Goal: Transaction & Acquisition: Purchase product/service

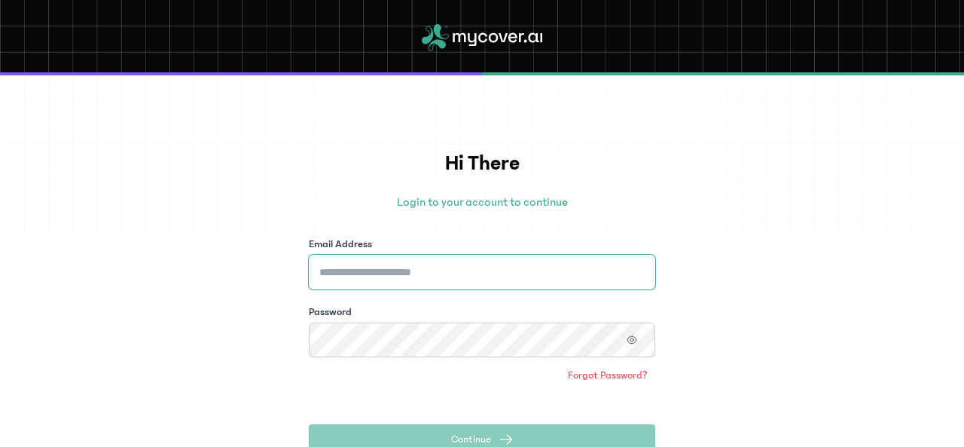
click at [448, 269] on input "Email Address" at bounding box center [482, 272] width 347 height 35
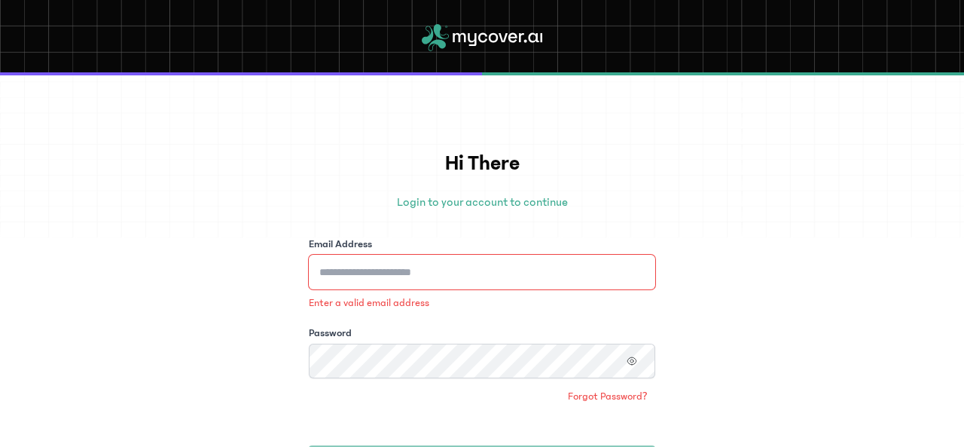
type input "**********"
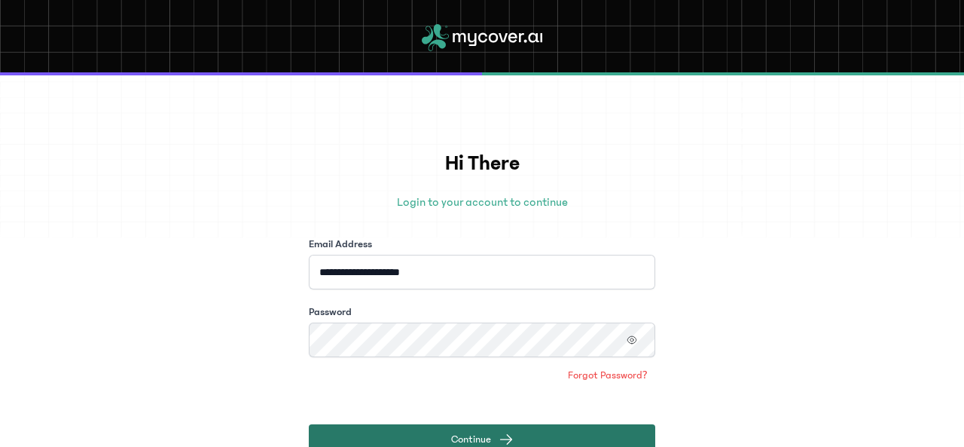
click at [482, 438] on span "Continue" at bounding box center [471, 439] width 40 height 15
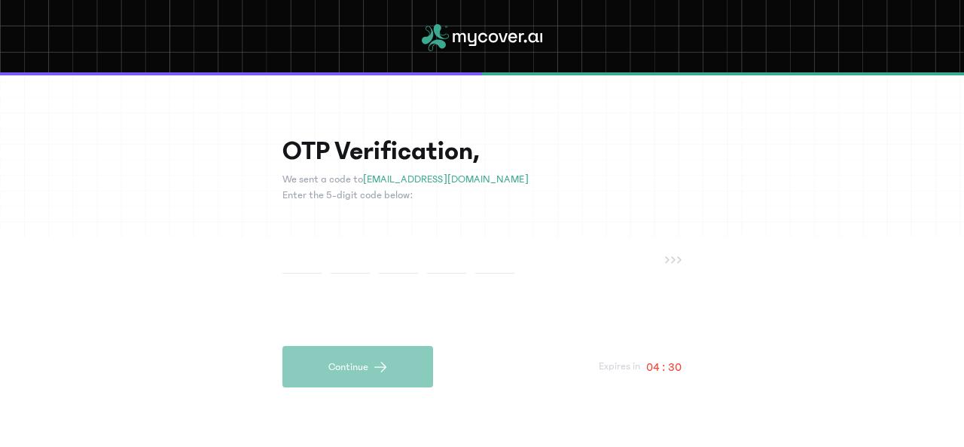
type input "*"
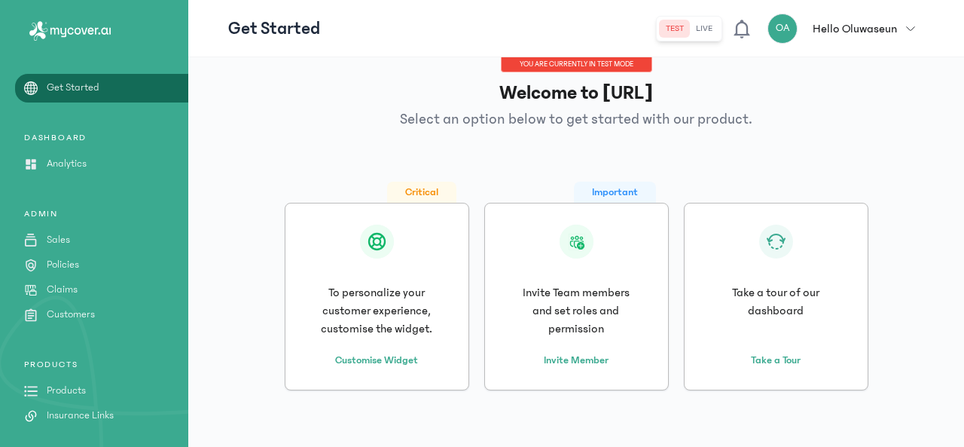
click at [63, 391] on p "Products" at bounding box center [66, 391] width 39 height 16
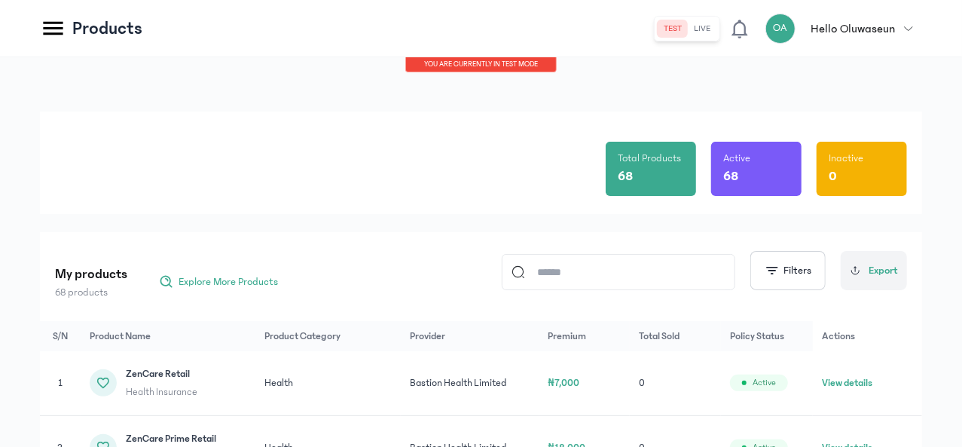
click at [567, 278] on input at bounding box center [625, 272] width 200 height 35
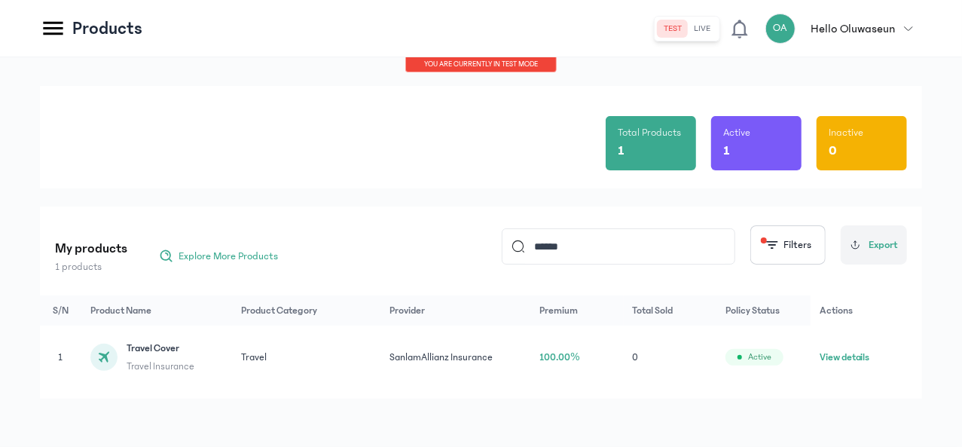
scroll to position [40, 0]
type input "******"
click at [860, 350] on button "View details" at bounding box center [845, 357] width 50 height 15
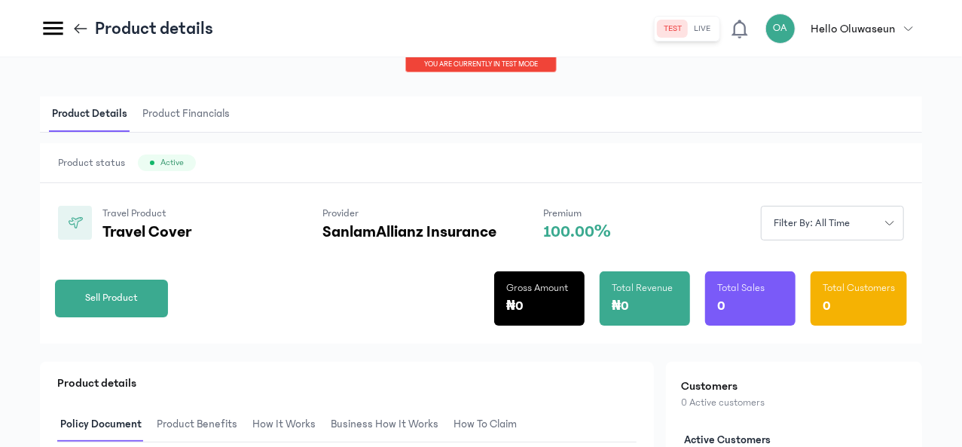
click at [711, 23] on button "live" at bounding box center [702, 29] width 29 height 18
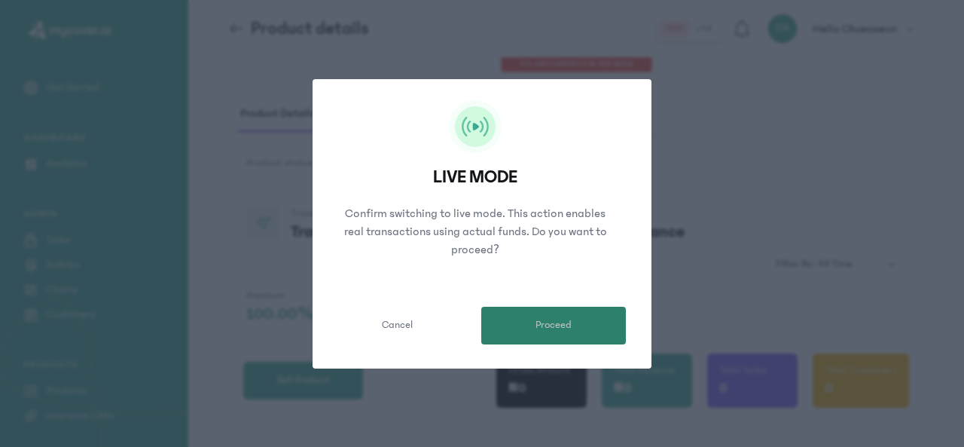
click at [555, 325] on span "Proceed" at bounding box center [554, 325] width 36 height 16
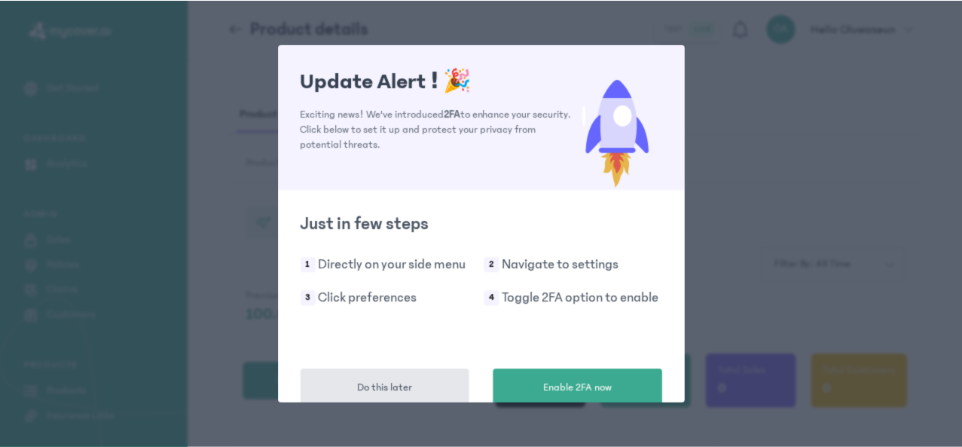
scroll to position [28, 0]
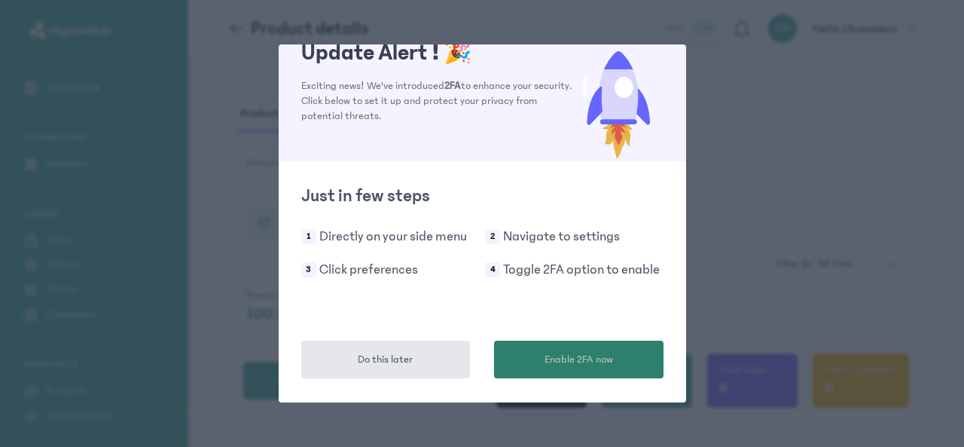
click at [574, 352] on span "Enable 2FA now" at bounding box center [579, 360] width 69 height 16
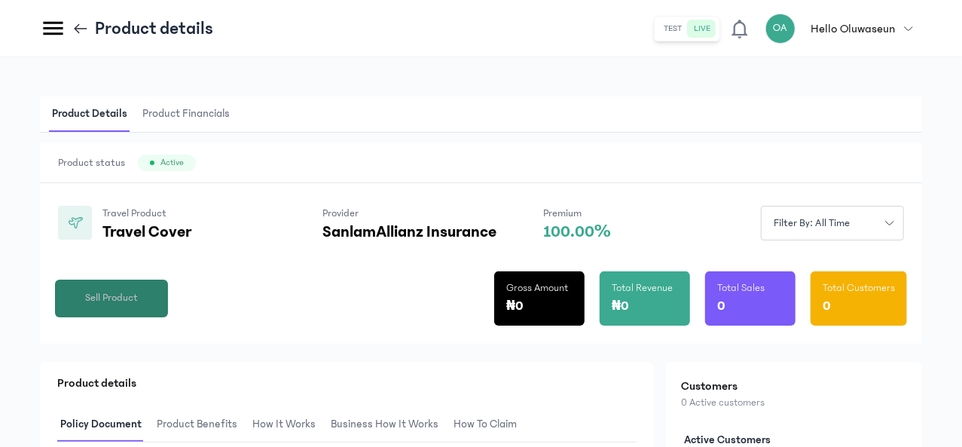
click at [138, 306] on span "Sell Product" at bounding box center [111, 298] width 53 height 16
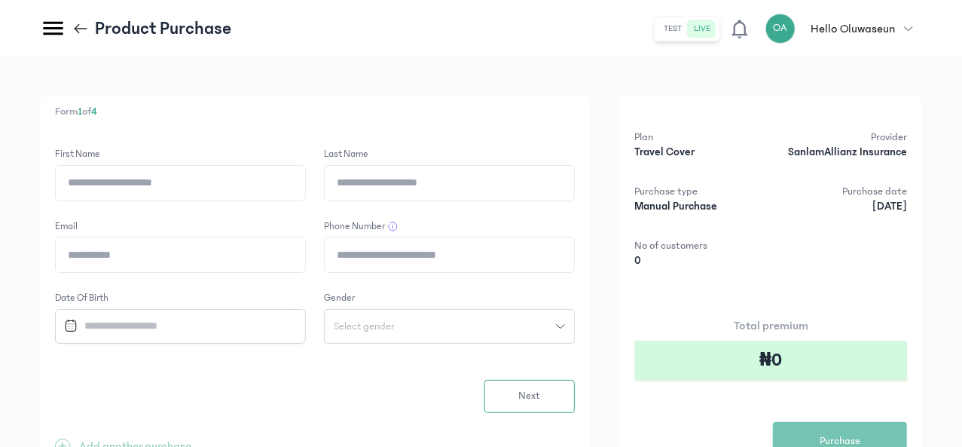
click at [305, 173] on input "First Name" at bounding box center [180, 183] width 249 height 35
type input "*********"
type input "*******"
type input "**********"
click at [305, 255] on input "Email" at bounding box center [180, 254] width 249 height 35
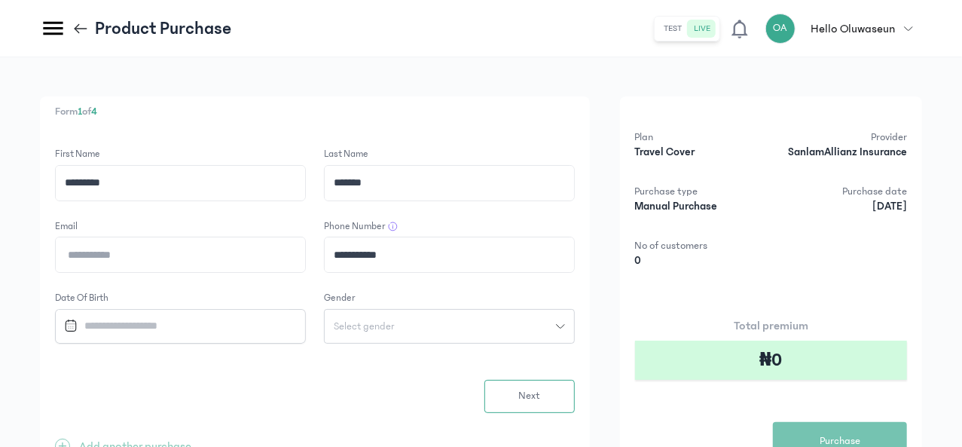
type input "**********"
click at [289, 326] on input "Datepicker input" at bounding box center [173, 326] width 231 height 32
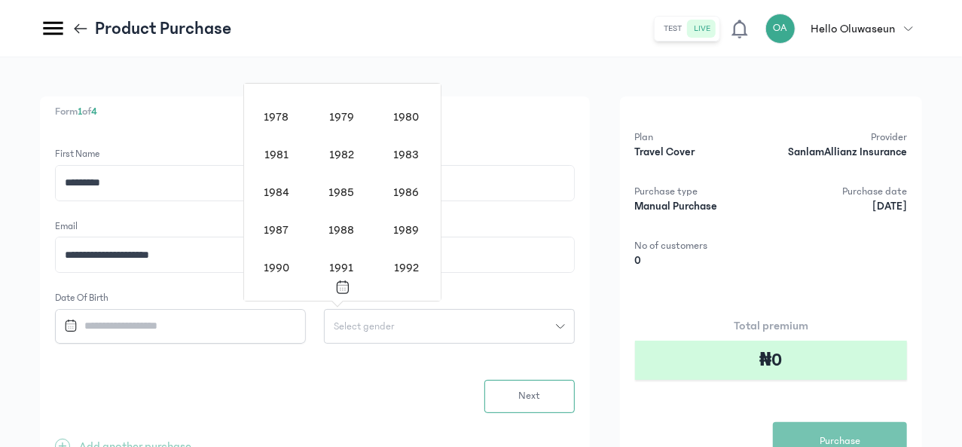
scroll to position [960, 0]
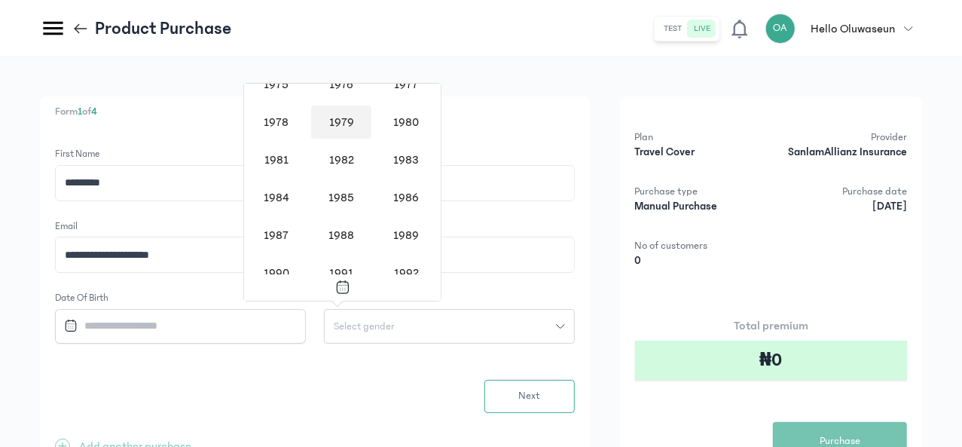
click at [342, 119] on div "1979" at bounding box center [341, 121] width 60 height 33
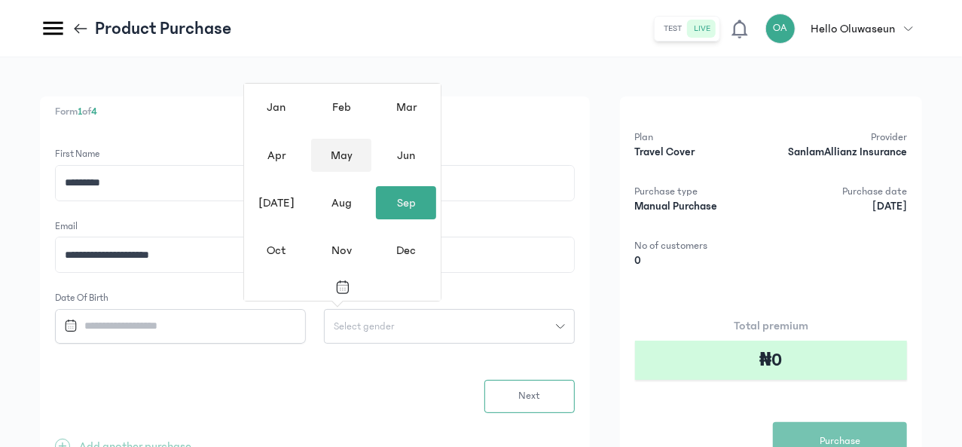
click at [339, 152] on div "May" at bounding box center [341, 155] width 60 height 33
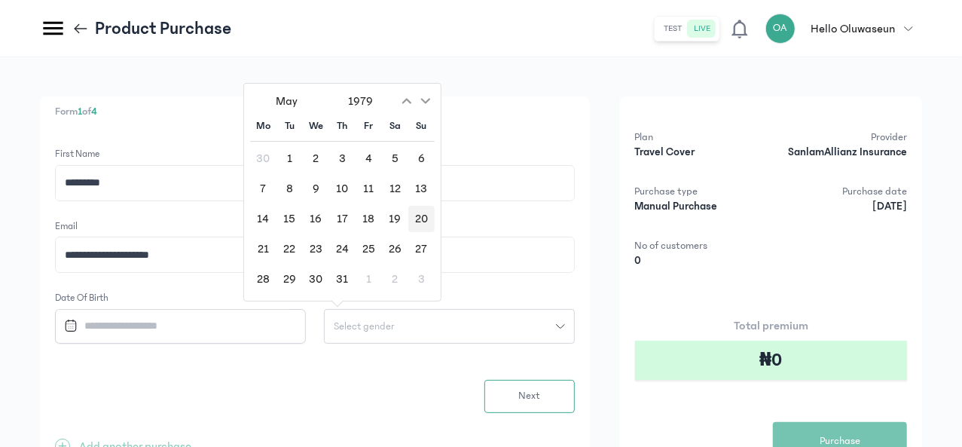
click at [414, 217] on div "20" at bounding box center [421, 219] width 26 height 26
type input "**********"
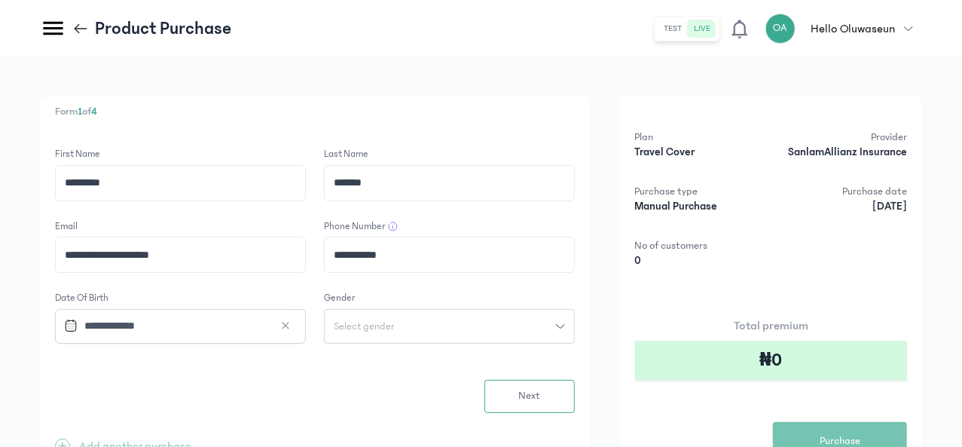
click at [524, 333] on button "Select gender" at bounding box center [449, 326] width 251 height 35
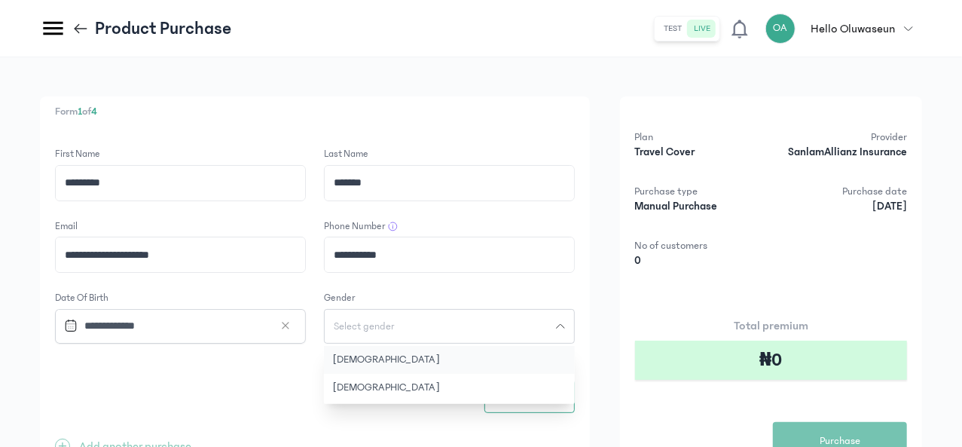
click at [475, 360] on button "[DEMOGRAPHIC_DATA]" at bounding box center [449, 360] width 251 height 28
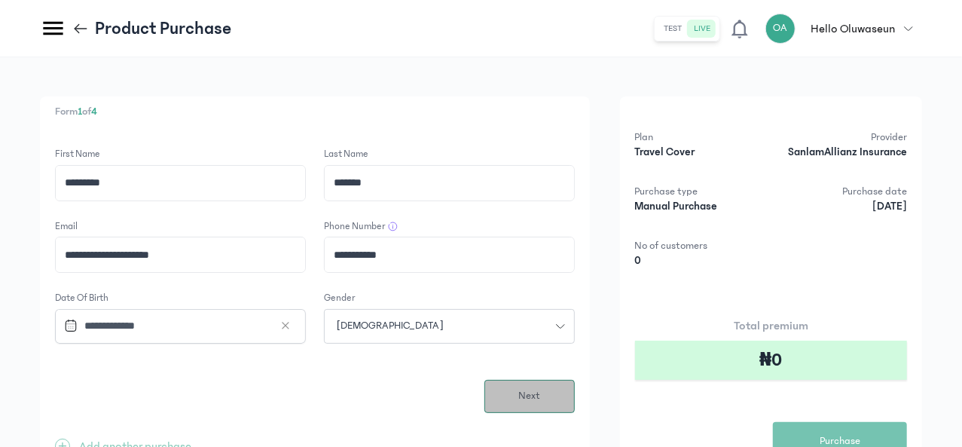
click at [575, 397] on button "Next" at bounding box center [529, 396] width 90 height 33
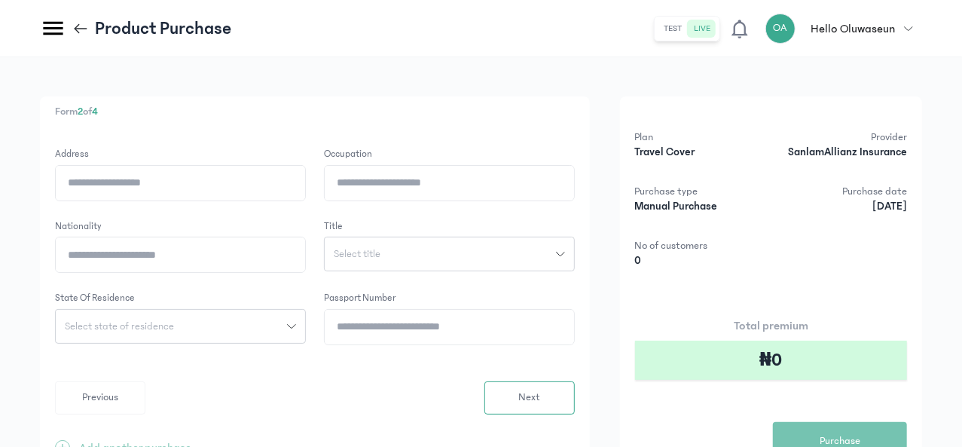
click at [305, 183] on input "Address" at bounding box center [180, 183] width 249 height 35
click at [294, 174] on input "Address" at bounding box center [180, 183] width 249 height 35
click at [305, 181] on input "**********" at bounding box center [180, 183] width 249 height 35
click at [246, 179] on input "**********" at bounding box center [151, 183] width 190 height 35
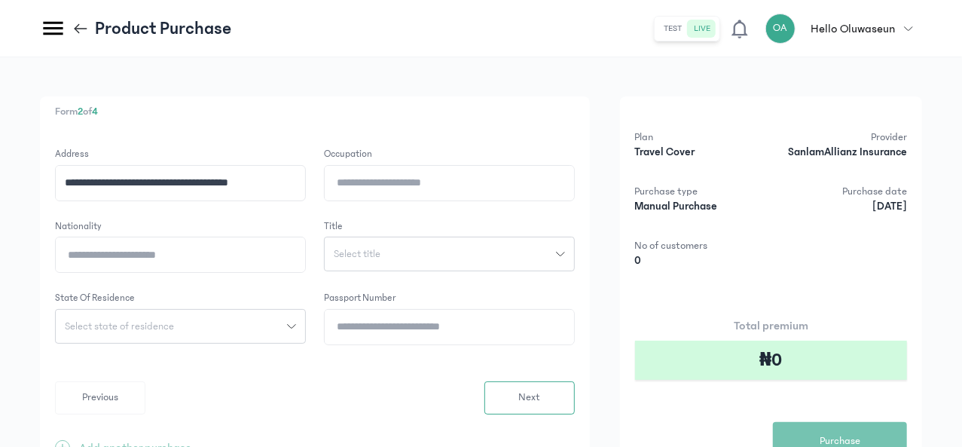
scroll to position [0, 29]
click at [246, 185] on input "**********" at bounding box center [151, 183] width 190 height 35
type input "**********"
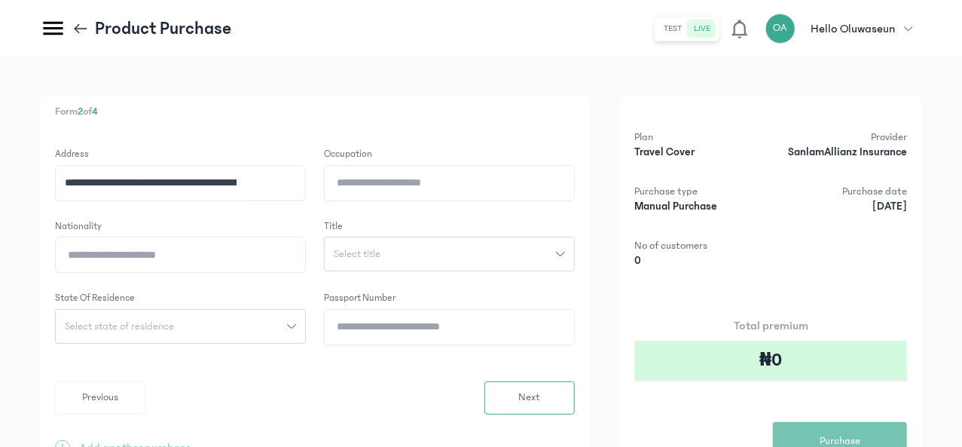
click at [521, 179] on input "Occupation" at bounding box center [449, 183] width 249 height 35
type input "********"
click at [305, 258] on input "Nationality" at bounding box center [180, 254] width 249 height 35
type input "********"
click at [390, 252] on span "Select title" at bounding box center [357, 254] width 65 height 11
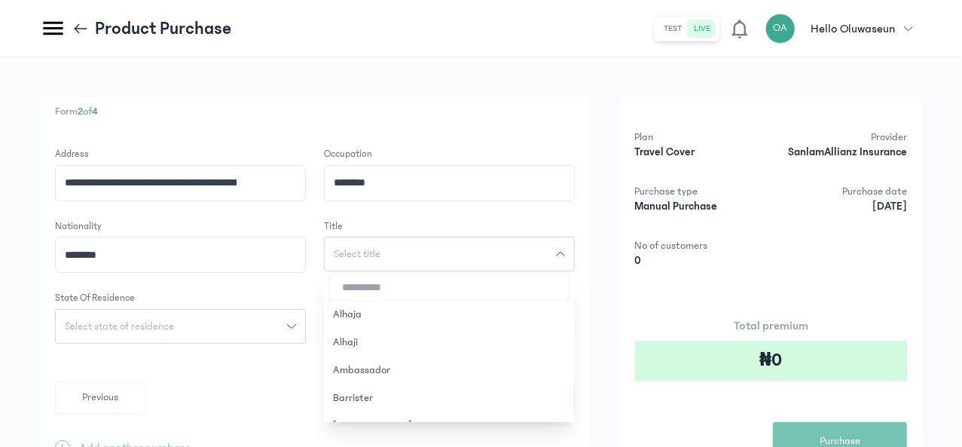
click at [390, 252] on span "Select title" at bounding box center [357, 254] width 65 height 11
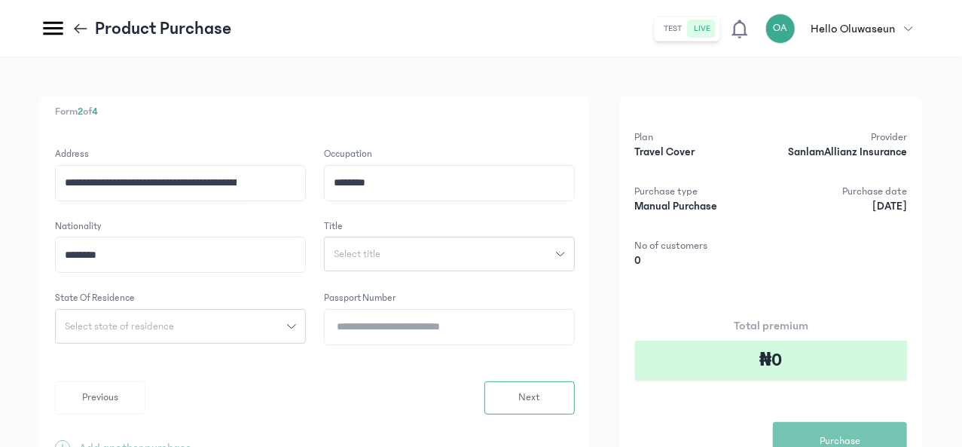
click at [556, 254] on div "Select title" at bounding box center [440, 254] width 231 height 11
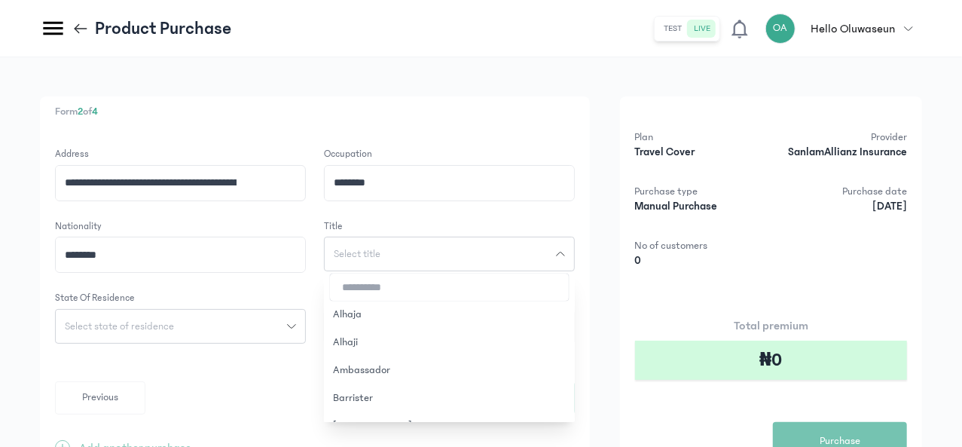
click at [500, 298] on input "search" at bounding box center [449, 287] width 239 height 27
type input "**"
click at [471, 372] on button "Mr." at bounding box center [449, 370] width 251 height 28
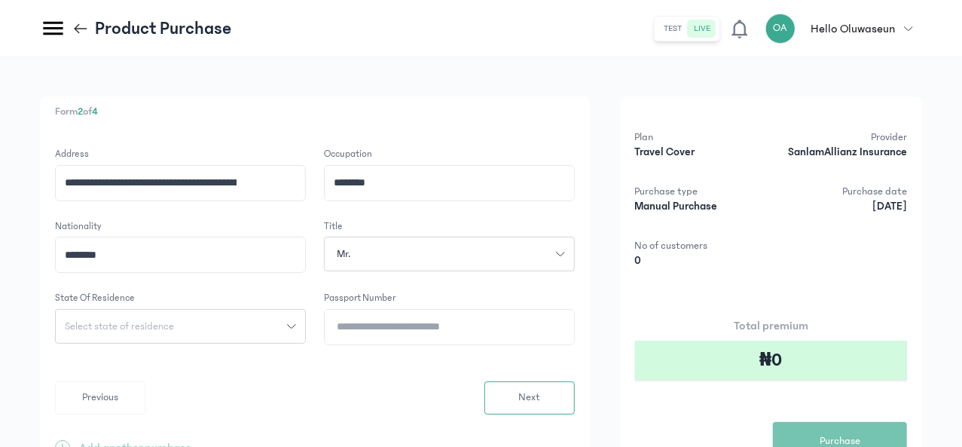
click at [287, 329] on div "Select state of residence" at bounding box center [171, 326] width 231 height 11
click at [300, 362] on input "search" at bounding box center [180, 359] width 239 height 27
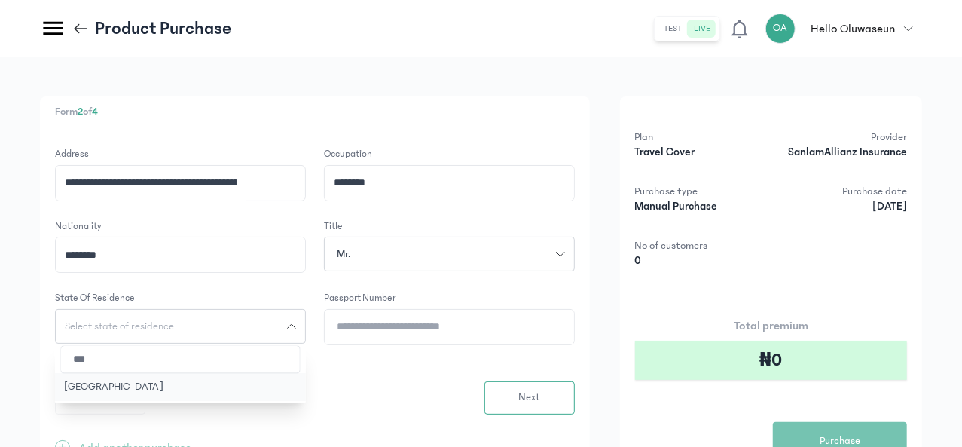
type input "***"
click at [288, 381] on button "[GEOGRAPHIC_DATA]" at bounding box center [180, 387] width 251 height 28
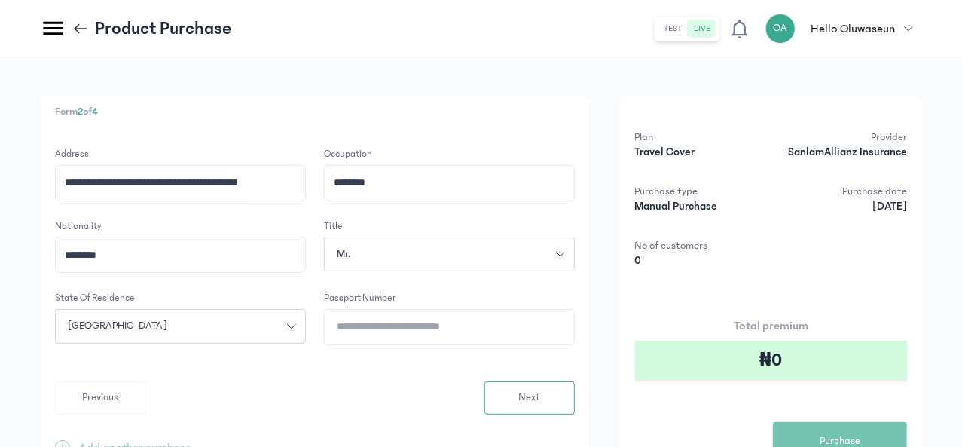
click at [525, 320] on input "Passport Number" at bounding box center [449, 327] width 249 height 35
type input "*********"
click at [540, 399] on span "Next" at bounding box center [529, 398] width 22 height 16
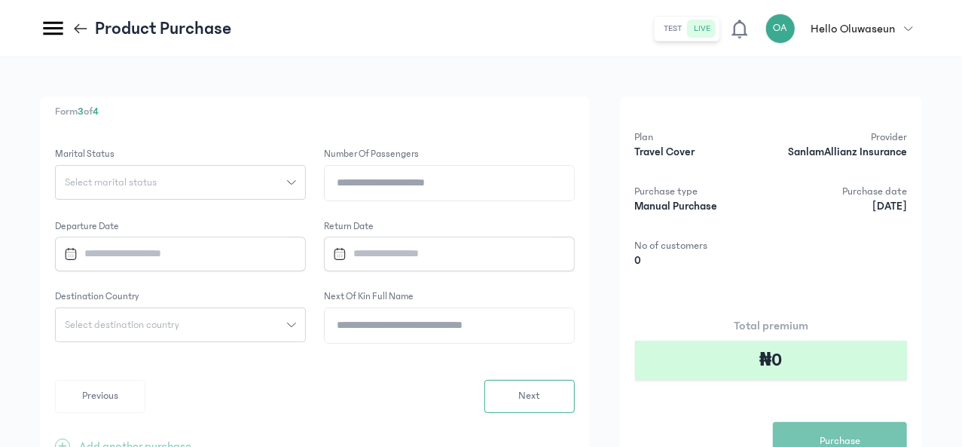
click at [287, 185] on div "Select marital status" at bounding box center [171, 182] width 231 height 11
click at [286, 245] on button "Married" at bounding box center [180, 244] width 251 height 28
click at [506, 185] on input "Number of Passengers" at bounding box center [449, 183] width 249 height 35
type input "*"
click at [289, 255] on input "Datepicker input" at bounding box center [173, 253] width 231 height 32
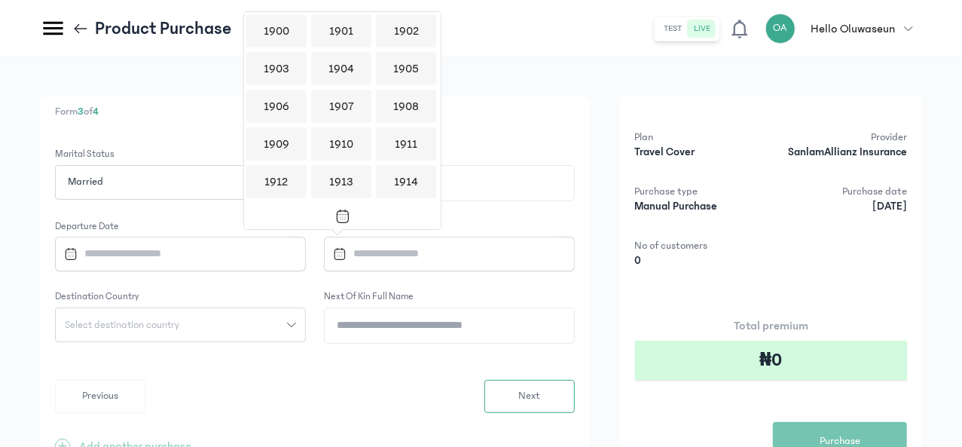
scroll to position [1460, 0]
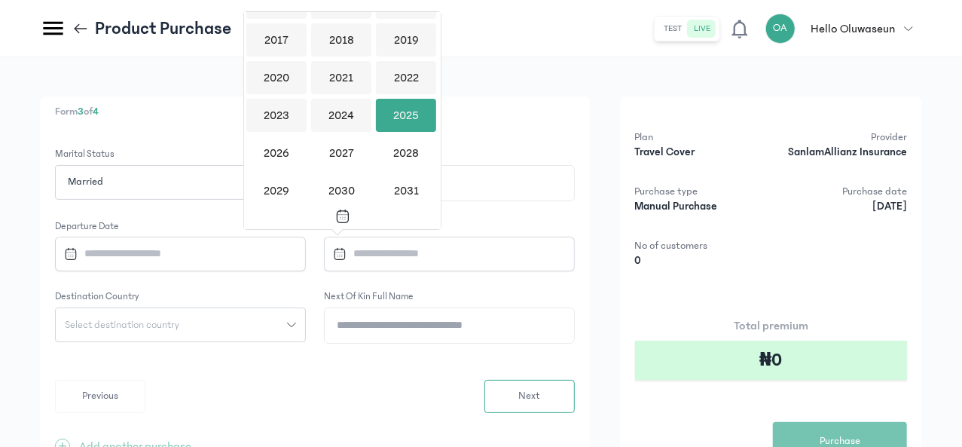
click at [401, 119] on div "2025" at bounding box center [406, 115] width 60 height 33
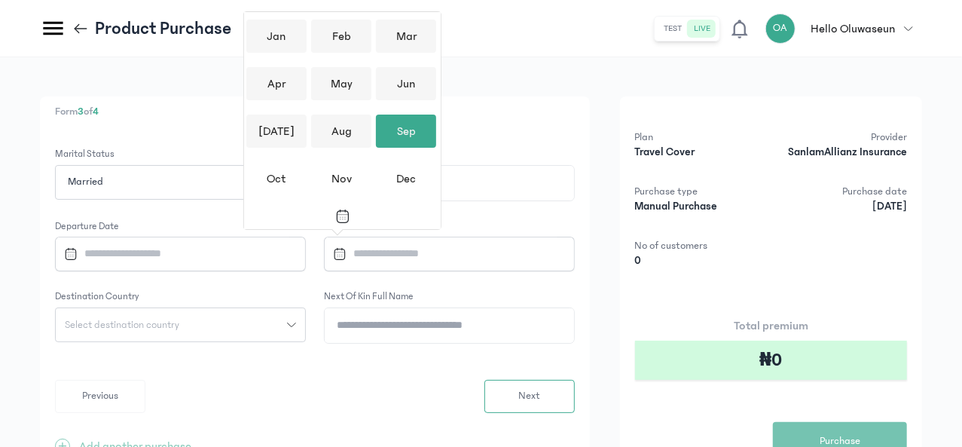
click at [391, 129] on div "Sep" at bounding box center [406, 131] width 60 height 33
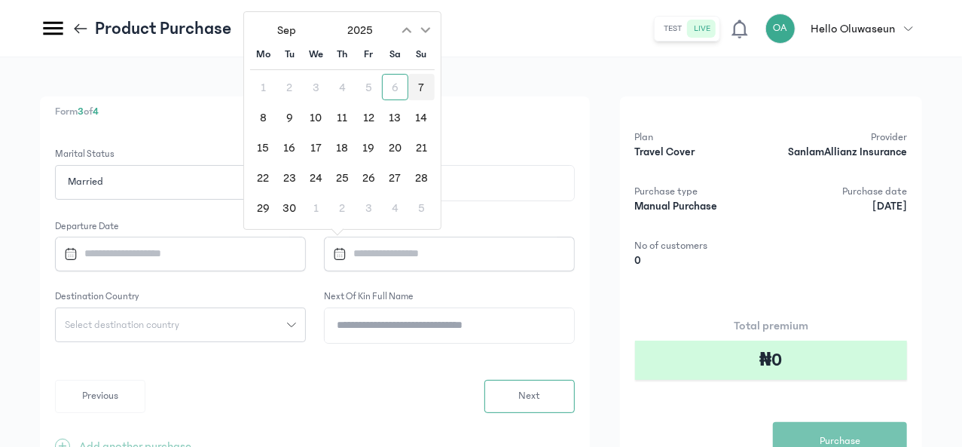
click at [425, 87] on div "7" at bounding box center [421, 87] width 26 height 26
type input "**********"
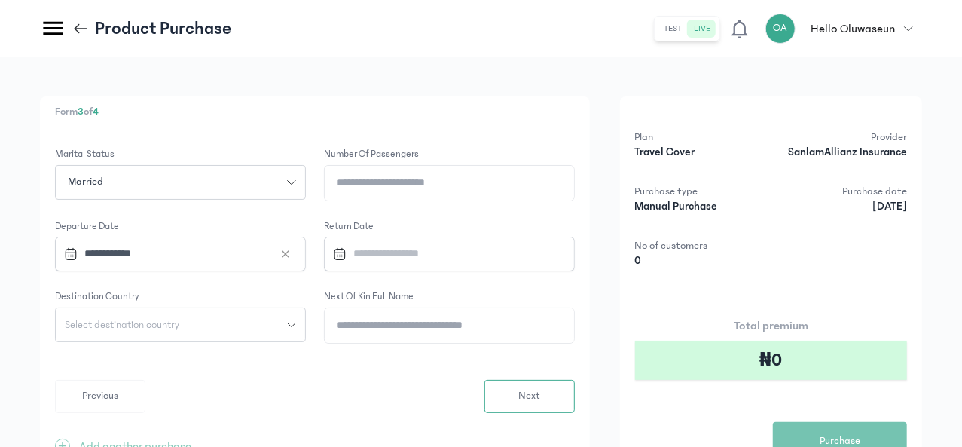
click at [558, 253] on input "Datepicker input" at bounding box center [442, 253] width 231 height 32
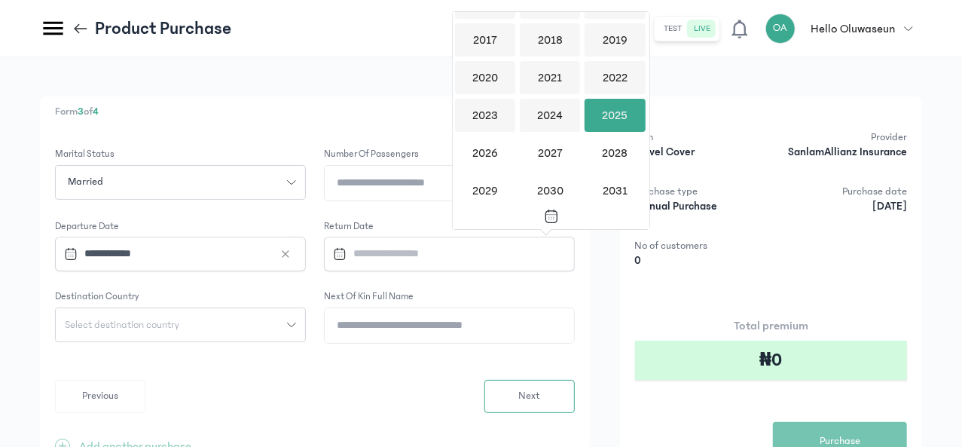
click at [610, 112] on div "2025" at bounding box center [615, 115] width 60 height 33
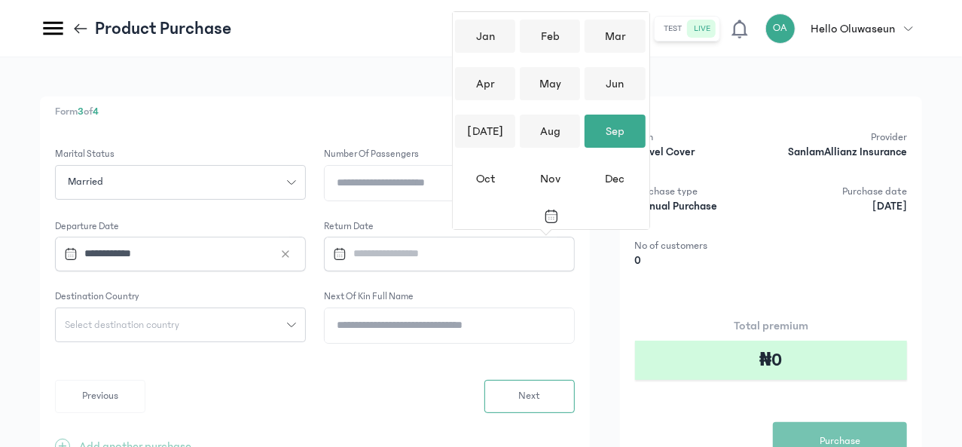
click at [610, 133] on div "Sep" at bounding box center [615, 131] width 60 height 33
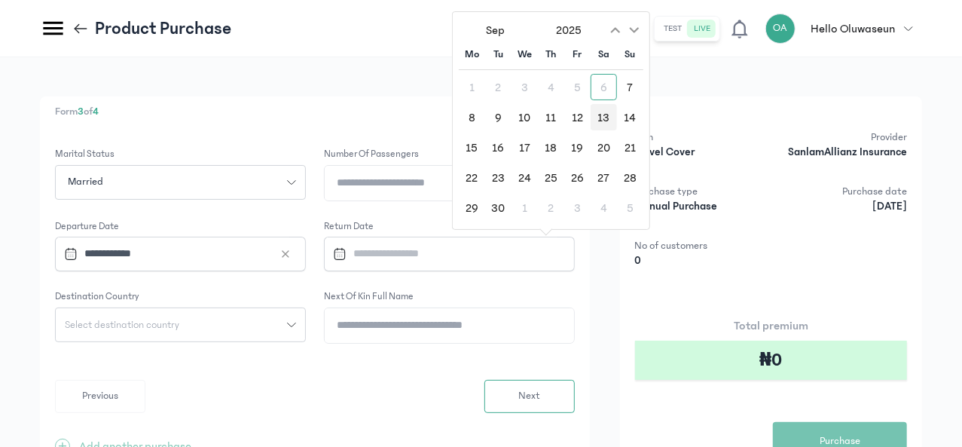
click at [602, 117] on div "13" at bounding box center [604, 117] width 26 height 26
type input "**********"
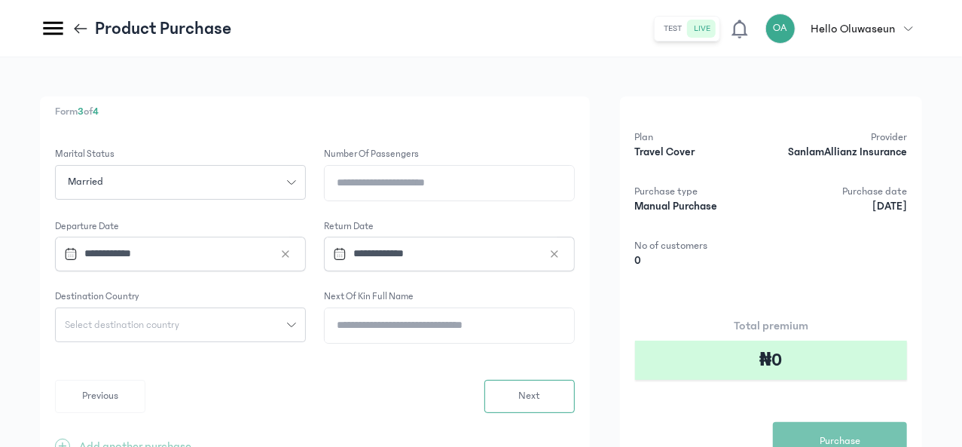
click at [558, 253] on icon at bounding box center [554, 253] width 7 height 7
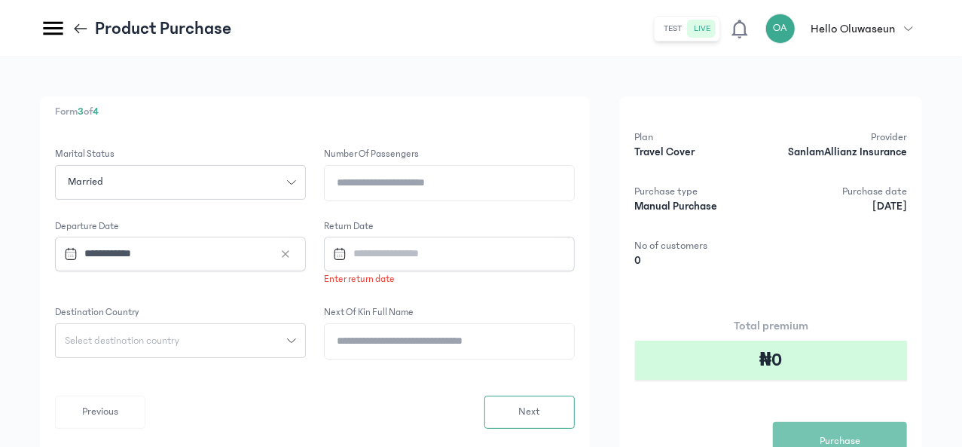
click at [558, 254] on input "Datepicker input" at bounding box center [442, 253] width 231 height 32
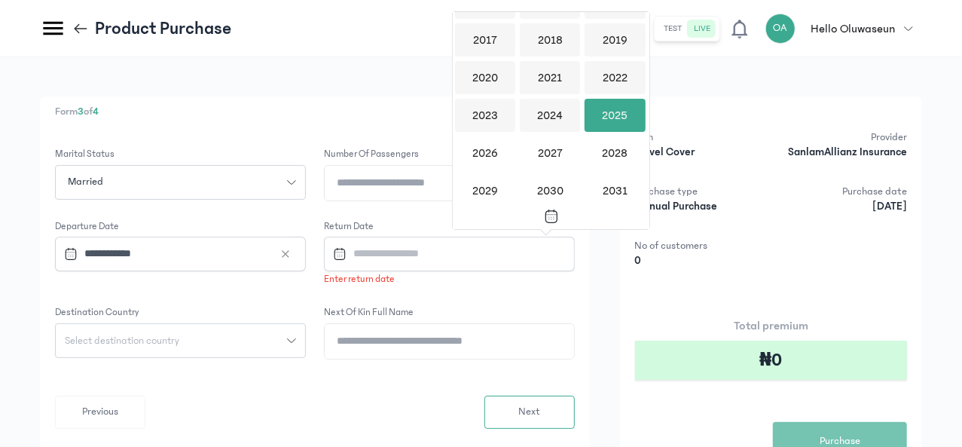
click at [610, 117] on div "2025" at bounding box center [615, 115] width 60 height 33
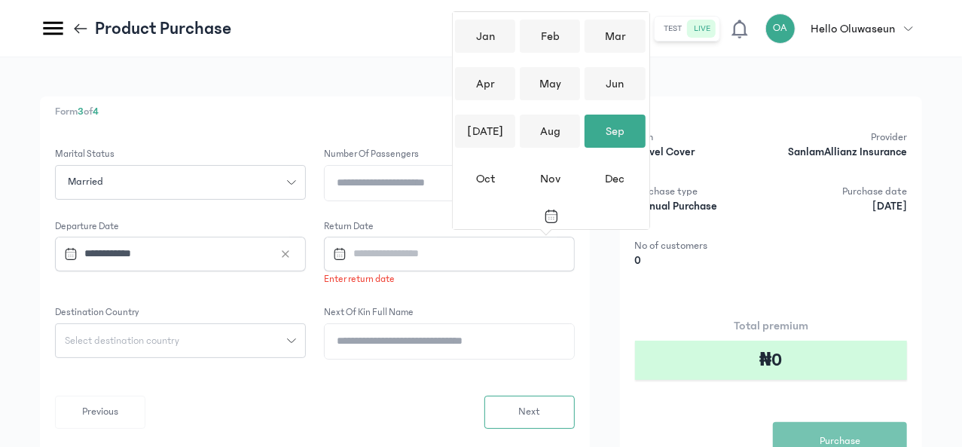
click at [619, 135] on div "Sep" at bounding box center [615, 131] width 60 height 33
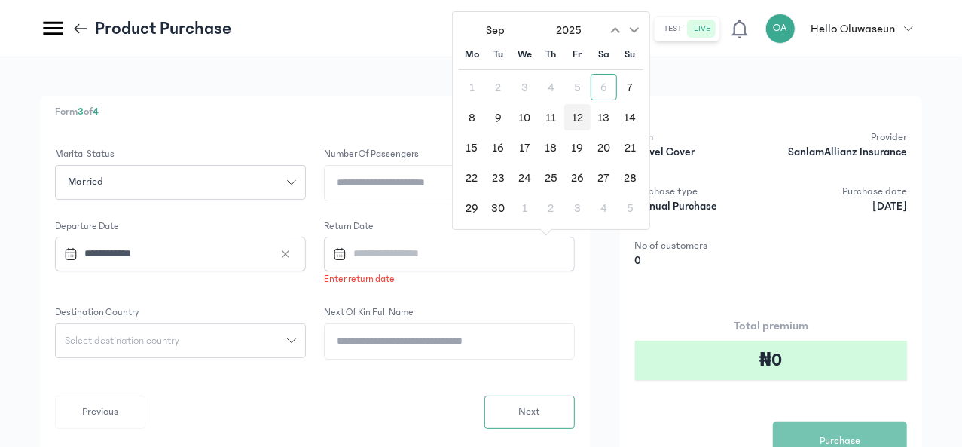
click at [580, 117] on div "12" at bounding box center [577, 117] width 26 height 26
type input "**********"
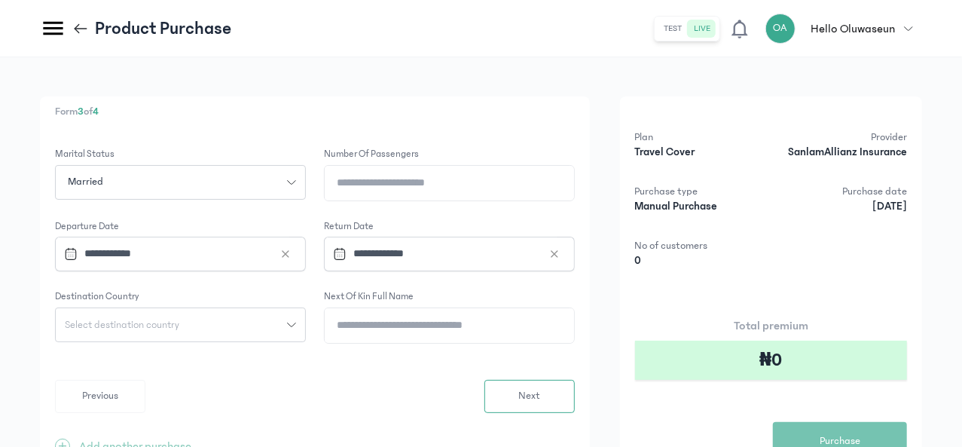
click at [287, 327] on div "Select destination country" at bounding box center [171, 324] width 231 height 11
click at [188, 328] on span "Select destination country" at bounding box center [122, 324] width 133 height 11
click at [295, 359] on input "search" at bounding box center [180, 357] width 239 height 27
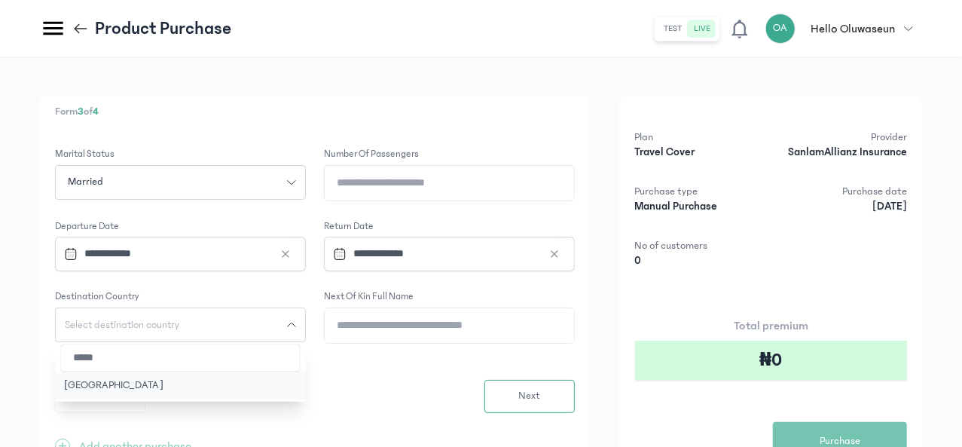
type input "*****"
click at [258, 394] on button "[GEOGRAPHIC_DATA]" at bounding box center [180, 385] width 251 height 28
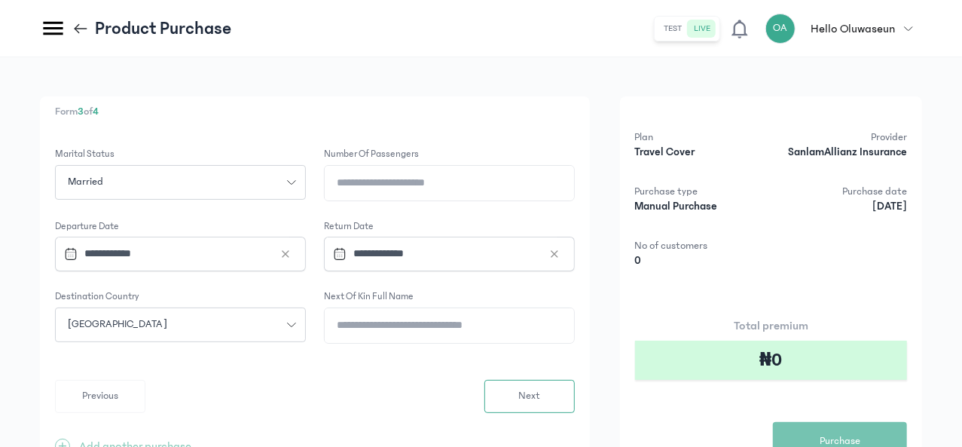
click at [527, 330] on input "Next of kin full name" at bounding box center [449, 325] width 249 height 35
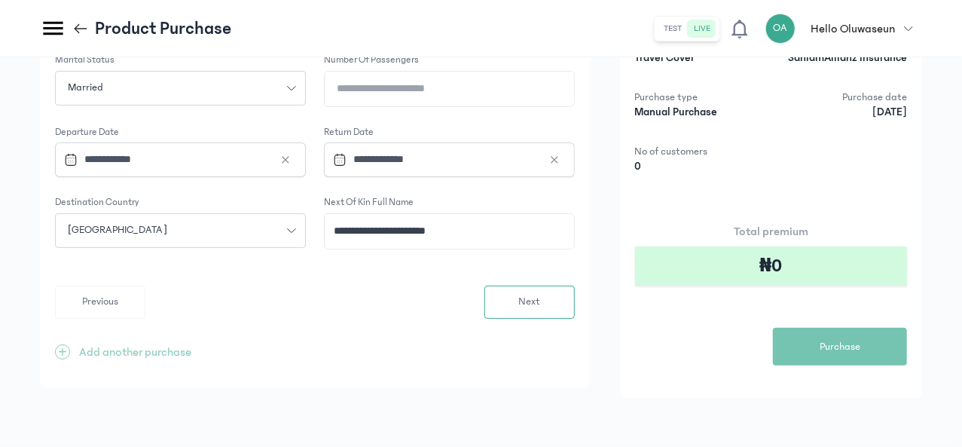
scroll to position [108, 0]
type input "**********"
click at [540, 294] on span "Next" at bounding box center [529, 302] width 22 height 16
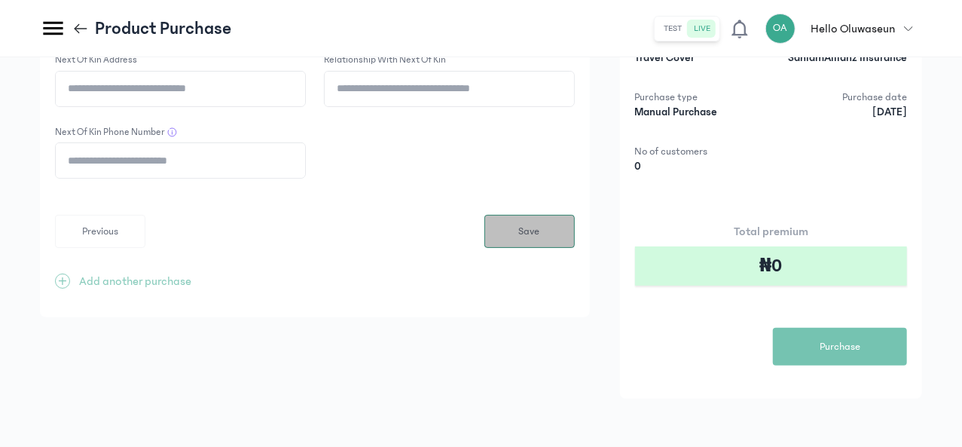
scroll to position [0, 0]
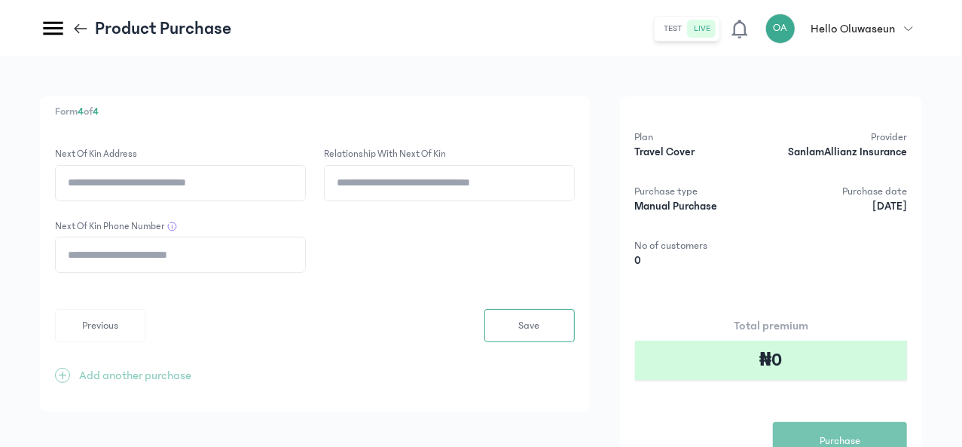
click at [305, 176] on input "Next of kin address" at bounding box center [180, 183] width 249 height 35
type input "*"
type input "**********"
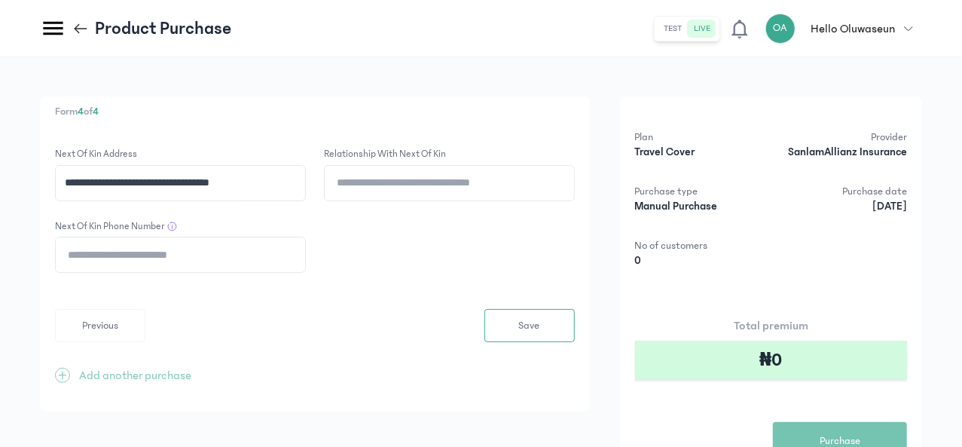
click at [305, 249] on input "Next of kin phone number" at bounding box center [180, 254] width 249 height 35
type input "**********"
click at [507, 179] on input "Relationship with Next of kin" at bounding box center [449, 183] width 249 height 35
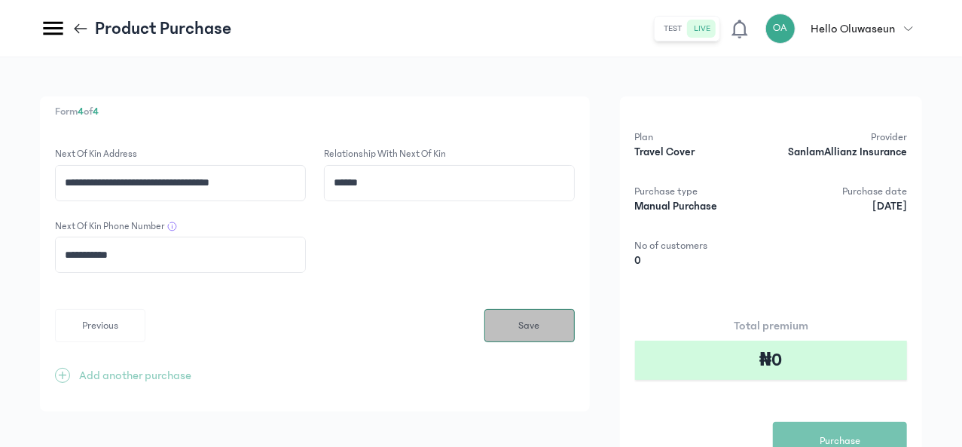
type input "******"
click at [575, 329] on button "Save" at bounding box center [529, 325] width 90 height 33
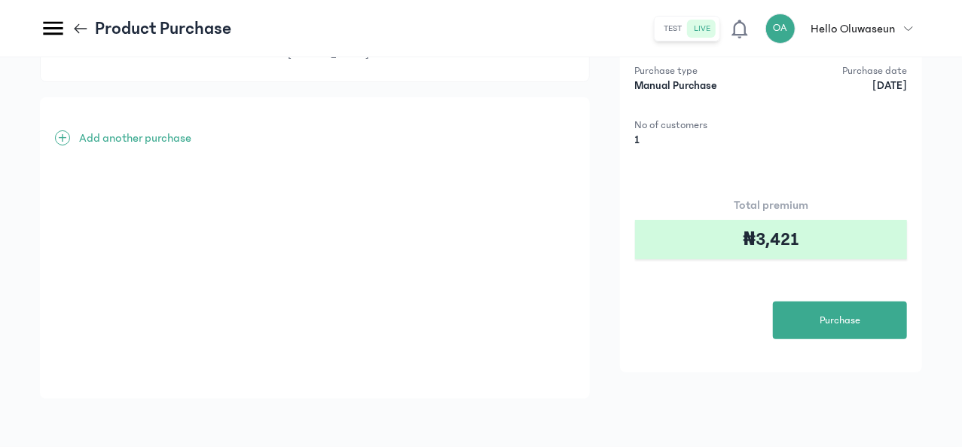
scroll to position [137, 0]
click at [855, 317] on span "Purchase" at bounding box center [840, 321] width 41 height 16
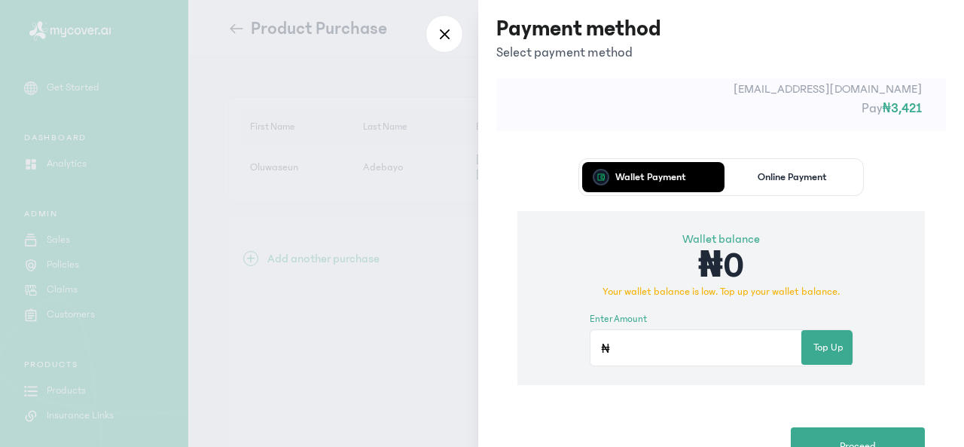
scroll to position [38, 0]
click at [790, 179] on p "Online Payment" at bounding box center [792, 178] width 69 height 11
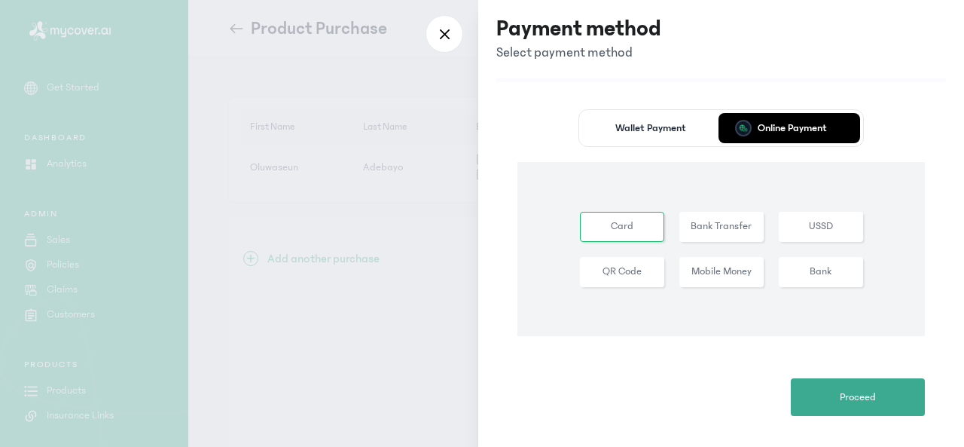
scroll to position [95, 0]
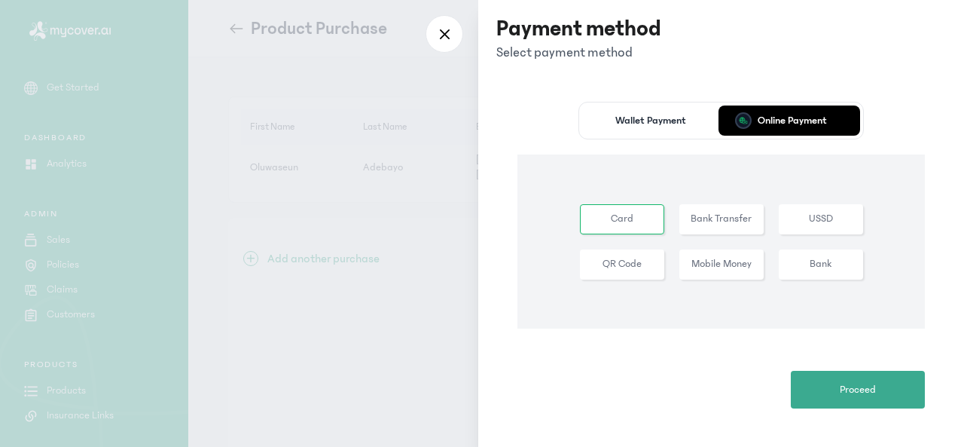
click at [723, 219] on button "Bank Transfer" at bounding box center [722, 219] width 84 height 30
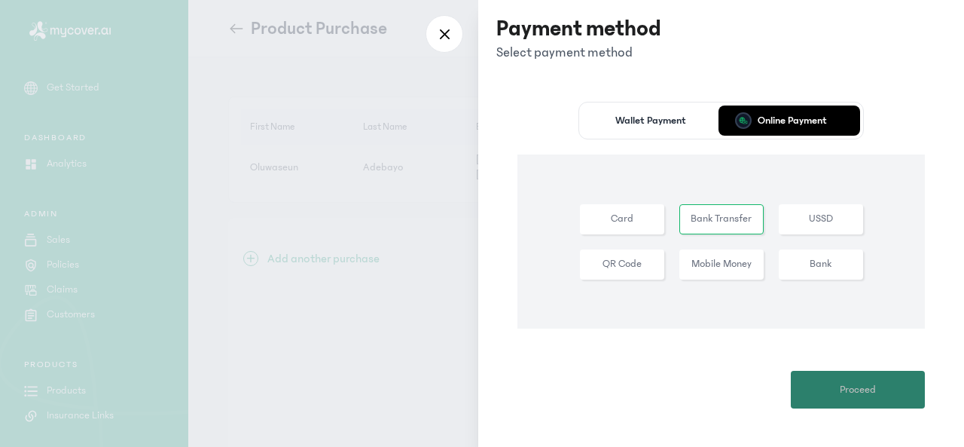
click at [863, 402] on button "Proceed" at bounding box center [858, 390] width 134 height 38
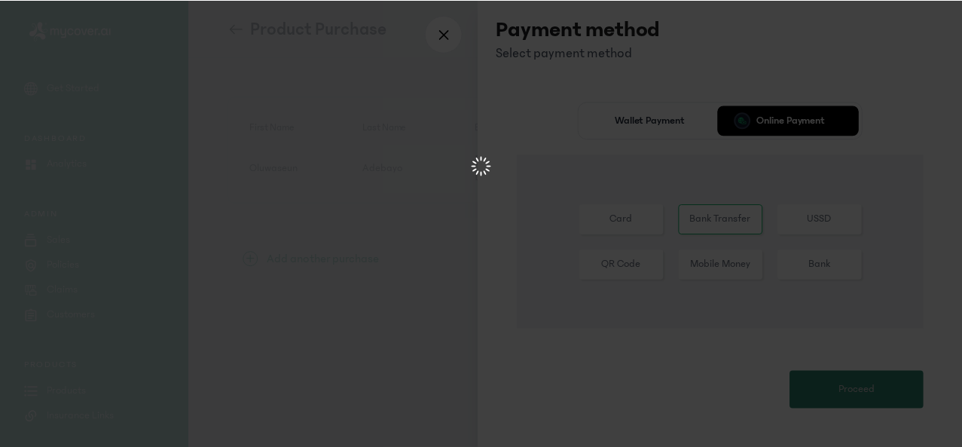
scroll to position [0, 0]
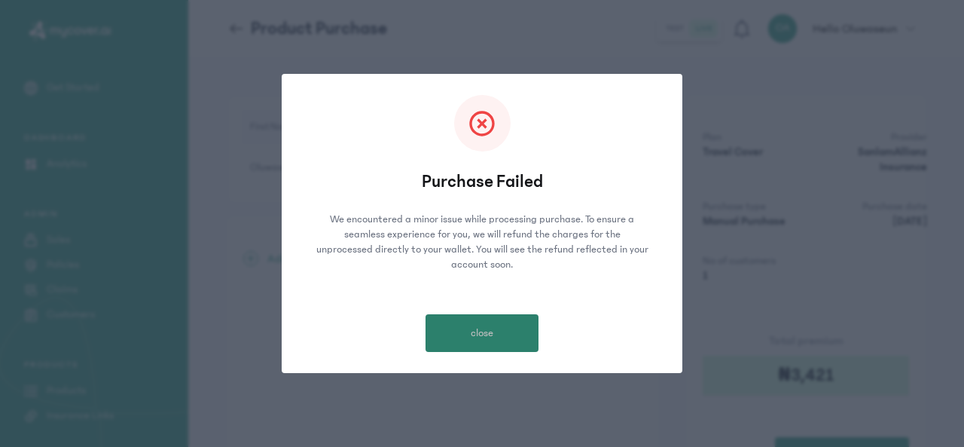
click at [501, 336] on button "close" at bounding box center [482, 333] width 113 height 38
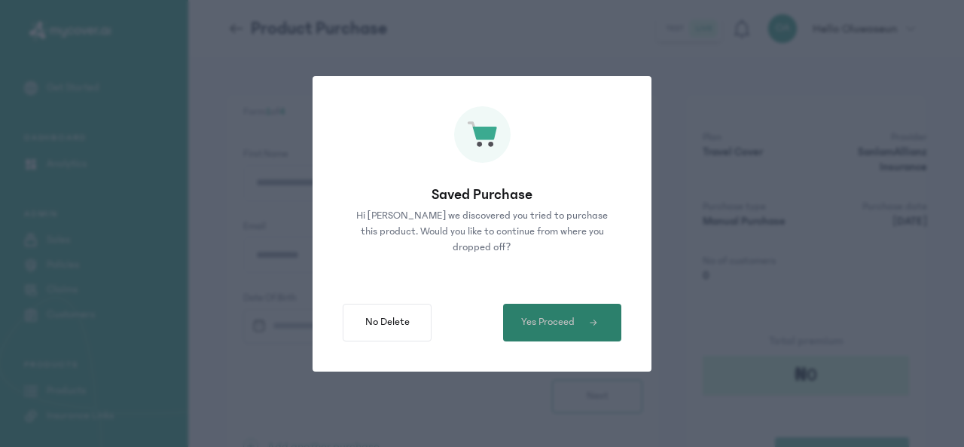
click at [583, 322] on span "button" at bounding box center [592, 322] width 35 height 9
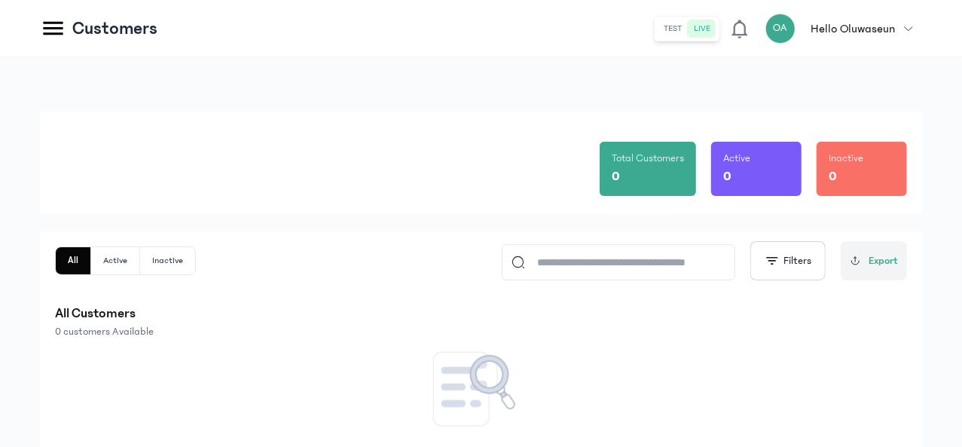
click at [913, 31] on icon "button" at bounding box center [908, 28] width 9 height 9
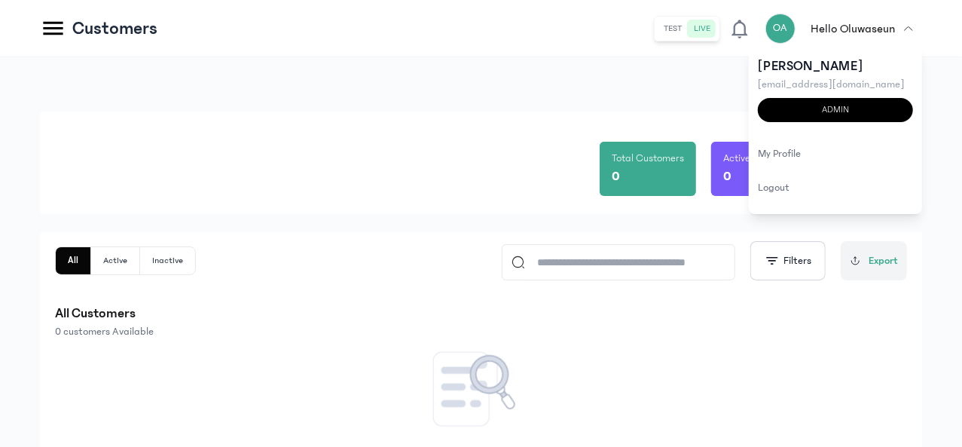
click at [374, 117] on div "Total Customers 0 Active 0 Inactive 0" at bounding box center [481, 163] width 852 height 102
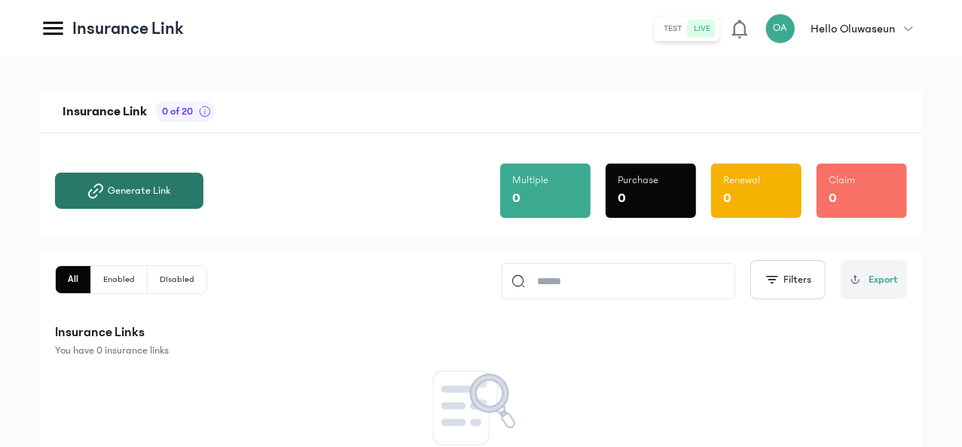
click at [170, 188] on span "Generate Link" at bounding box center [139, 190] width 63 height 15
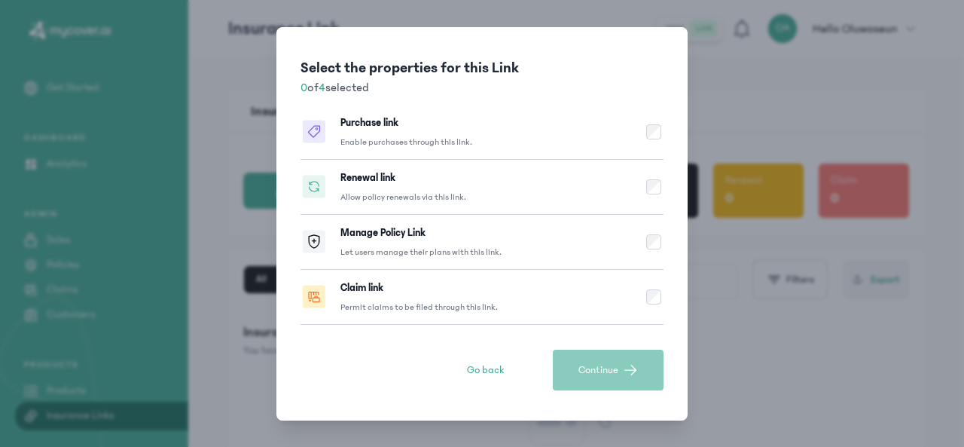
click at [731, 104] on div "Select the properties for this Link 0 of 4 selected Purchase link Enable purcha…" at bounding box center [482, 223] width 964 height 447
click at [484, 370] on span "Go back" at bounding box center [485, 369] width 37 height 15
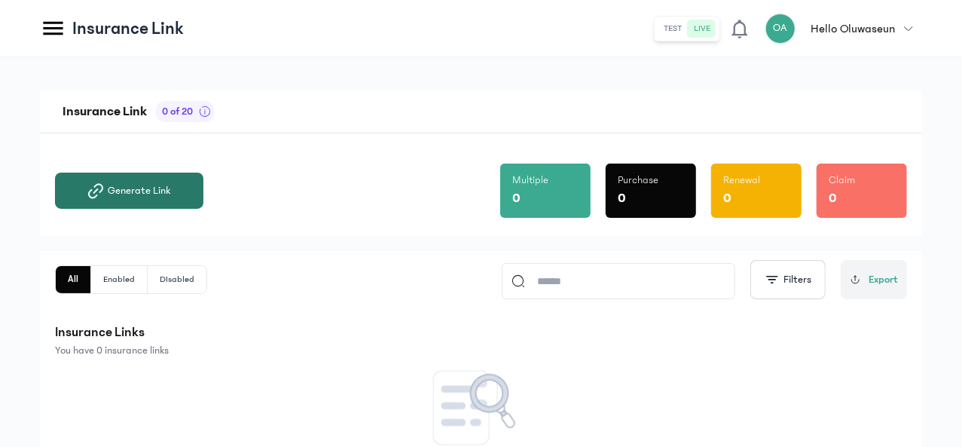
click at [203, 200] on button "Generate Link" at bounding box center [129, 191] width 148 height 36
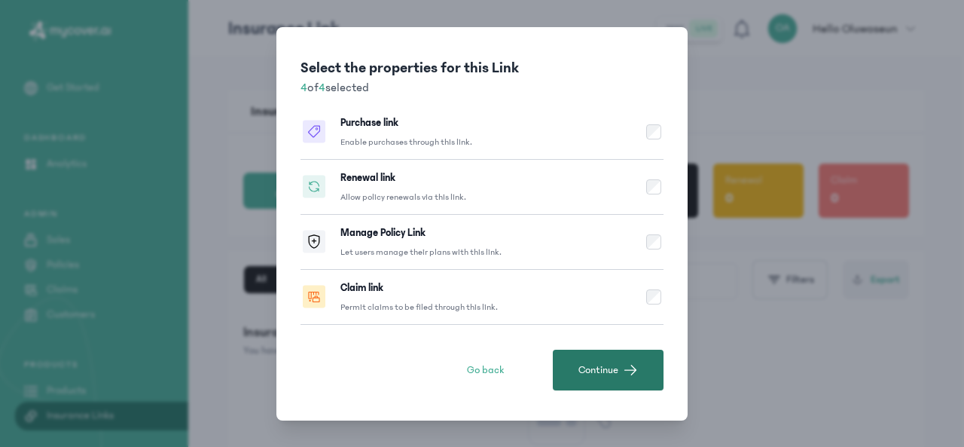
click at [626, 371] on span "button" at bounding box center [630, 369] width 15 height 15
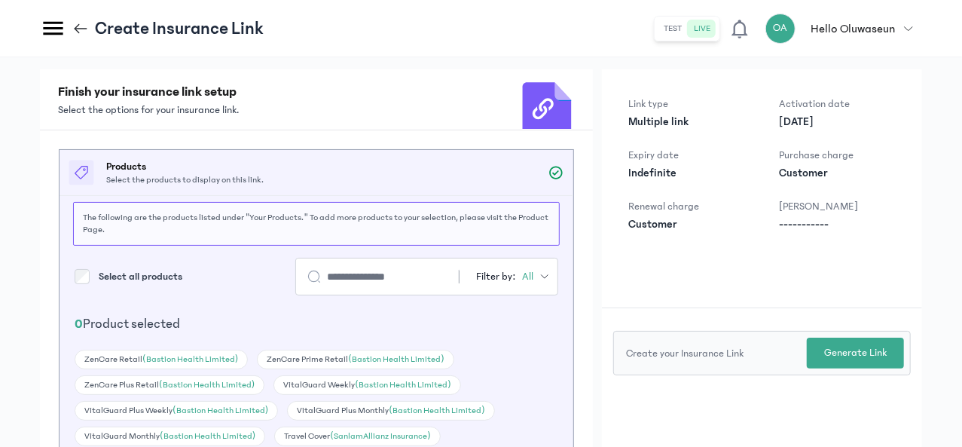
scroll to position [63, 0]
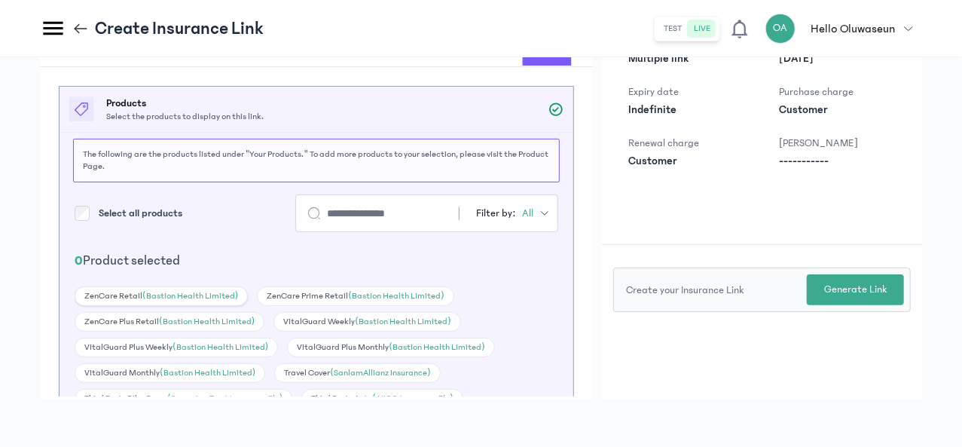
click at [248, 306] on div "ZenCare Retail (Bastion Health Limited)" at bounding box center [161, 296] width 173 height 20
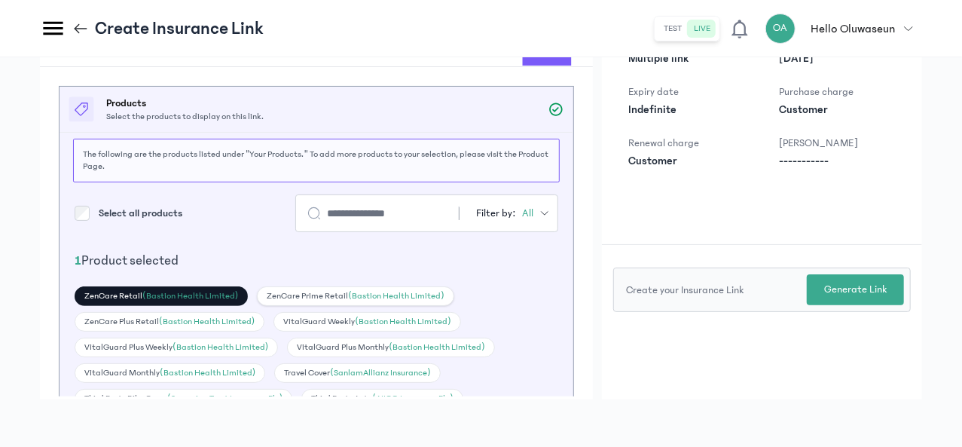
click at [325, 306] on div "ZenCare Prime Retail (Bastion Health Limited)" at bounding box center [355, 296] width 197 height 20
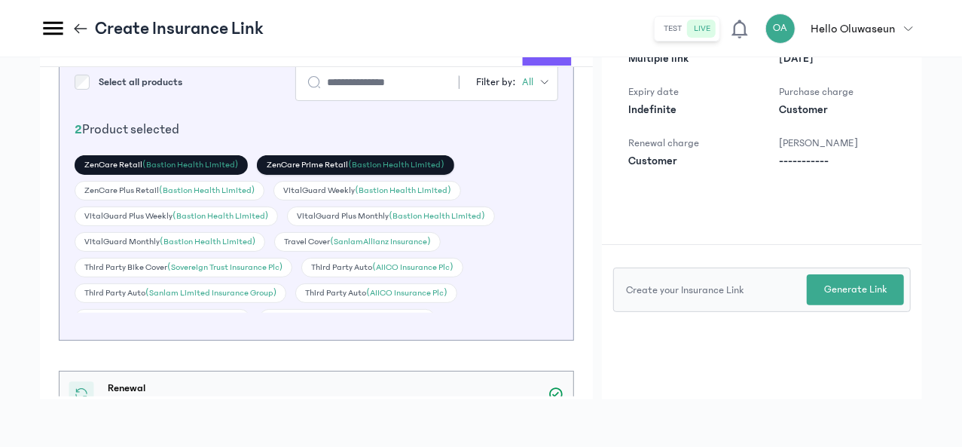
scroll to position [136, 0]
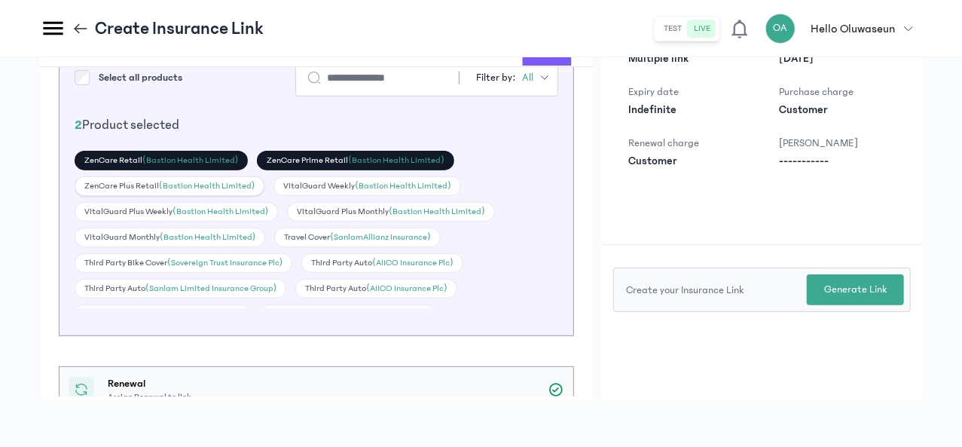
click at [264, 196] on div "ZenCare Plus Retail (Bastion Health Limited)" at bounding box center [170, 186] width 190 height 20
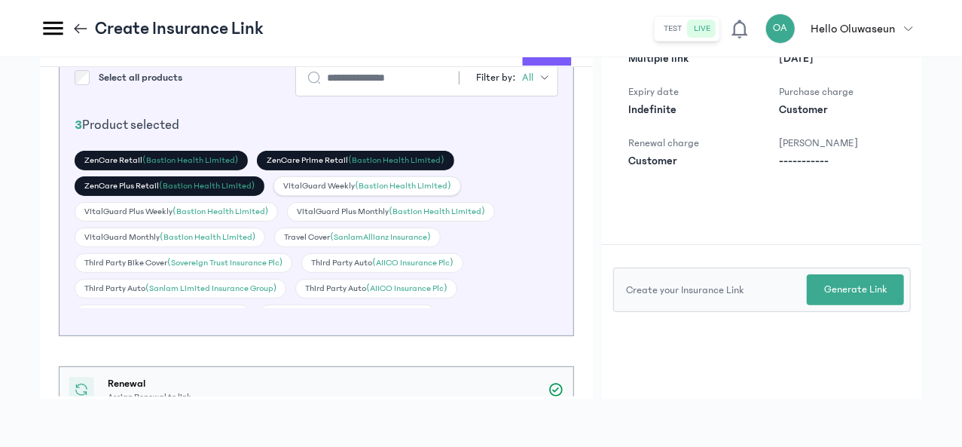
click at [292, 196] on div "VitalGuard Weekly (Bastion Health Limited)" at bounding box center [367, 186] width 187 height 20
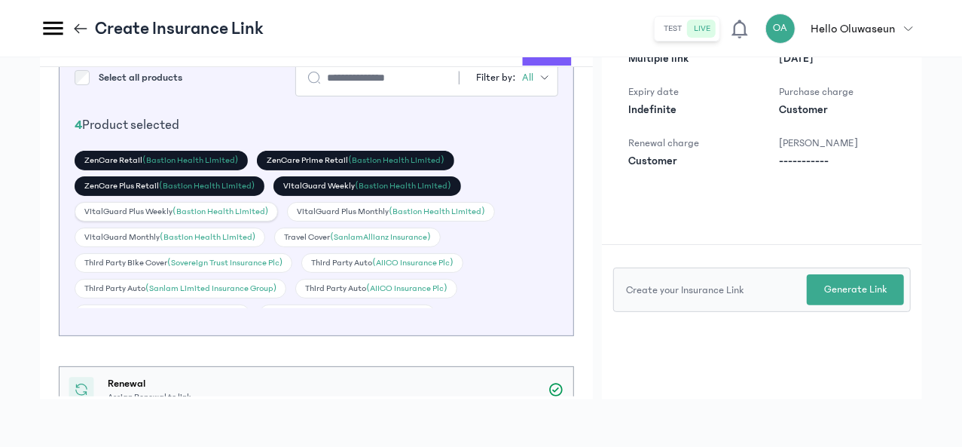
click at [278, 222] on div "VitalGuard Plus Weekly (Bastion Health Limited)" at bounding box center [176, 212] width 203 height 20
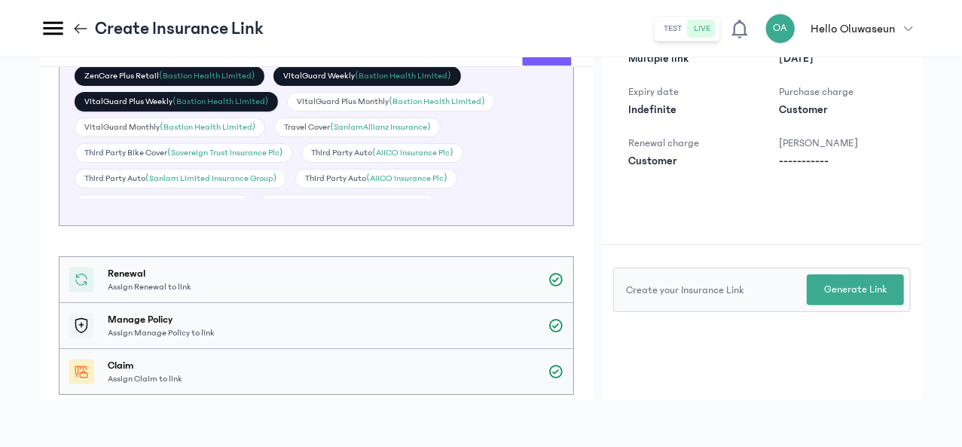
scroll to position [250, 0]
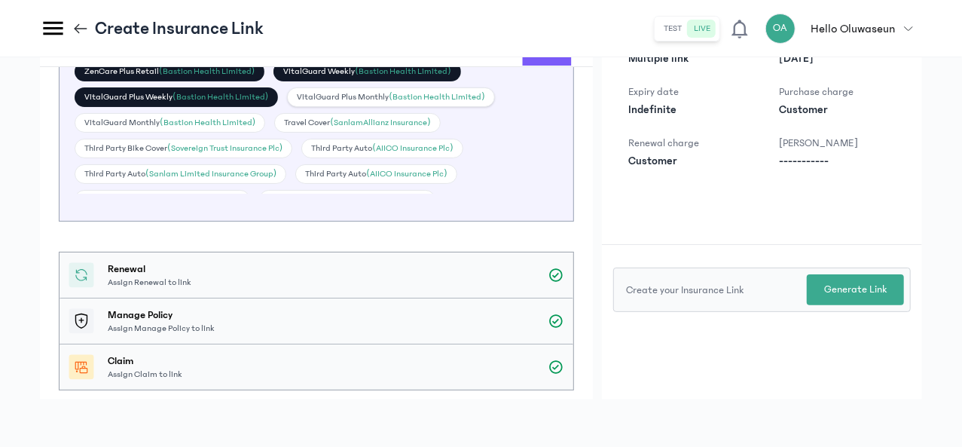
click at [304, 107] on div "VitalGuard Plus Monthly (Bastion Health Limited)" at bounding box center [390, 97] width 207 height 20
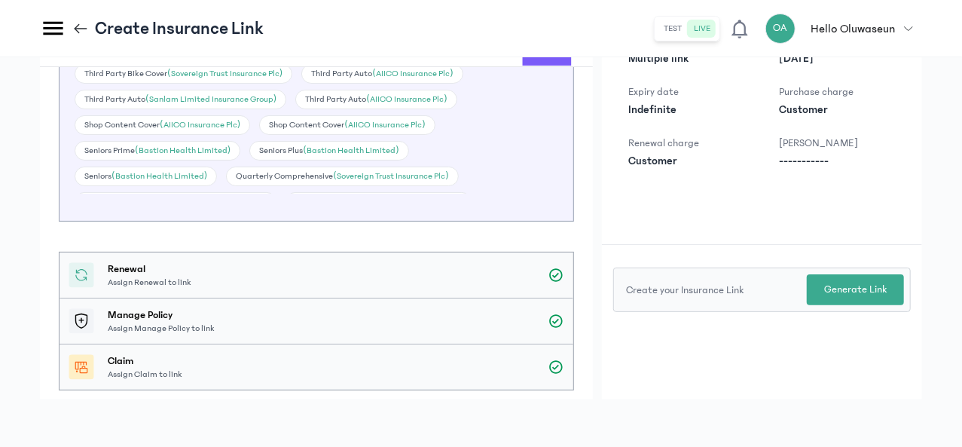
scroll to position [75, 0]
click at [265, 57] on div "VitalGuard Monthly (Bastion Health Limited)" at bounding box center [170, 48] width 191 height 20
click at [300, 57] on div "Travel Cover ([GEOGRAPHIC_DATA] Insurance)" at bounding box center [357, 48] width 166 height 20
click at [292, 83] on div "Third Party Bike Cover (Sovereign Trust Insurance Plc)" at bounding box center [184, 73] width 218 height 20
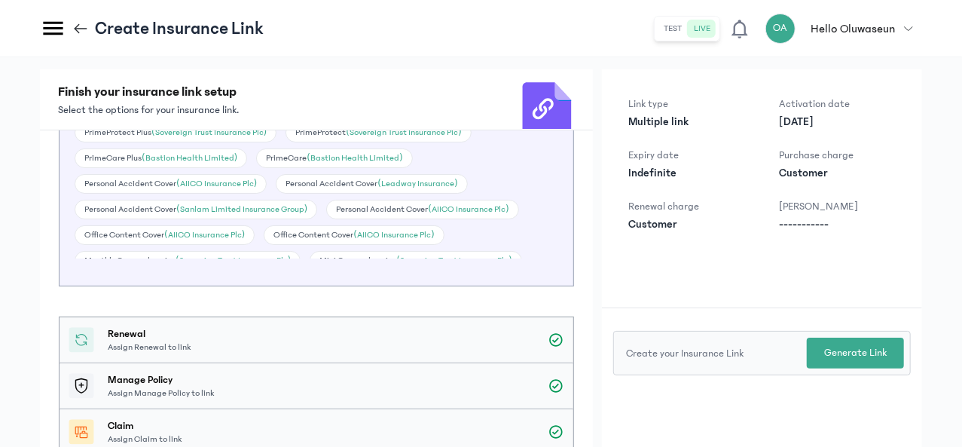
scroll to position [209, 0]
click at [301, 14] on div "Third Party Auto (AIICO Insurance Plc)" at bounding box center [381, 4] width 161 height 20
click at [286, 39] on div "Third Party Auto (Sanlam Limited Insurance Group)" at bounding box center [181, 30] width 212 height 20
click at [250, 65] on div "Shop Content Cover (AIICO Insurance Plc)" at bounding box center [163, 55] width 176 height 20
click at [240, 90] on div "Seniors Prime (Bastion Health Limited)" at bounding box center [158, 81] width 166 height 20
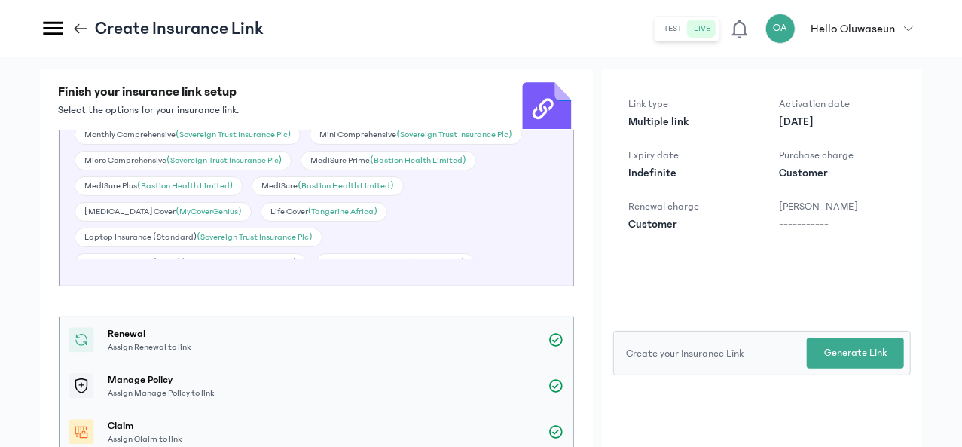
scroll to position [335, 0]
click at [277, 16] on div "PrimeProtect Plus (Sovereign Trust Insurance Plc)" at bounding box center [176, 6] width 202 height 20
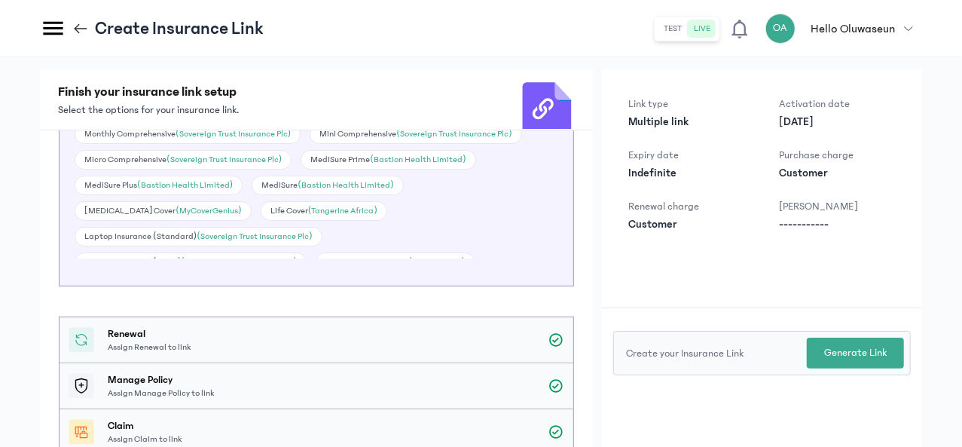
click at [289, 16] on div "PrimeProtect (Sovereign Trust Insurance Plc)" at bounding box center [378, 6] width 185 height 20
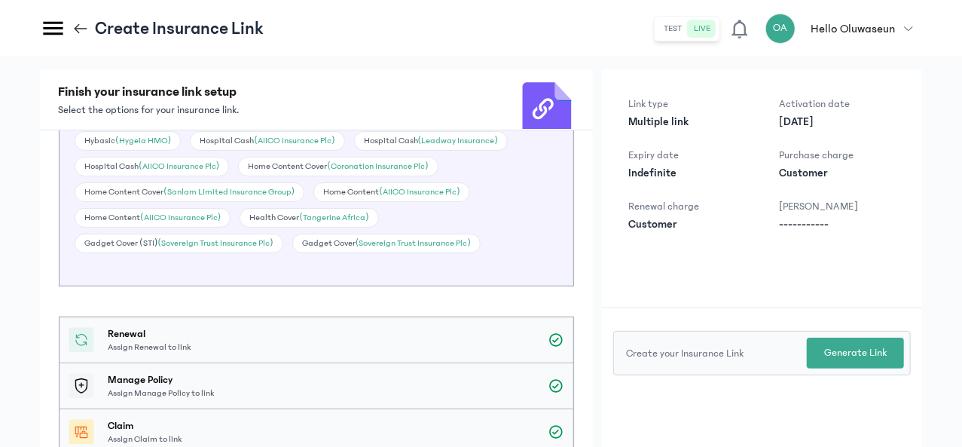
scroll to position [482, 0]
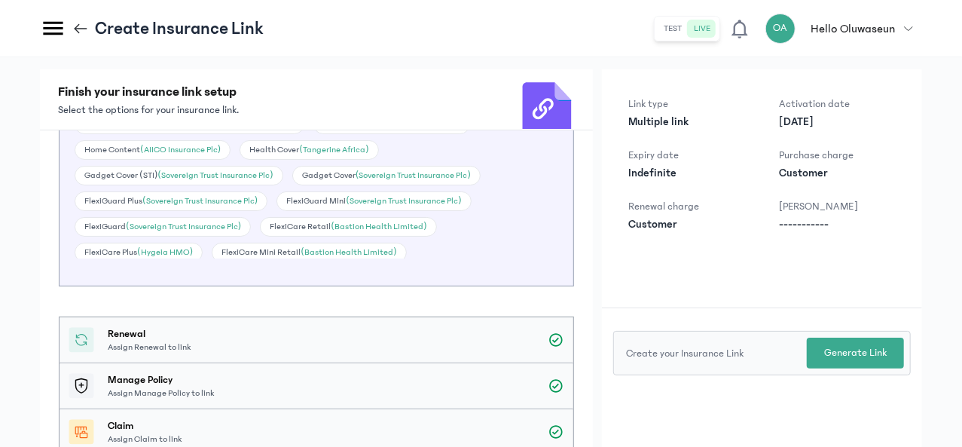
scroll to position [553, 0]
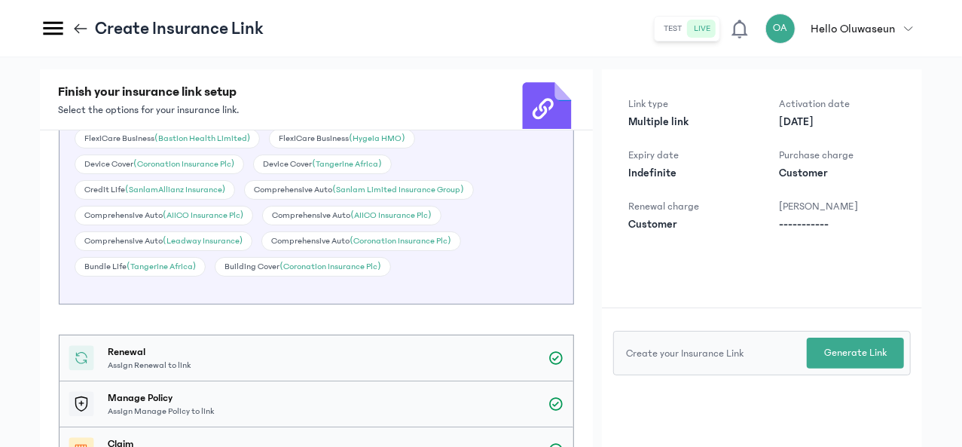
scroll to position [807, 0]
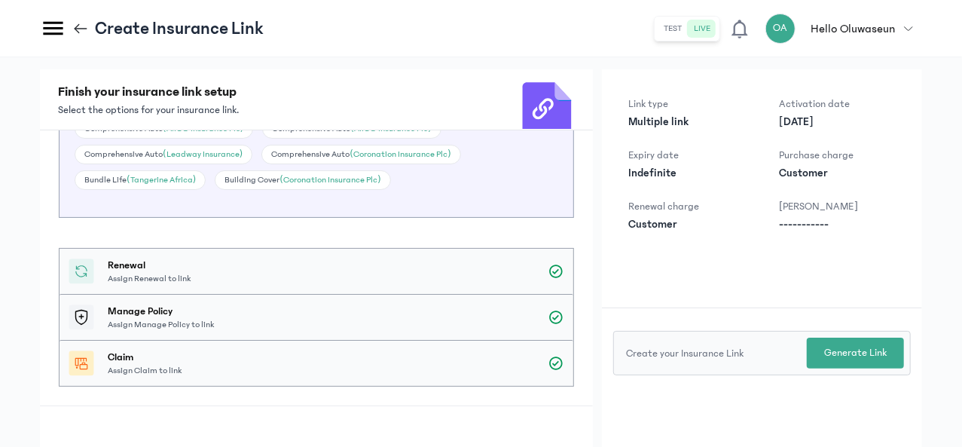
scroll to position [318, 0]
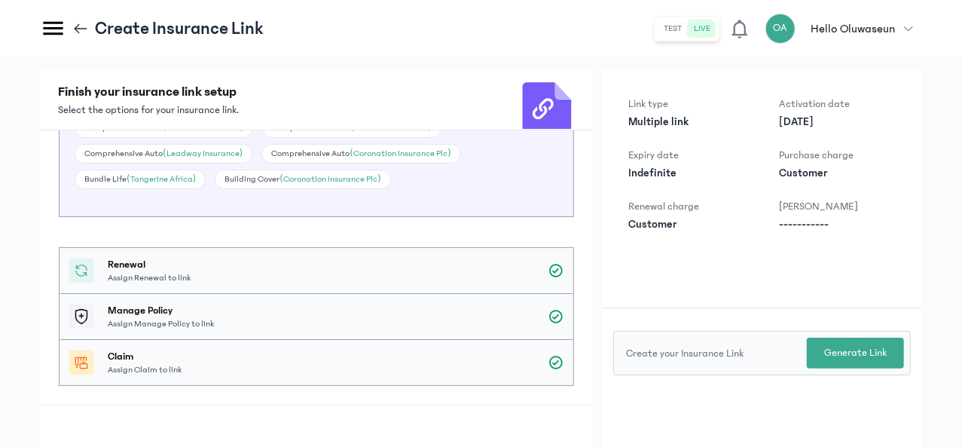
click at [275, 10] on div "FlexiCare Mini Chronic (Bastion Health Limited)" at bounding box center [175, 0] width 200 height 20
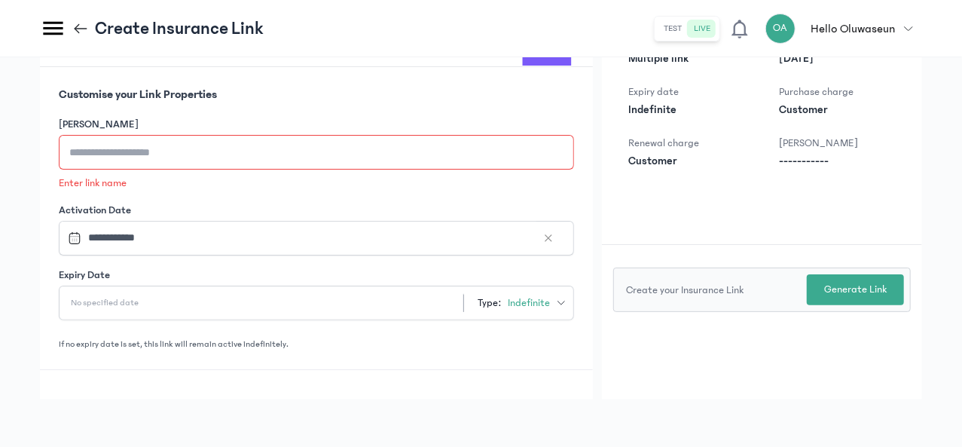
scroll to position [613, 0]
click at [312, 168] on input "[PERSON_NAME]" at bounding box center [316, 150] width 515 height 35
click at [217, 154] on div "Finish your insurance link setup Select the options for your insurance link. Pr…" at bounding box center [481, 221] width 962 height 454
click at [298, 168] on input "[PERSON_NAME]" at bounding box center [316, 150] width 515 height 35
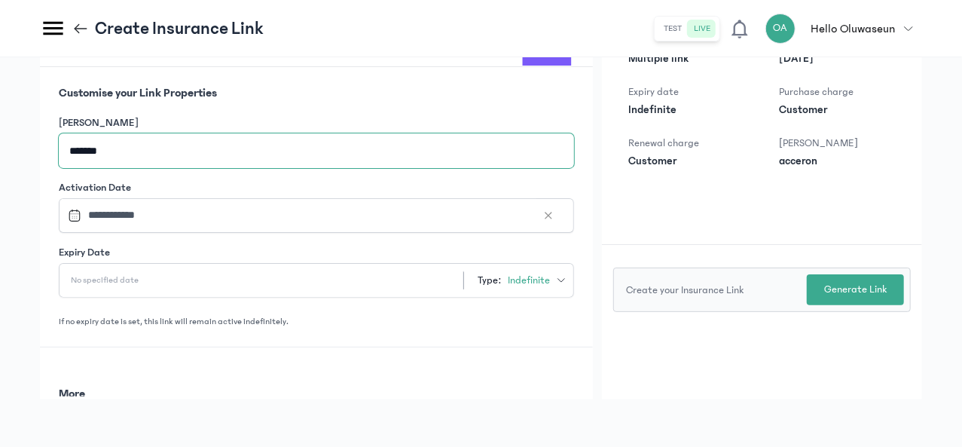
scroll to position [701, 0]
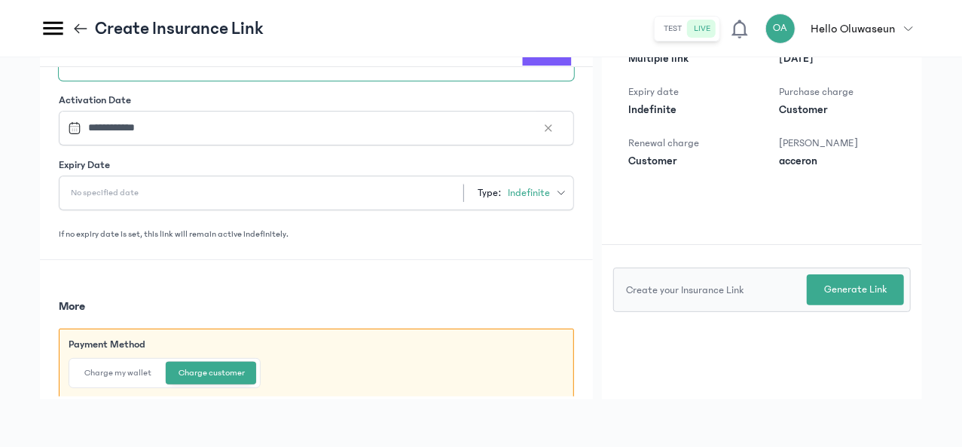
type input "*******"
click at [503, 260] on div "More Payment Method Charge my wallet Charge customer Customers will be charged …" at bounding box center [316, 349] width 553 height 178
click at [883, 283] on p "Generate Link" at bounding box center [855, 290] width 63 height 16
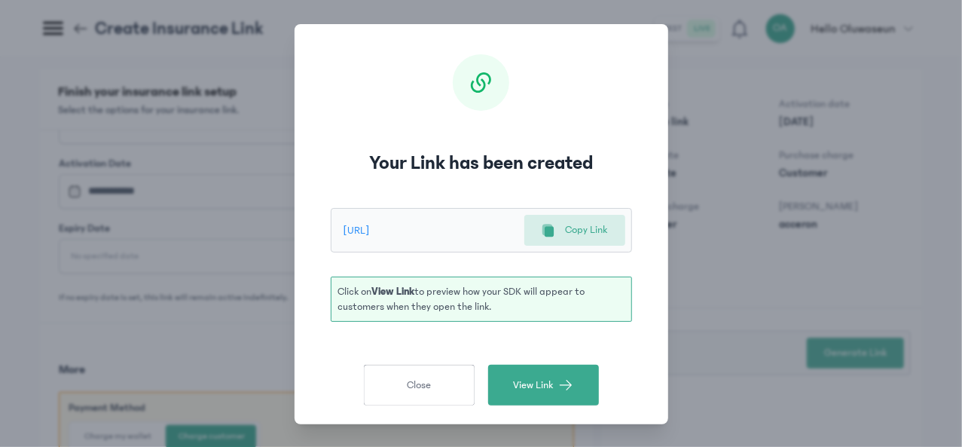
scroll to position [0, 0]
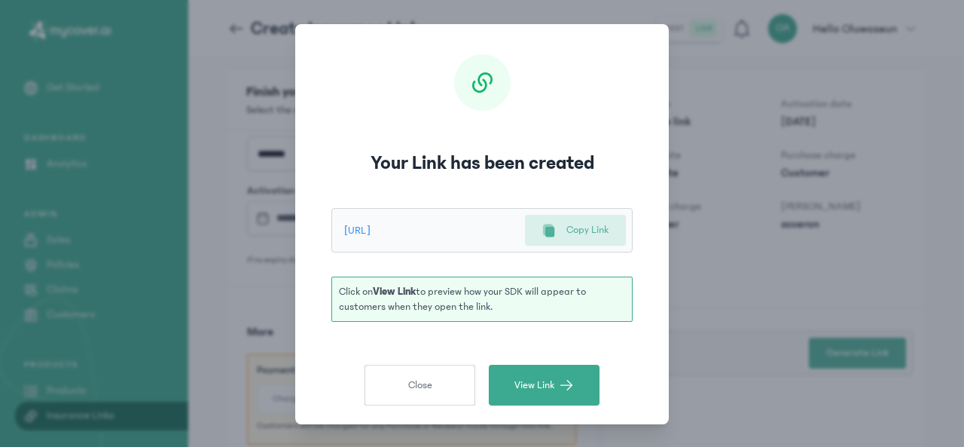
click at [593, 236] on p "Copy Link" at bounding box center [588, 230] width 42 height 16
click at [545, 385] on span "View Link" at bounding box center [535, 384] width 40 height 15
click at [417, 387] on span "Close" at bounding box center [420, 384] width 24 height 15
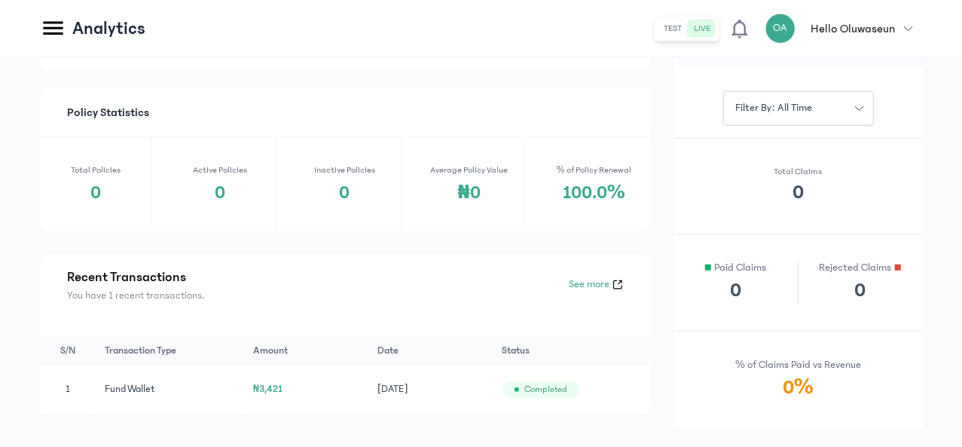
scroll to position [643, 0]
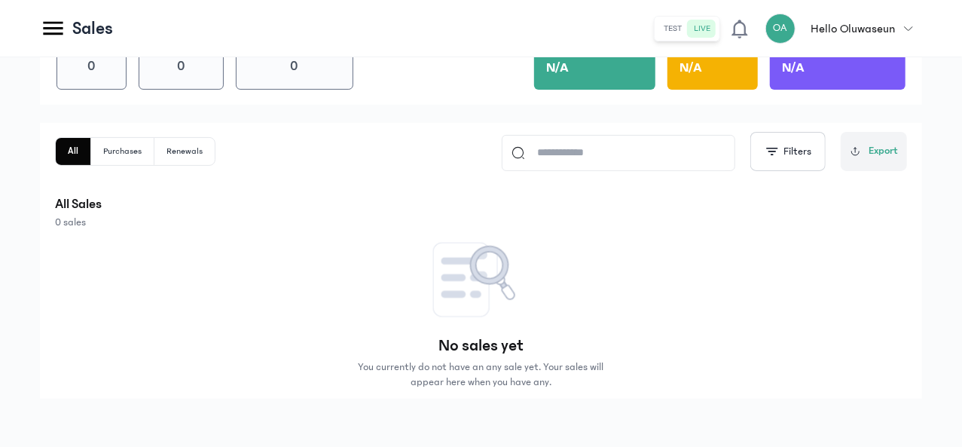
scroll to position [199, 0]
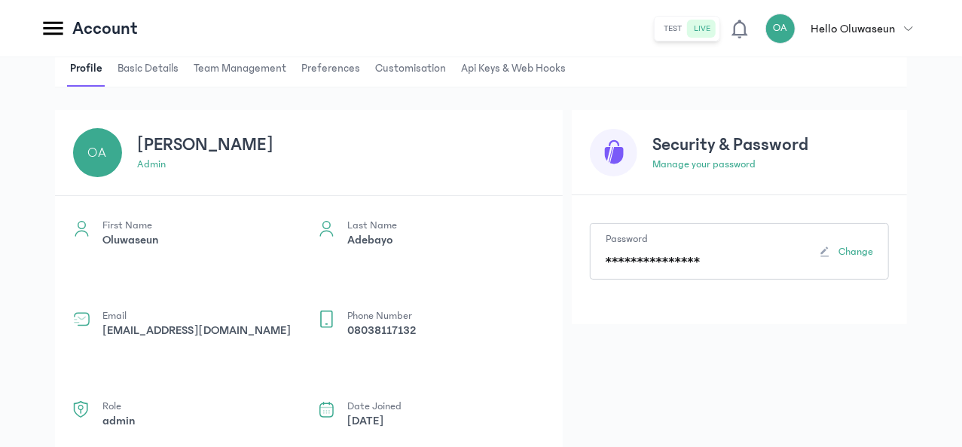
scroll to position [47, 0]
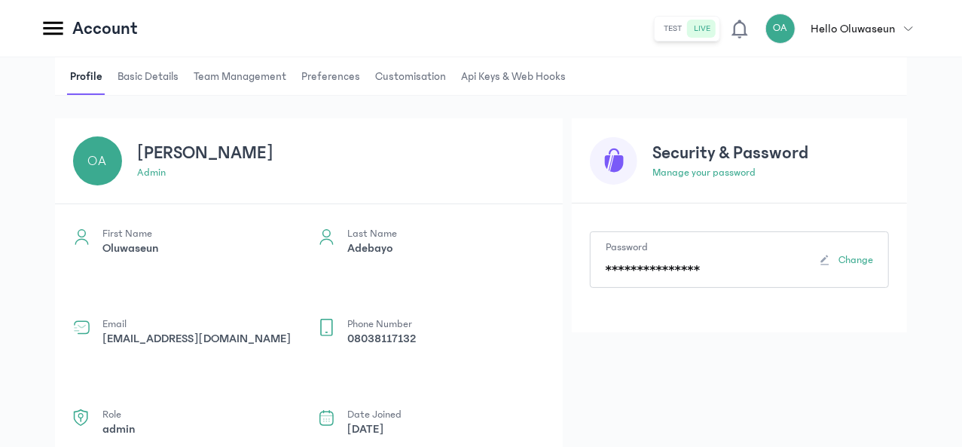
click at [449, 75] on span "Customisation" at bounding box center [410, 77] width 77 height 36
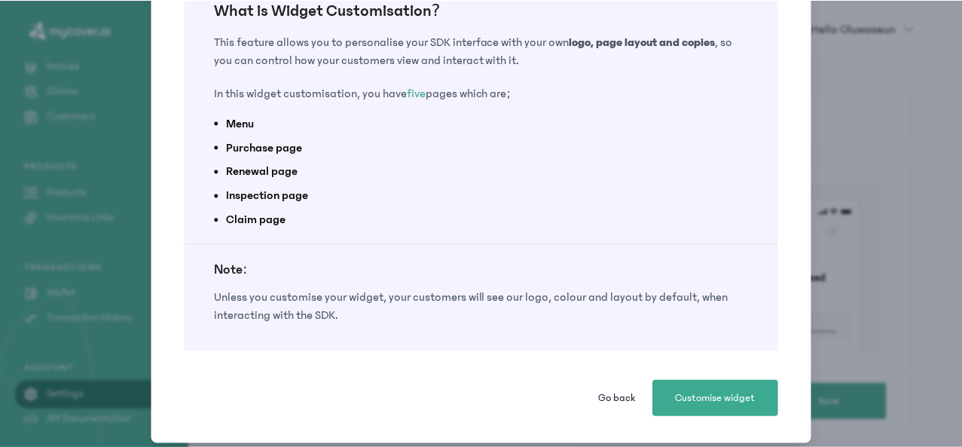
scroll to position [114, 0]
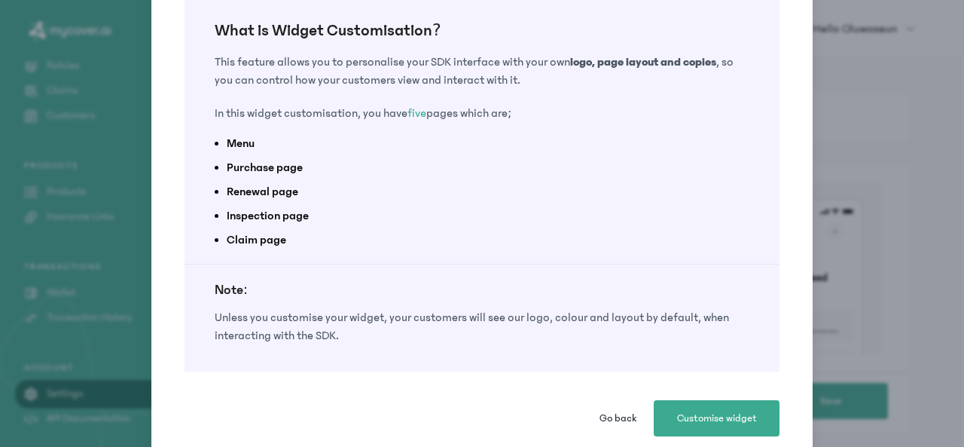
click at [267, 158] on li "Purchase page" at bounding box center [482, 167] width 511 height 18
click at [708, 411] on span "Customise widget" at bounding box center [717, 418] width 80 height 15
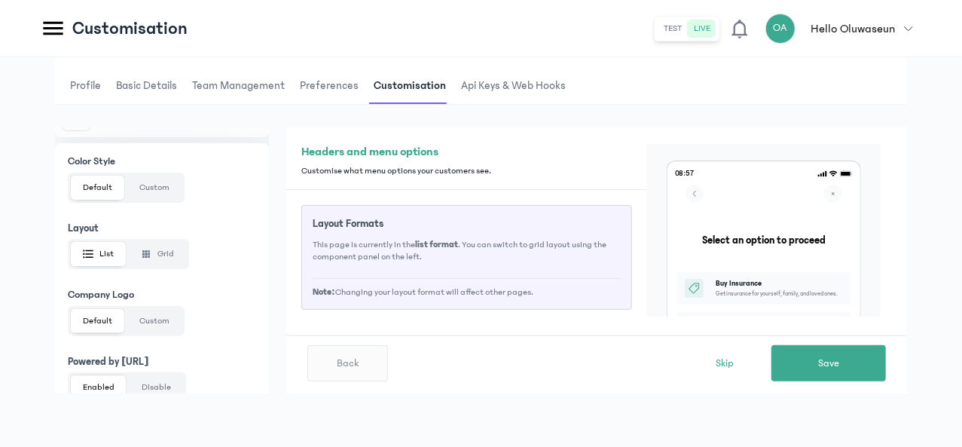
scroll to position [350, 0]
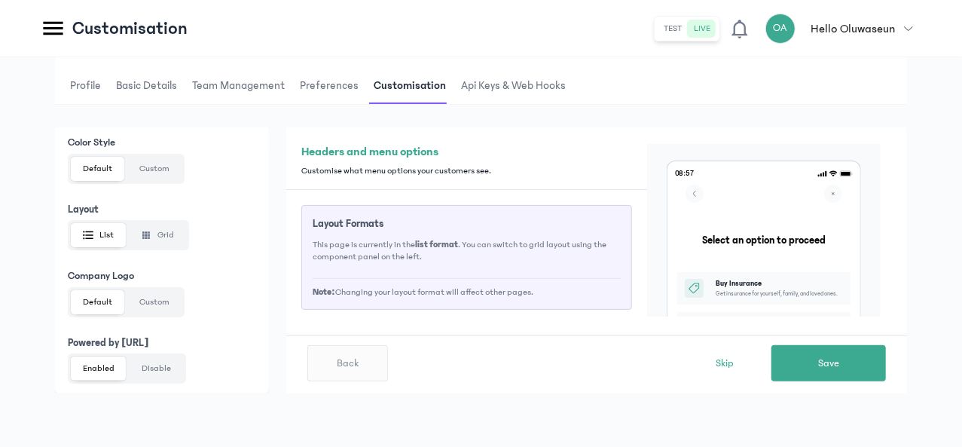
click at [183, 366] on button "Disable" at bounding box center [156, 368] width 53 height 24
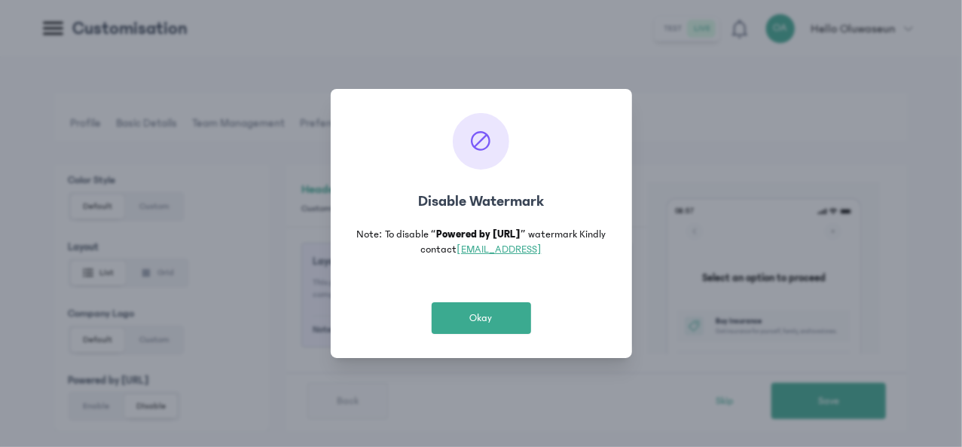
scroll to position [0, 0]
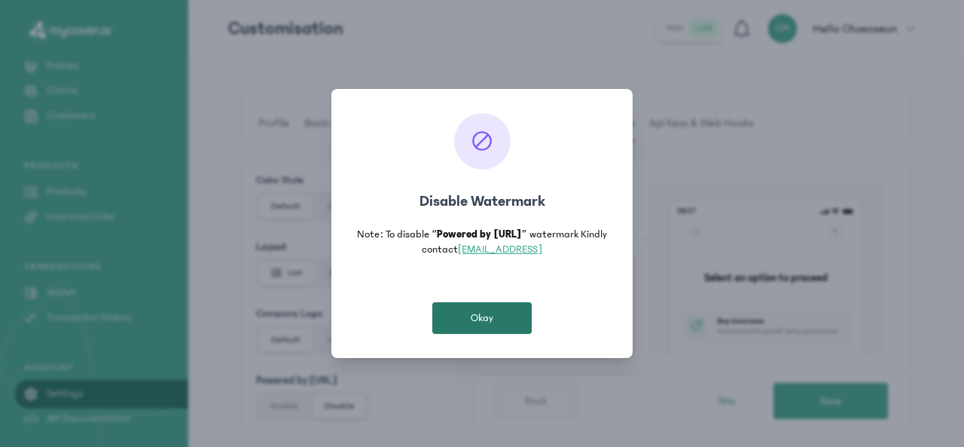
click at [481, 328] on button "Okay" at bounding box center [481, 318] width 99 height 32
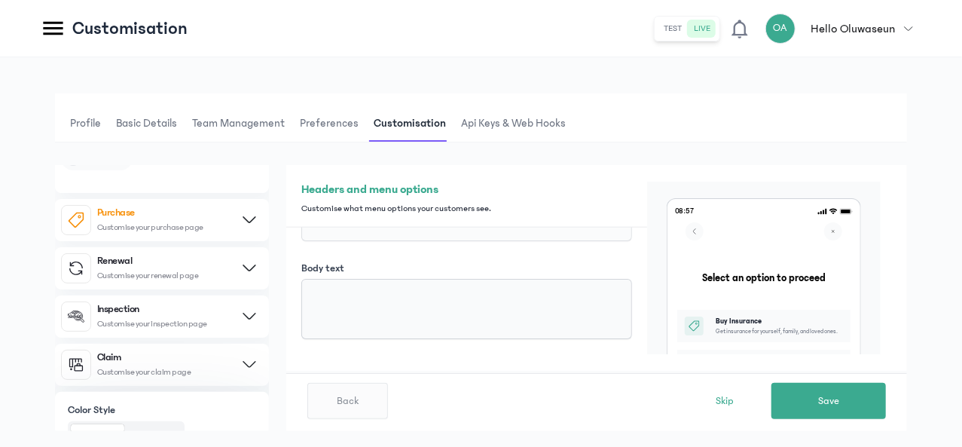
click at [269, 223] on button "Purchase Customise your purchase page" at bounding box center [162, 220] width 214 height 42
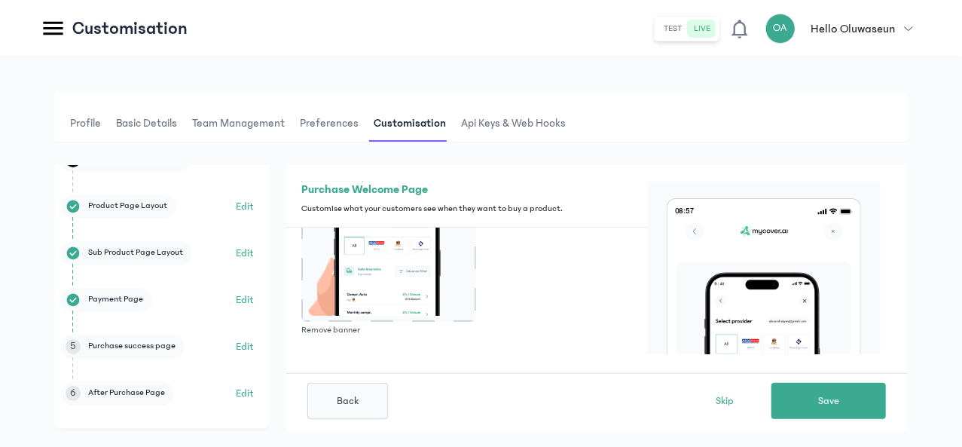
scroll to position [280, 0]
click at [254, 300] on button "Edit" at bounding box center [245, 300] width 18 height 18
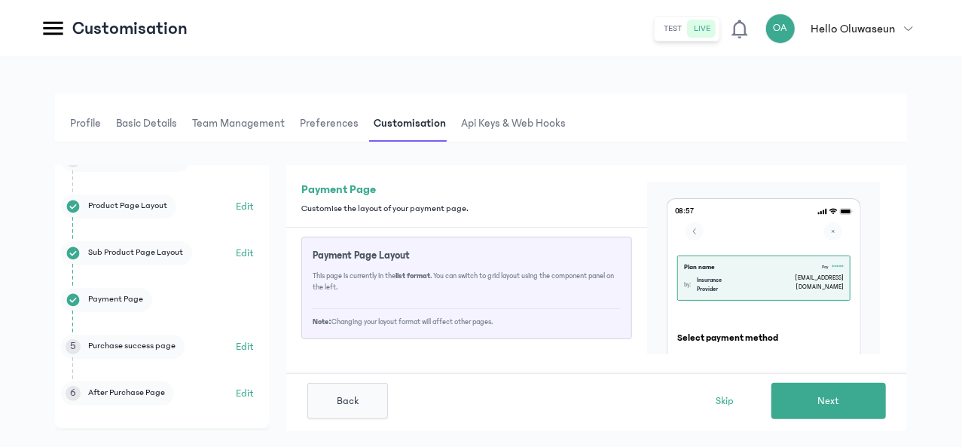
scroll to position [50, 0]
drag, startPoint x: 884, startPoint y: 213, endPoint x: 884, endPoint y: 243, distance: 30.1
click at [884, 243] on div "Payment Page Customise the layout of your payment page. Payment Page Layout Thi…" at bounding box center [596, 268] width 621 height 206
click at [836, 405] on span "Next" at bounding box center [829, 400] width 22 height 15
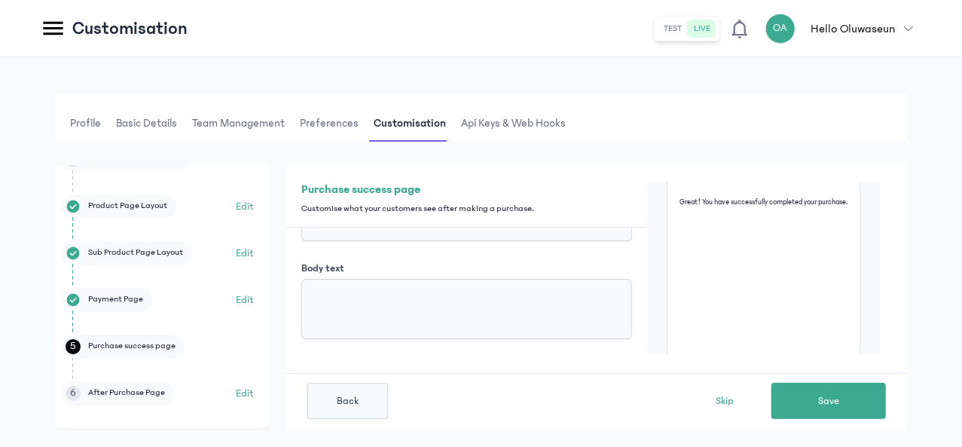
scroll to position [196, 0]
click at [722, 406] on span "Skip" at bounding box center [725, 400] width 18 height 15
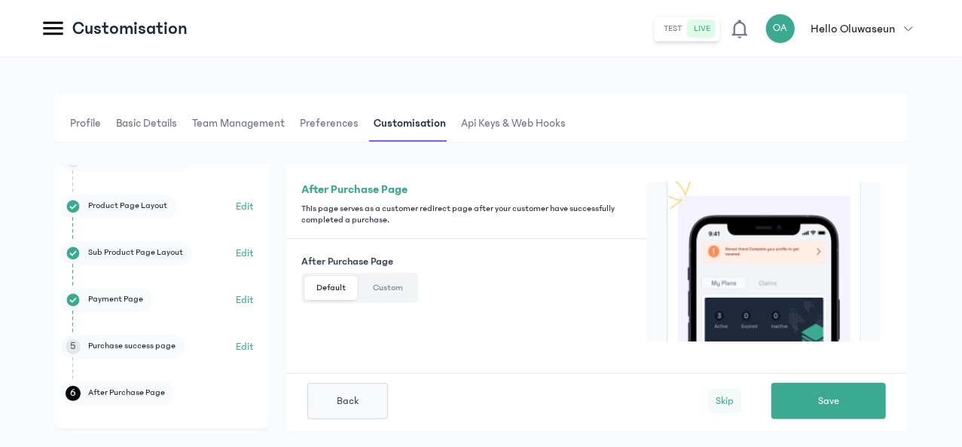
click at [734, 399] on span "Skip" at bounding box center [725, 400] width 18 height 15
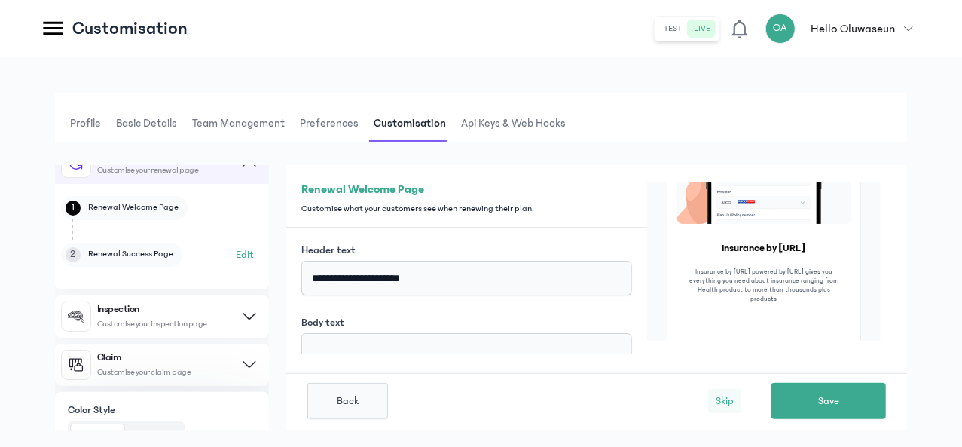
click at [734, 399] on span "Skip" at bounding box center [725, 400] width 18 height 15
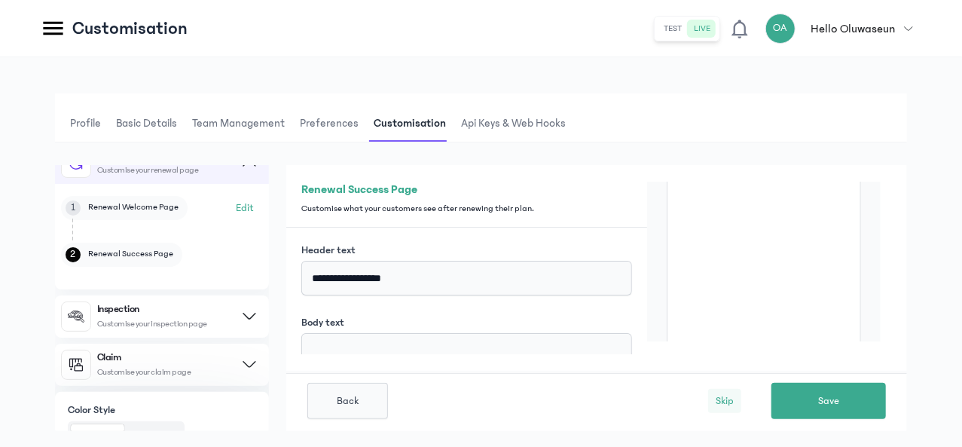
click at [723, 406] on span "Skip" at bounding box center [725, 400] width 18 height 15
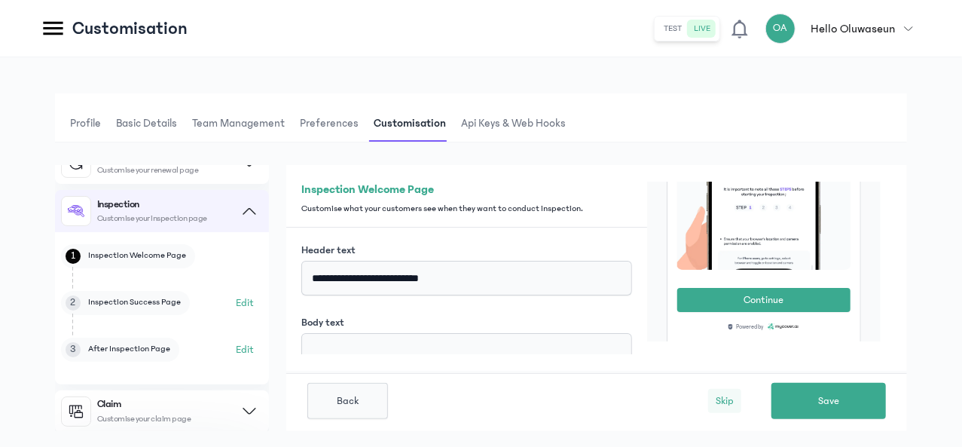
click at [723, 406] on span "Skip" at bounding box center [725, 400] width 18 height 15
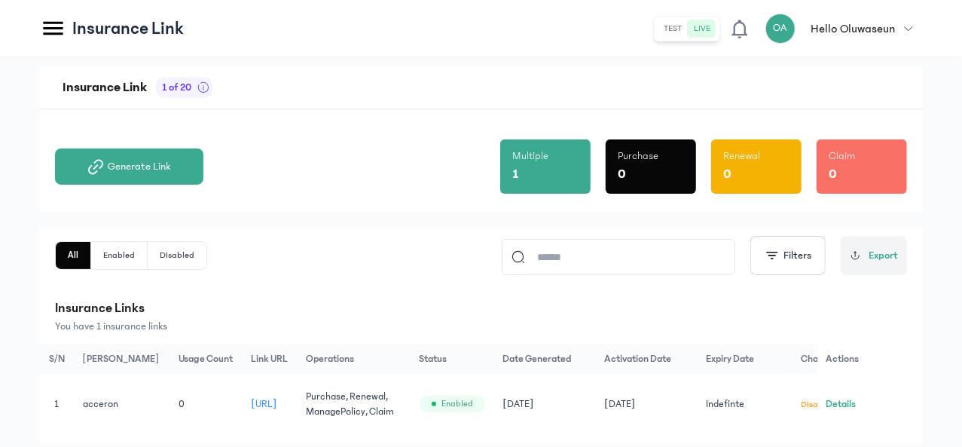
scroll to position [72, 0]
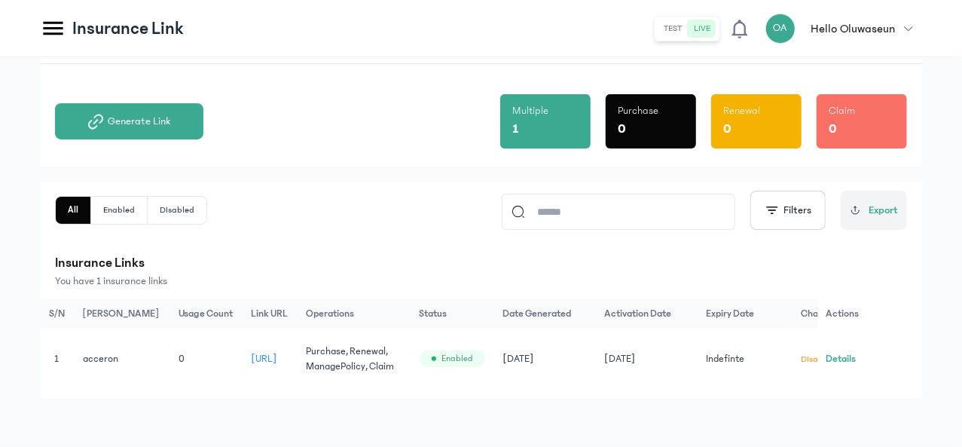
click at [457, 46] on header "Insurance Link test live OA Hello [PERSON_NAME] [PERSON_NAME] [EMAIL_ADDRESS][D…" at bounding box center [481, 28] width 962 height 57
click at [451, 150] on div "Generate Link Multiple 1 Purchase 0 Renewal 0 Claim 0" at bounding box center [481, 115] width 852 height 102
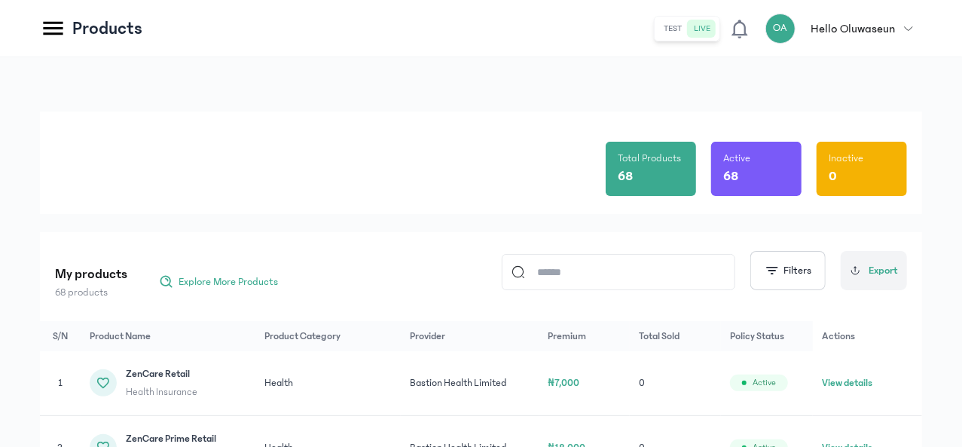
click at [571, 266] on input at bounding box center [625, 272] width 200 height 35
type input "******"
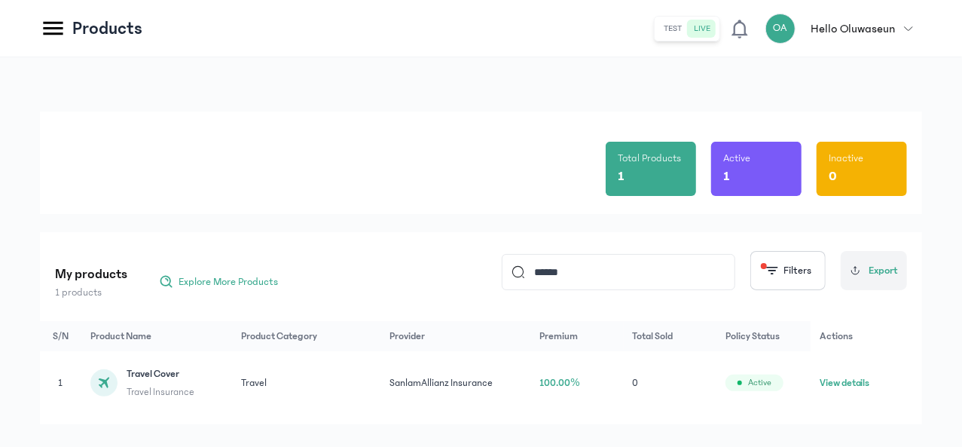
scroll to position [40, 0]
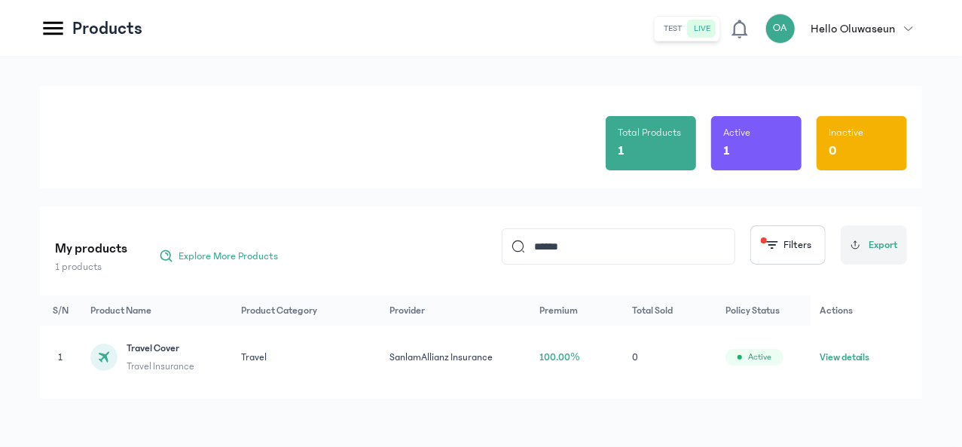
click at [870, 353] on button "View details" at bounding box center [845, 357] width 50 height 15
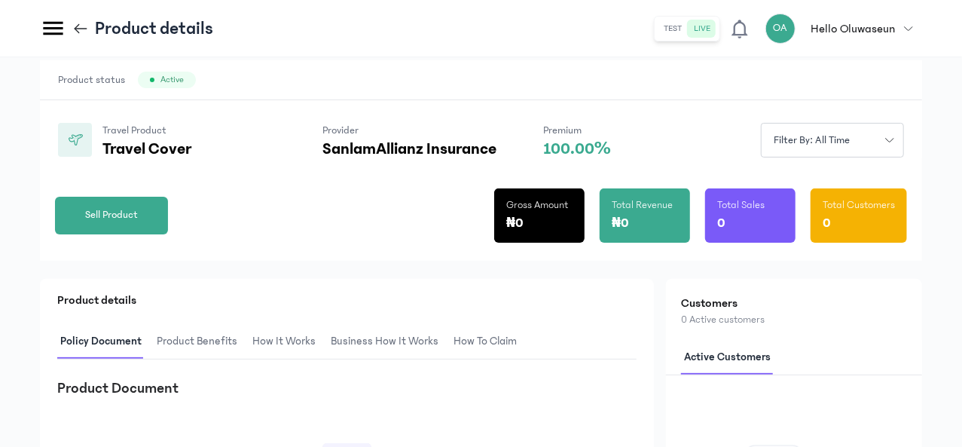
scroll to position [74, 0]
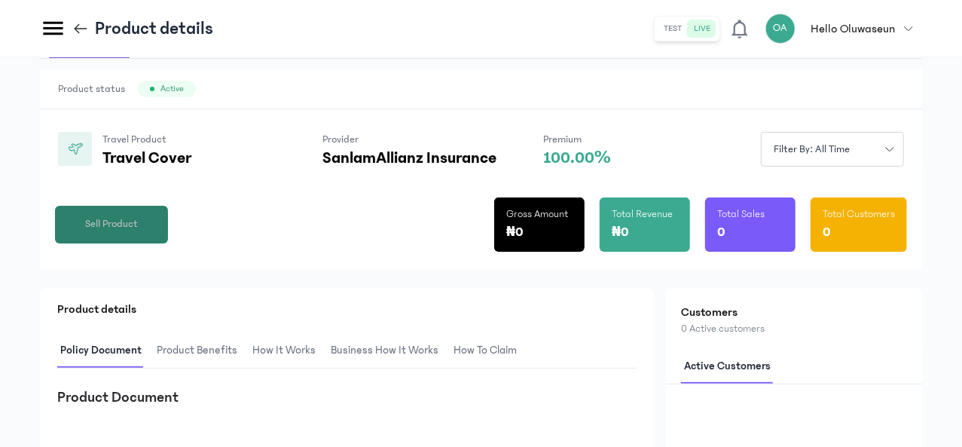
click at [138, 232] on span "Sell Product" at bounding box center [111, 224] width 53 height 16
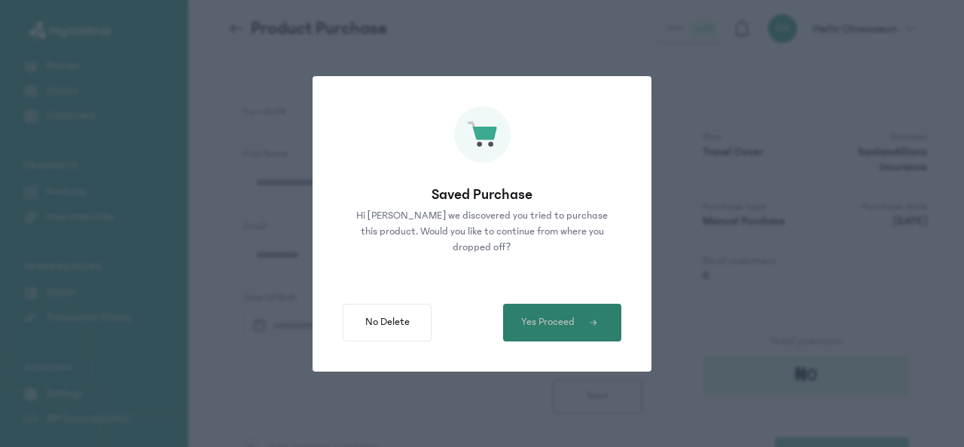
click at [542, 325] on span "Yes Proceed" at bounding box center [547, 322] width 53 height 16
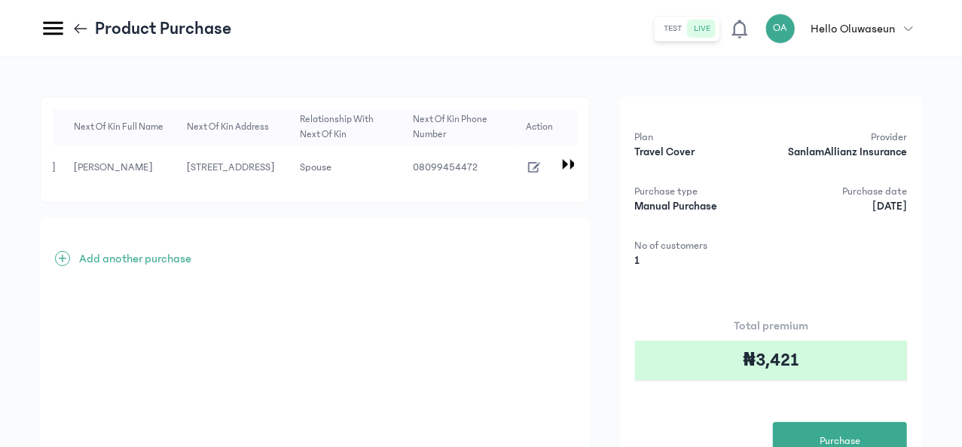
scroll to position [0, 2051]
click at [473, 282] on div "+ Add another purchase" at bounding box center [315, 368] width 550 height 301
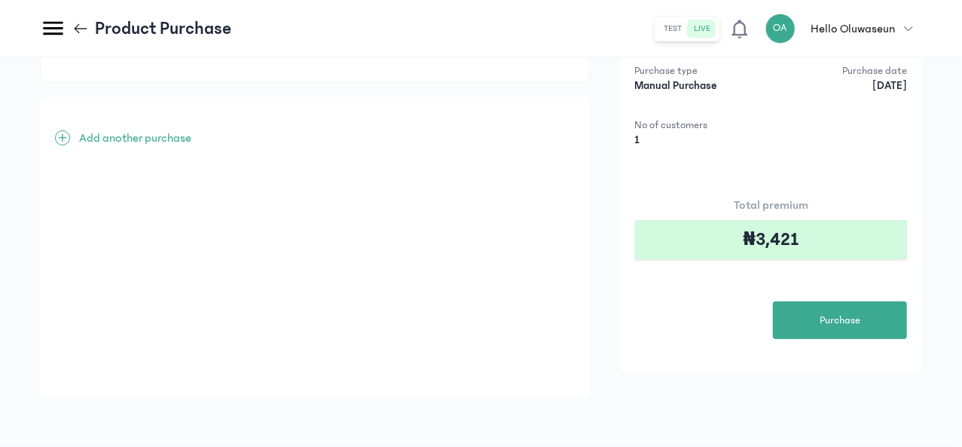
scroll to position [137, 0]
click at [850, 314] on span "Purchase" at bounding box center [840, 321] width 41 height 16
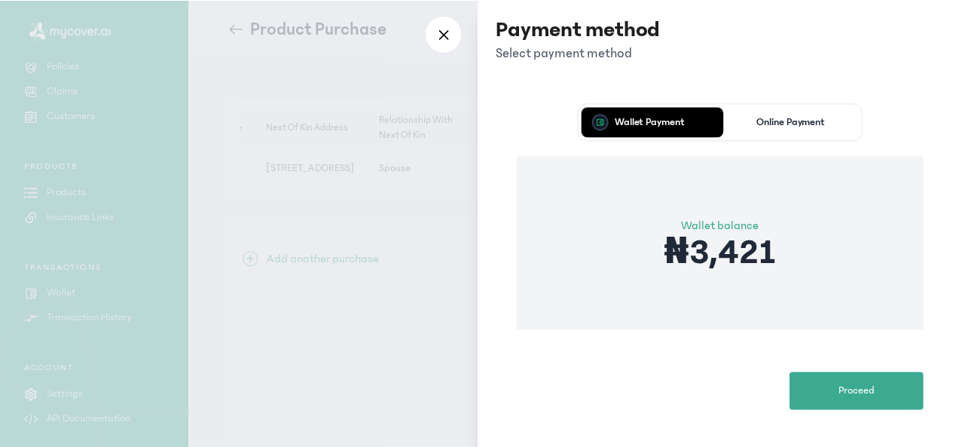
scroll to position [95, 0]
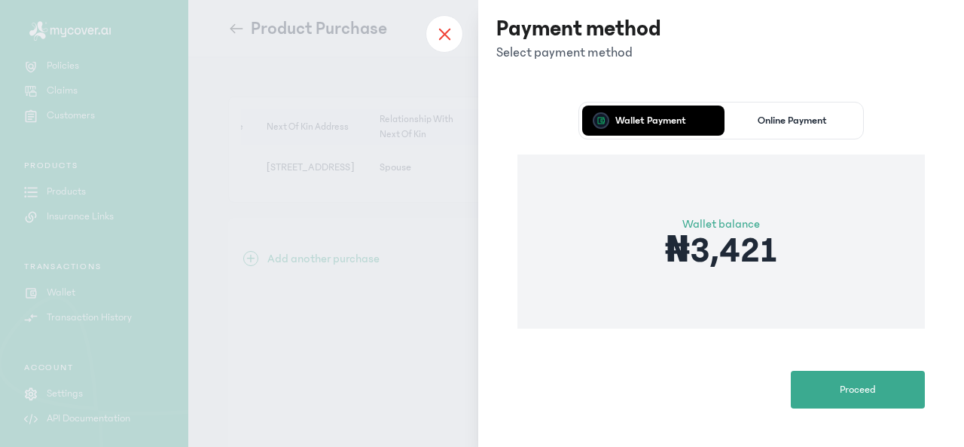
click at [445, 33] on icon at bounding box center [444, 34] width 10 height 10
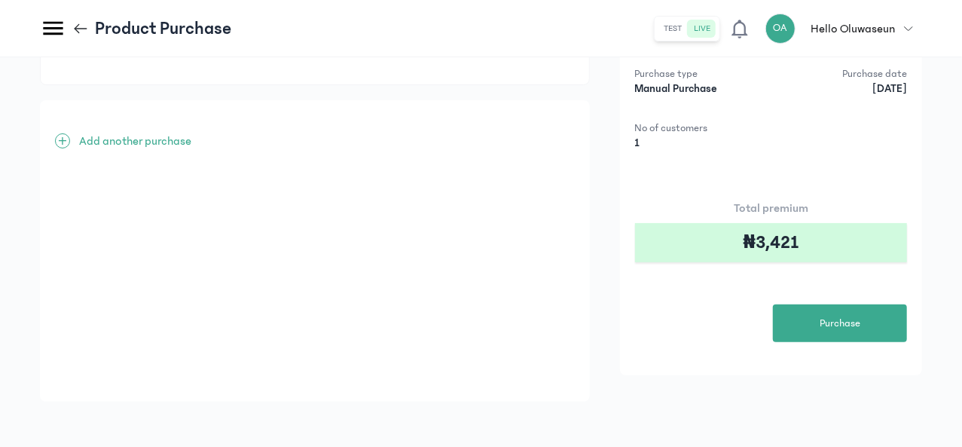
scroll to position [119, 0]
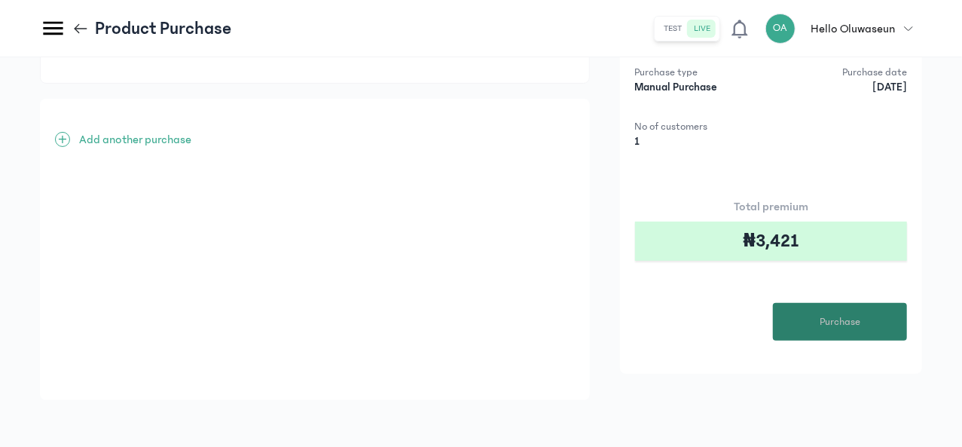
click at [838, 330] on span "Purchase" at bounding box center [840, 322] width 41 height 16
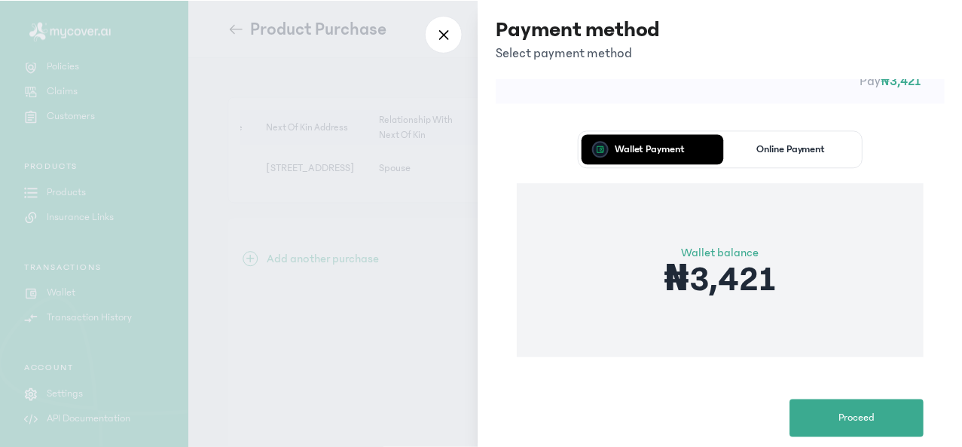
scroll to position [95, 0]
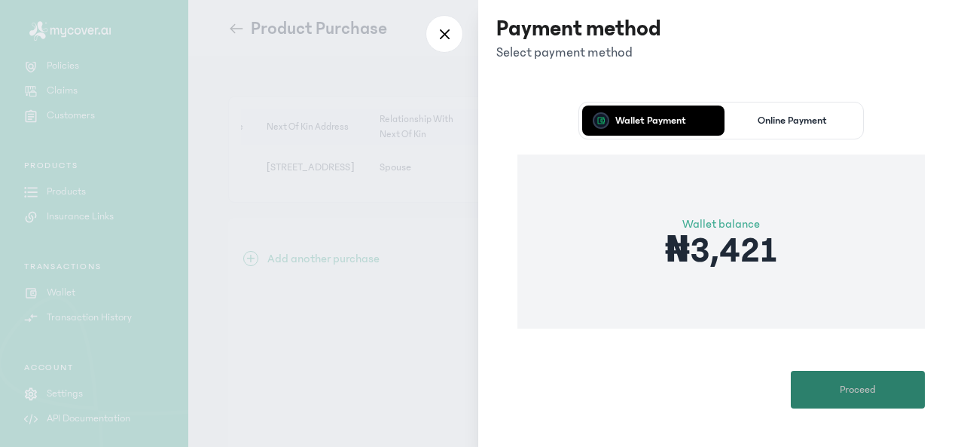
click at [854, 390] on span "Proceed" at bounding box center [858, 390] width 36 height 16
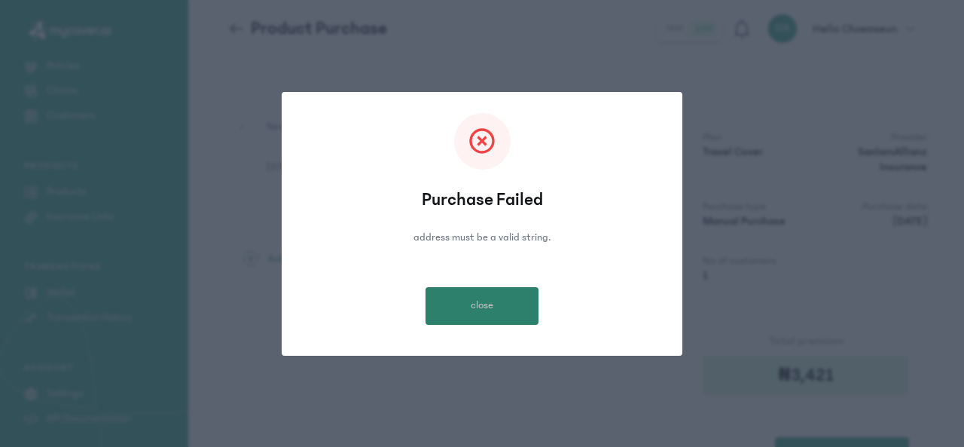
click at [513, 302] on button "close" at bounding box center [482, 306] width 113 height 38
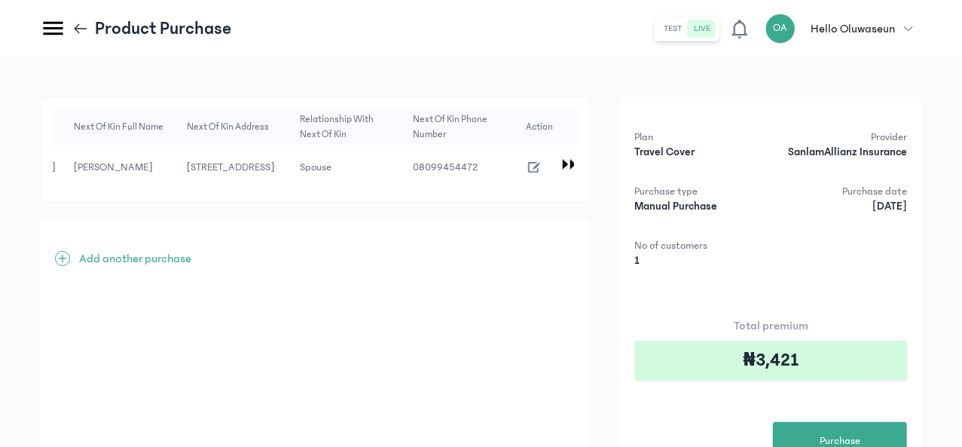
click at [542, 176] on icon "button" at bounding box center [534, 167] width 17 height 17
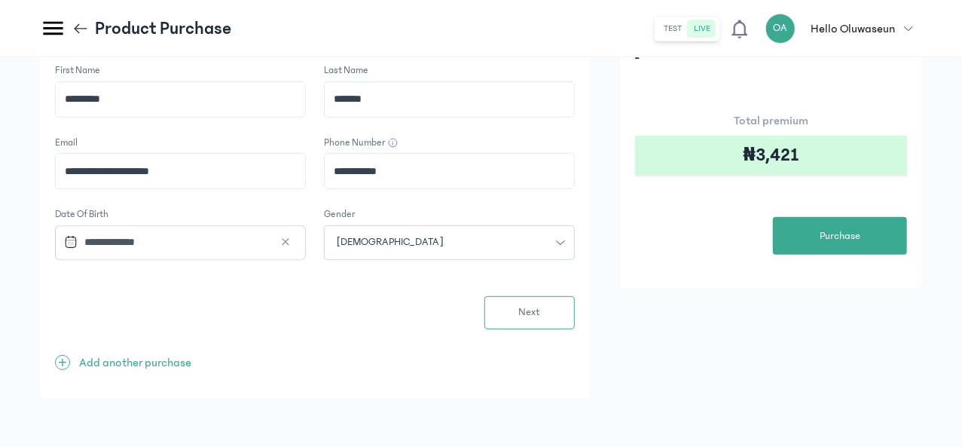
scroll to position [215, 0]
click at [540, 317] on span "Next" at bounding box center [529, 312] width 22 height 16
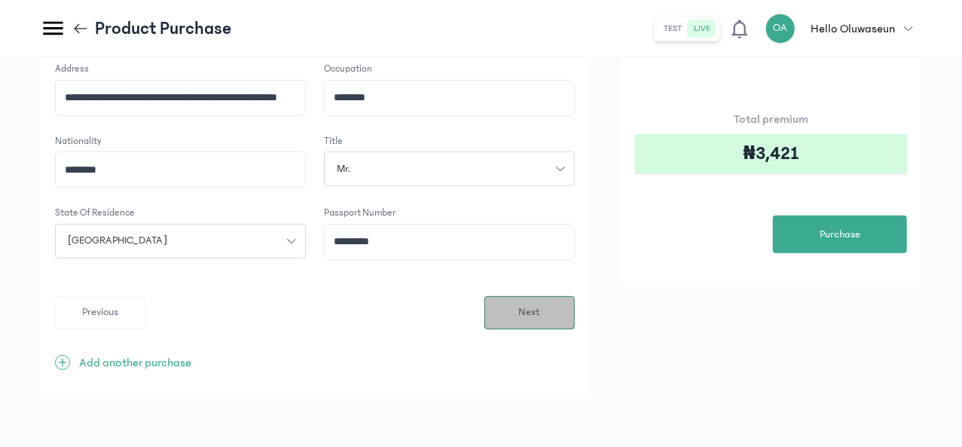
scroll to position [0, 0]
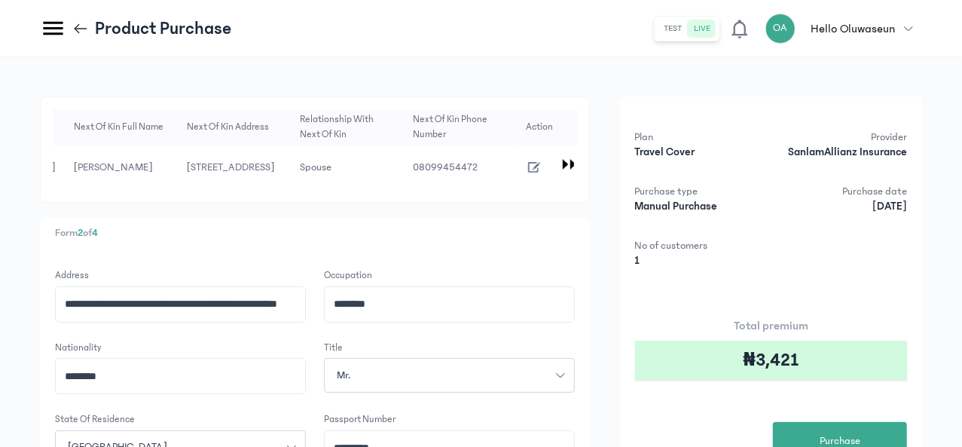
click at [305, 319] on input "**********" at bounding box center [180, 304] width 249 height 35
drag, startPoint x: 393, startPoint y: 316, endPoint x: 317, endPoint y: 319, distance: 76.2
click at [305, 319] on input "**********" at bounding box center [180, 304] width 249 height 35
click at [305, 322] on input "**********" at bounding box center [180, 304] width 249 height 35
type input "**********"
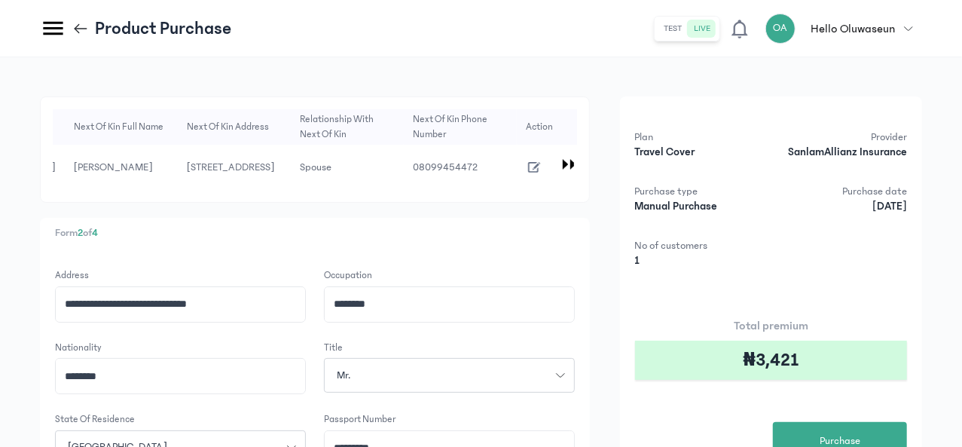
click at [404, 226] on div "**********" at bounding box center [315, 350] width 550 height 509
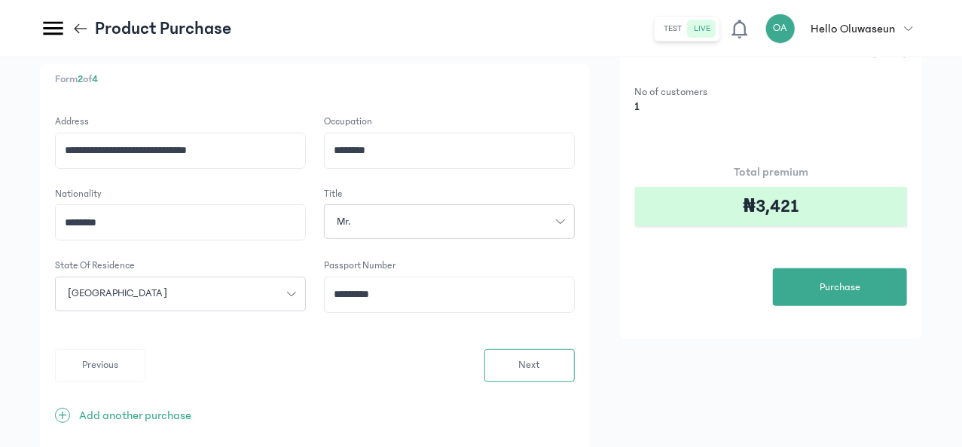
scroll to position [180, 0]
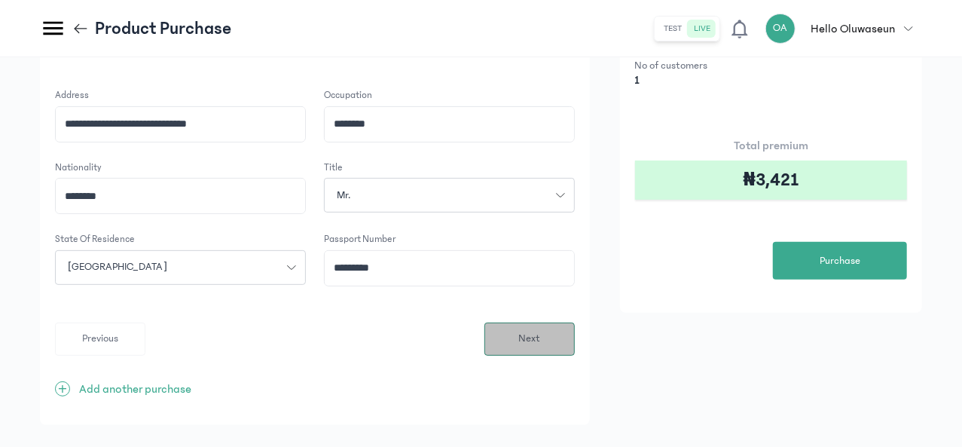
click at [540, 347] on span "Next" at bounding box center [529, 339] width 22 height 16
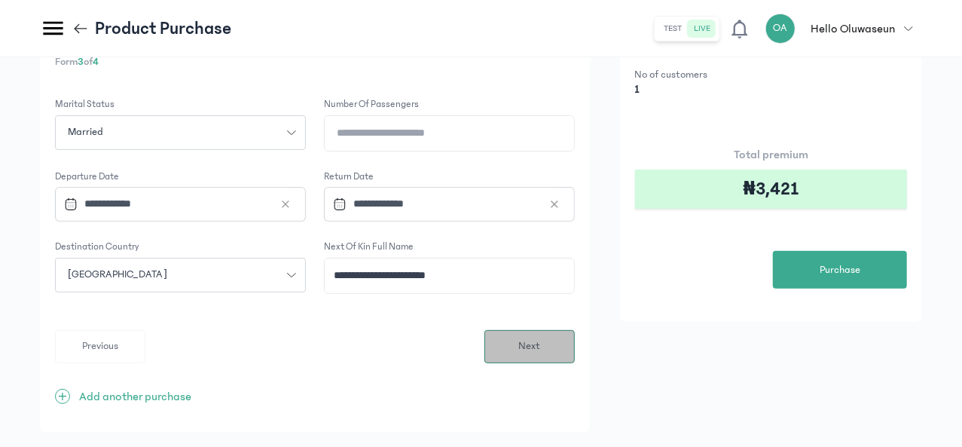
scroll to position [220, 0]
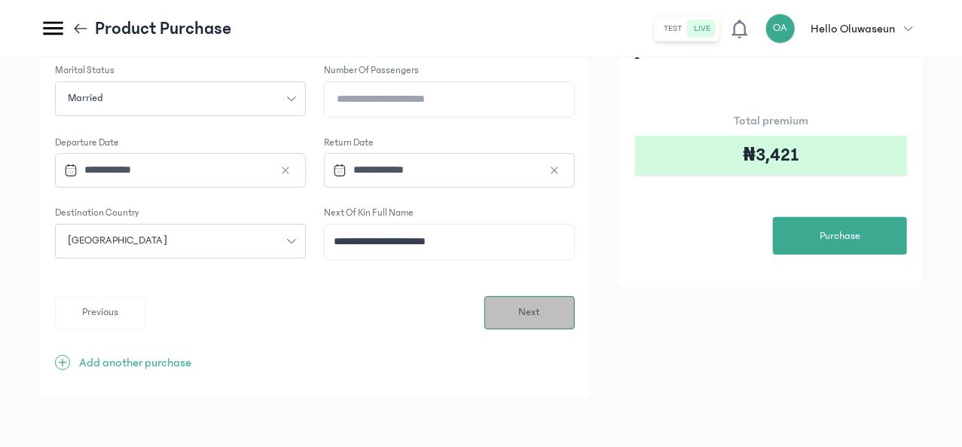
click at [540, 310] on span "Next" at bounding box center [529, 312] width 22 height 16
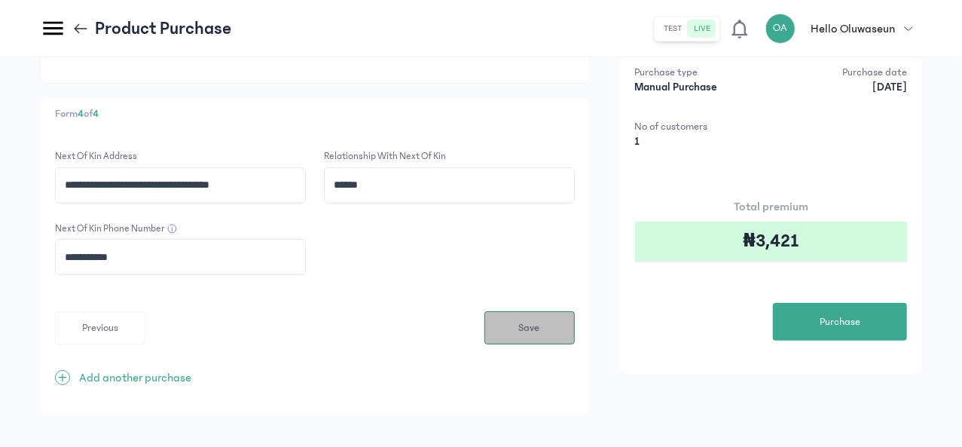
scroll to position [149, 0]
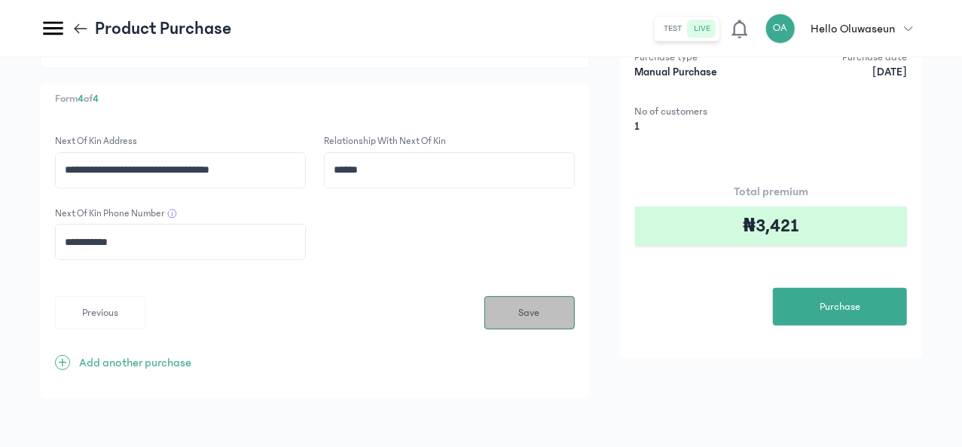
click at [540, 315] on span "Save" at bounding box center [529, 313] width 21 height 16
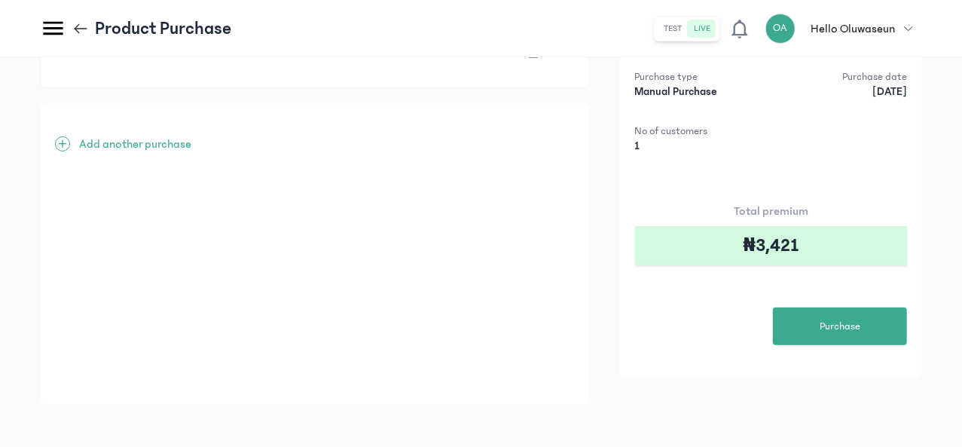
scroll to position [117, 0]
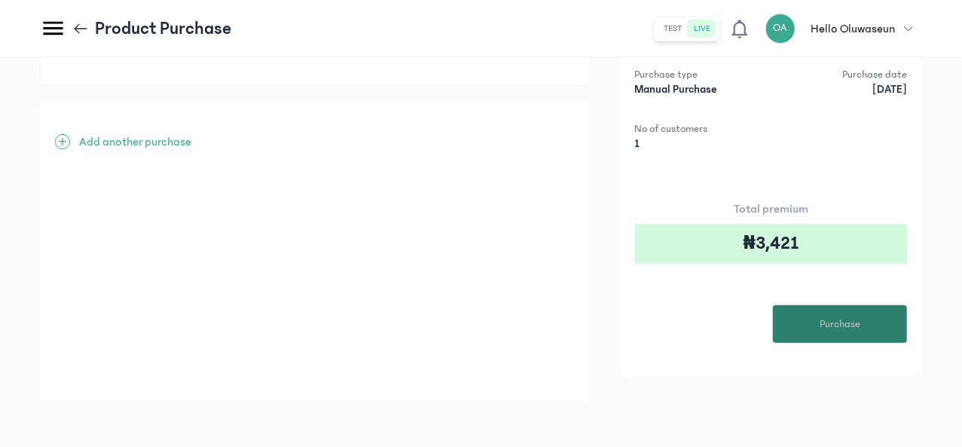
click at [866, 342] on button "Purchase" at bounding box center [840, 324] width 134 height 38
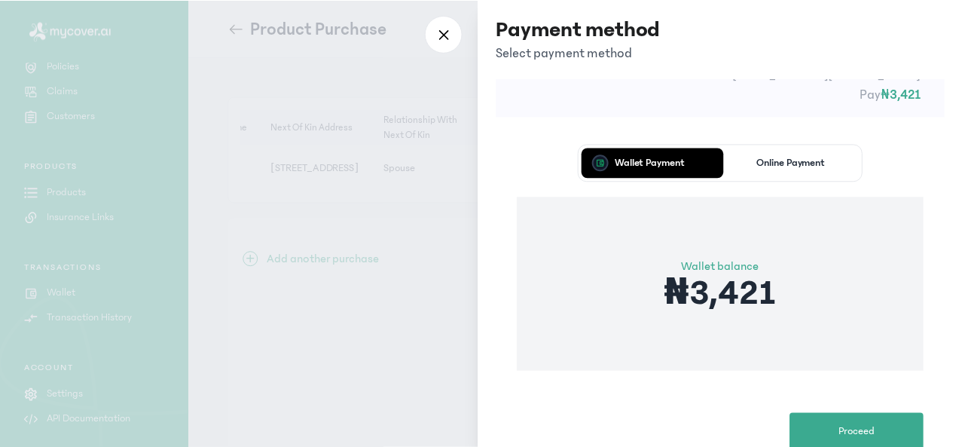
scroll to position [95, 0]
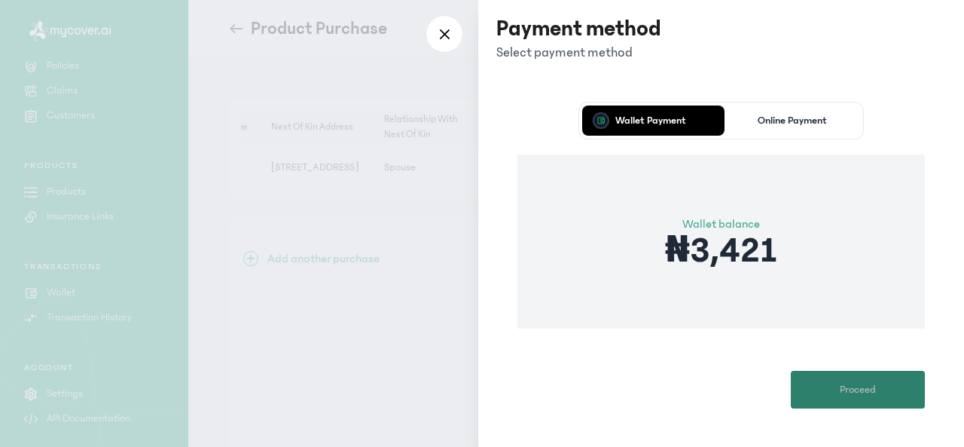
click at [861, 393] on span "Proceed" at bounding box center [858, 390] width 36 height 16
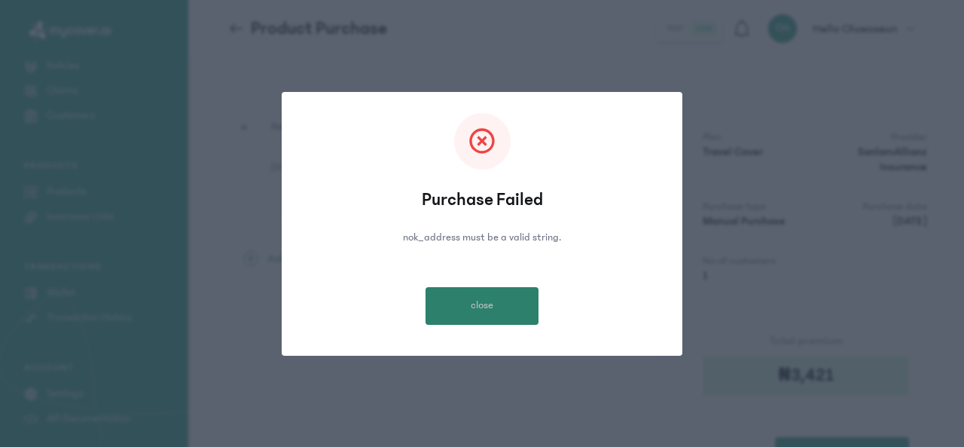
click at [516, 307] on button "close" at bounding box center [482, 306] width 113 height 38
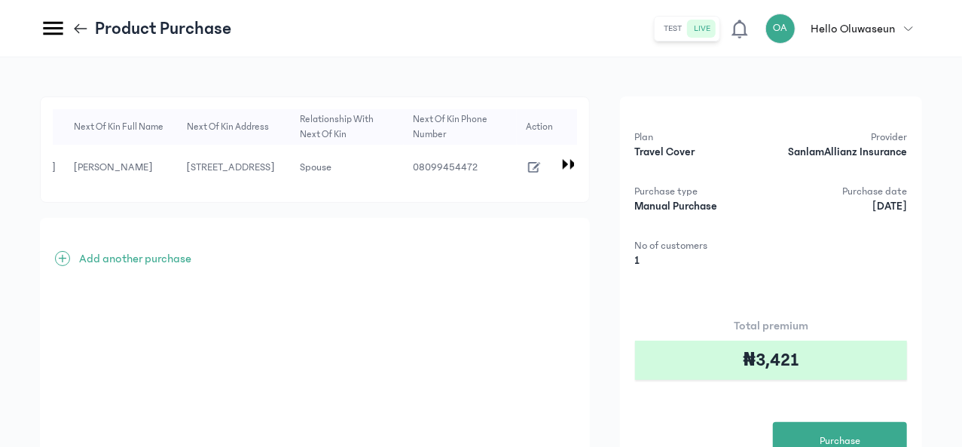
click at [542, 173] on icon "button" at bounding box center [534, 167] width 17 height 17
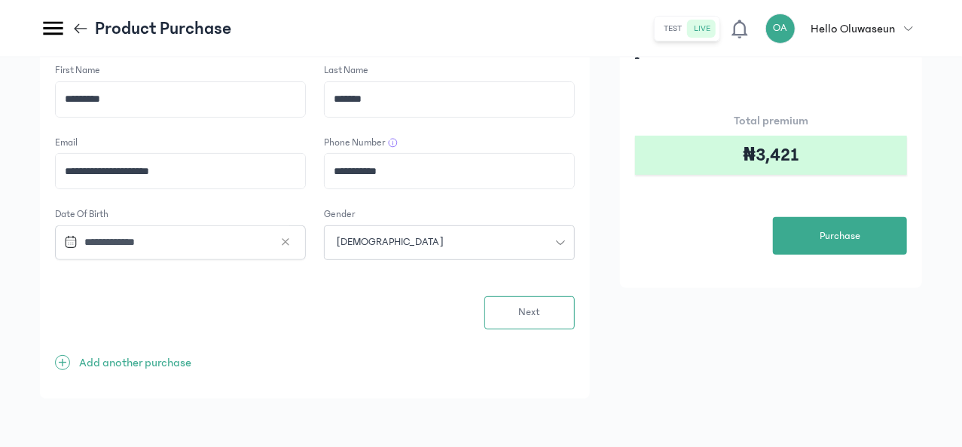
scroll to position [220, 0]
click at [575, 308] on button "Next" at bounding box center [529, 312] width 90 height 33
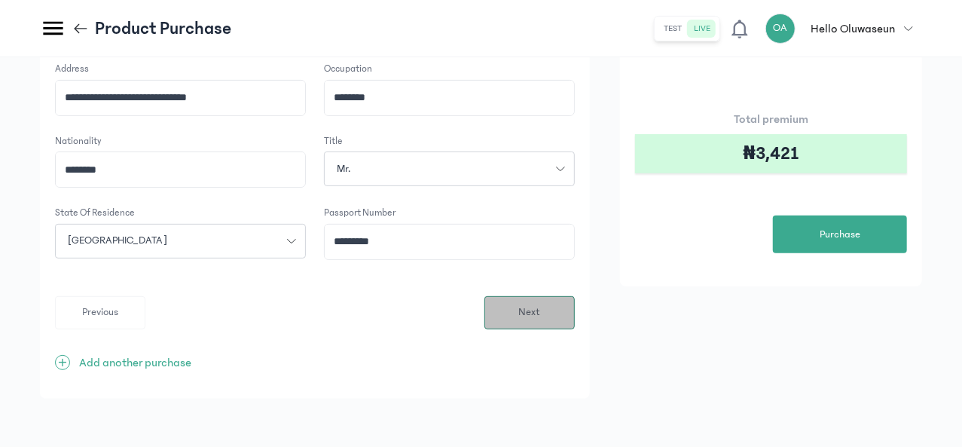
scroll to position [217, 0]
click at [540, 320] on span "Next" at bounding box center [529, 312] width 22 height 16
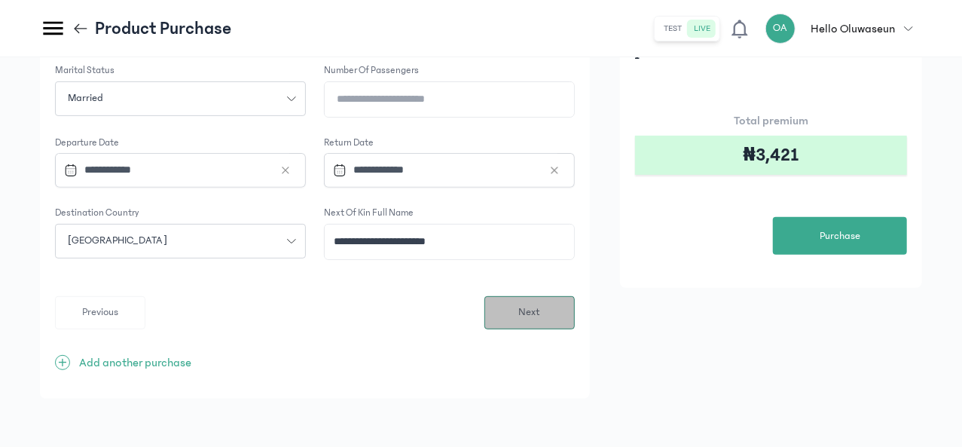
scroll to position [220, 0]
click at [573, 322] on button "Next" at bounding box center [529, 312] width 90 height 33
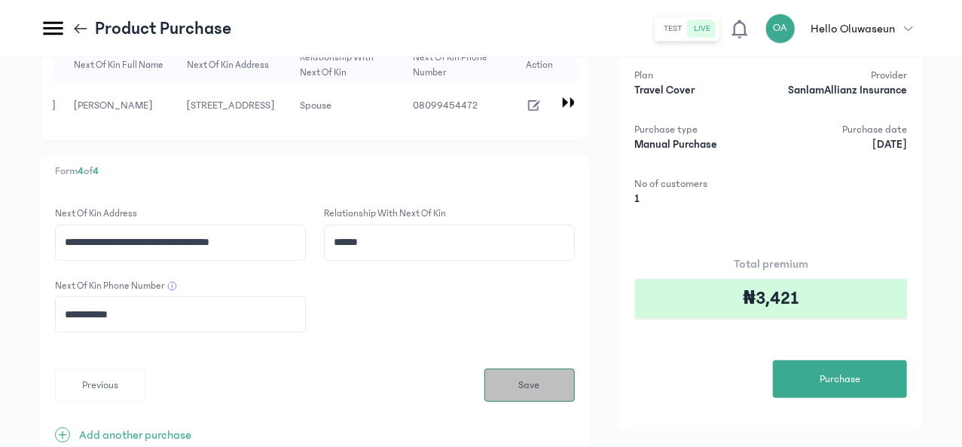
scroll to position [63, 0]
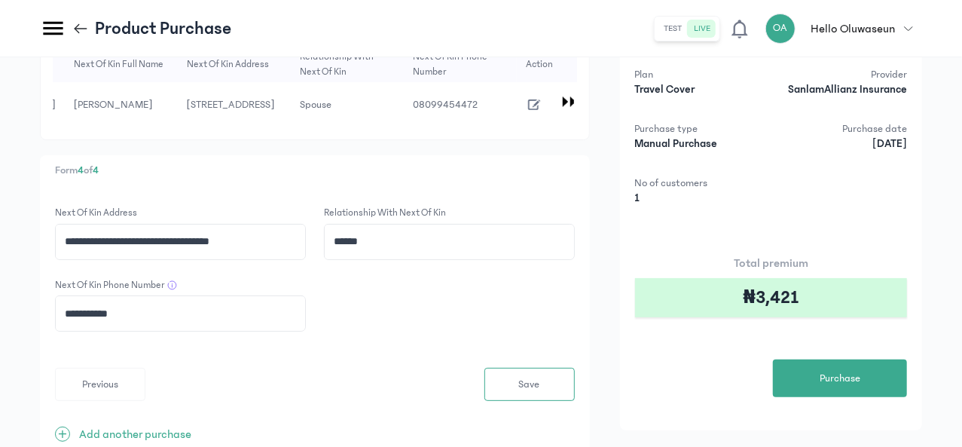
click at [296, 256] on input "**********" at bounding box center [180, 242] width 249 height 35
click at [305, 258] on input "**********" at bounding box center [180, 242] width 249 height 35
type input "**********"
click at [488, 310] on form "**********" at bounding box center [315, 303] width 520 height 195
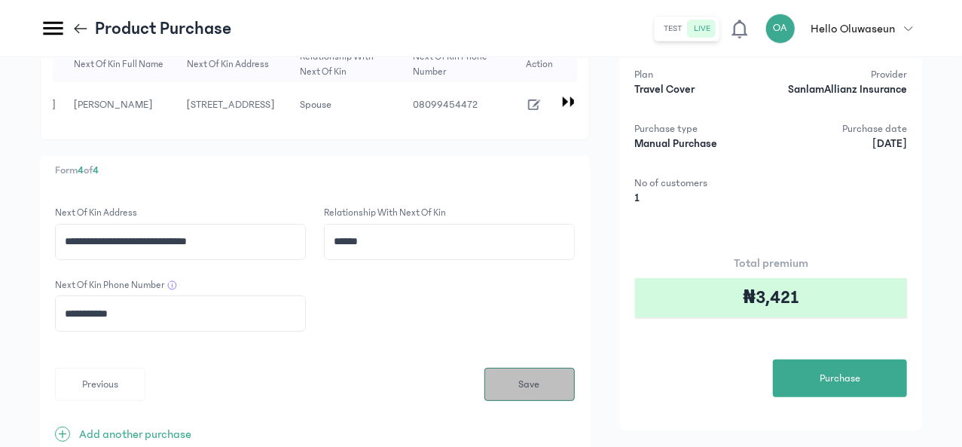
click at [575, 401] on button "Save" at bounding box center [529, 384] width 90 height 33
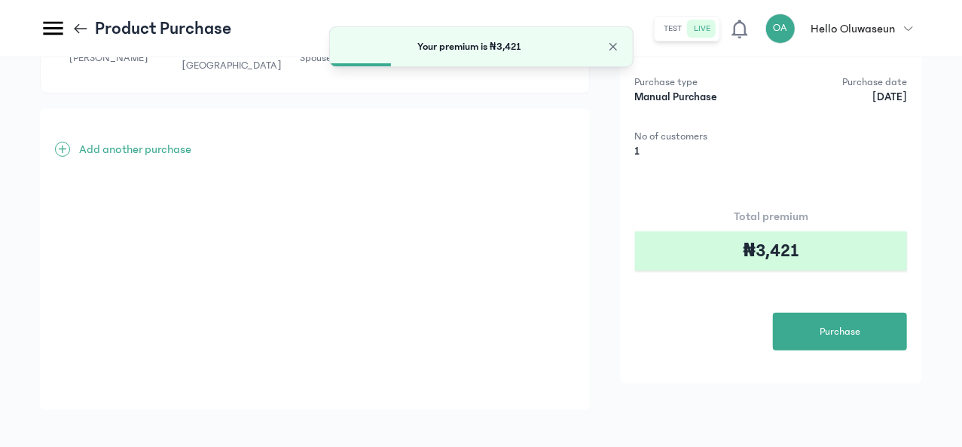
scroll to position [122, 0]
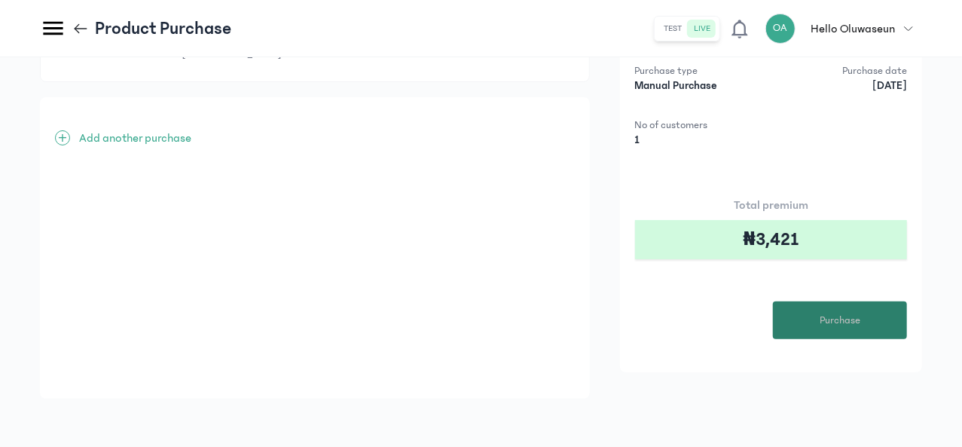
click at [828, 329] on span "Purchase" at bounding box center [840, 321] width 41 height 16
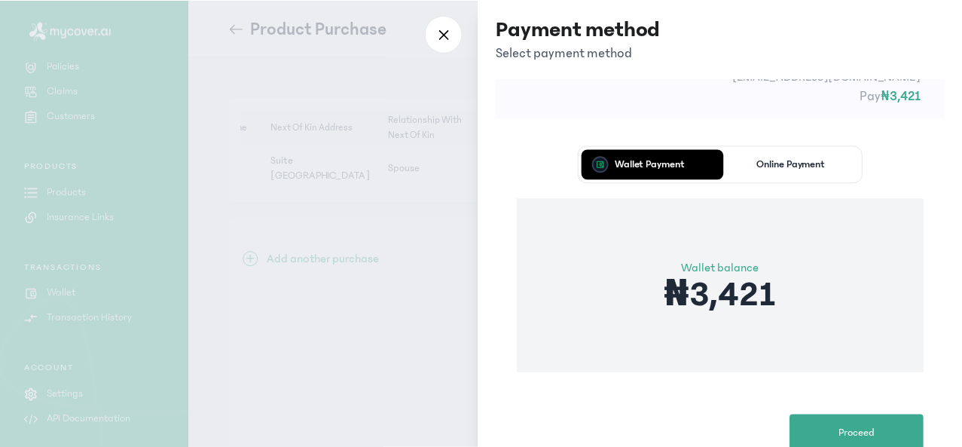
scroll to position [95, 0]
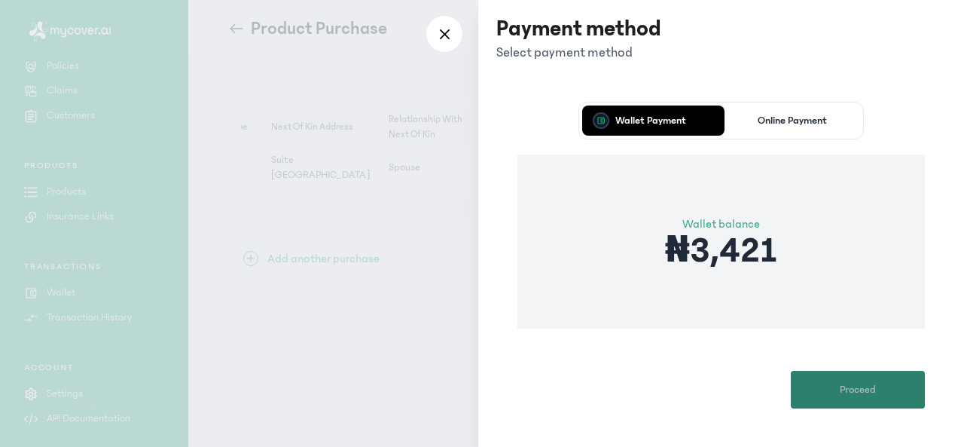
click at [852, 394] on span "Proceed" at bounding box center [858, 390] width 36 height 16
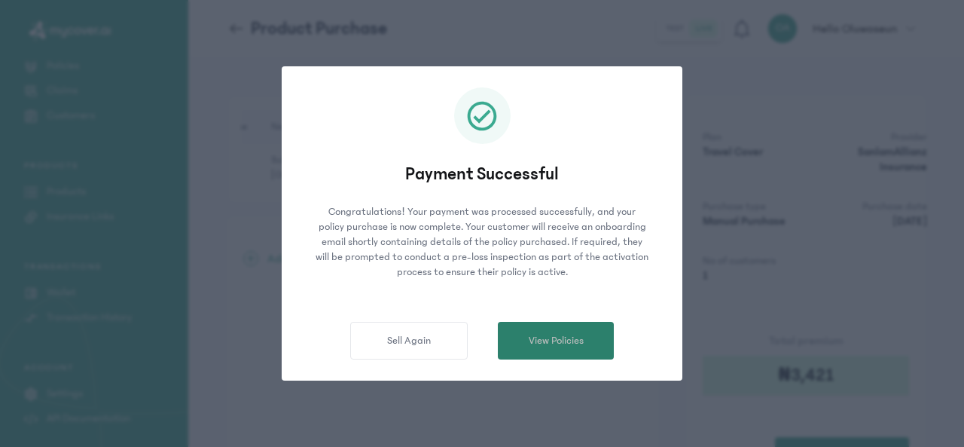
click at [573, 341] on span "View Policies" at bounding box center [556, 341] width 55 height 16
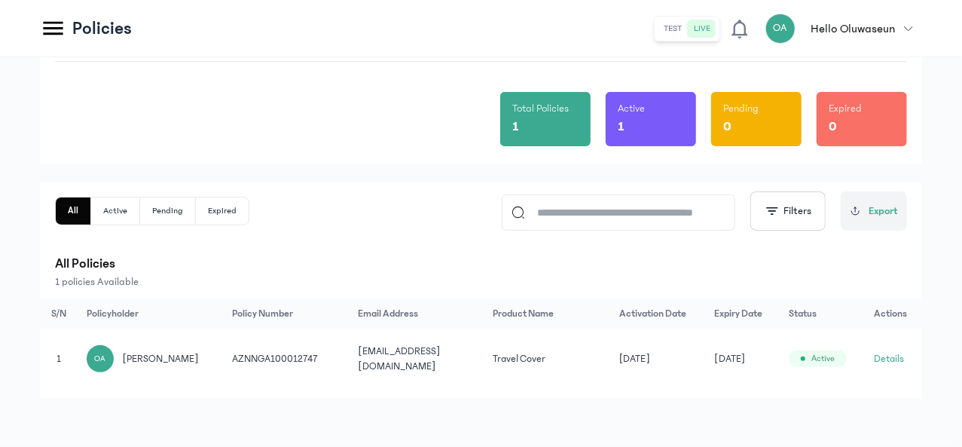
scroll to position [0, 89]
click at [904, 356] on button "Details" at bounding box center [889, 358] width 30 height 15
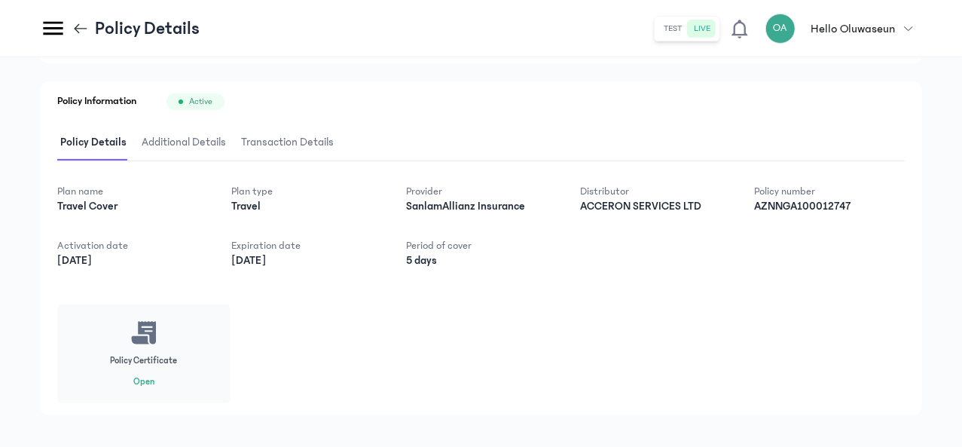
scroll to position [197, 0]
click at [154, 387] on button "Open" at bounding box center [143, 380] width 21 height 12
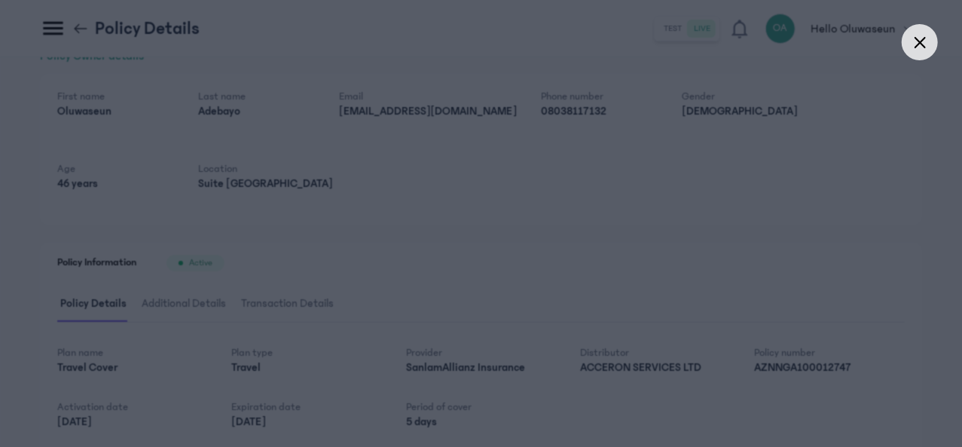
scroll to position [0, 0]
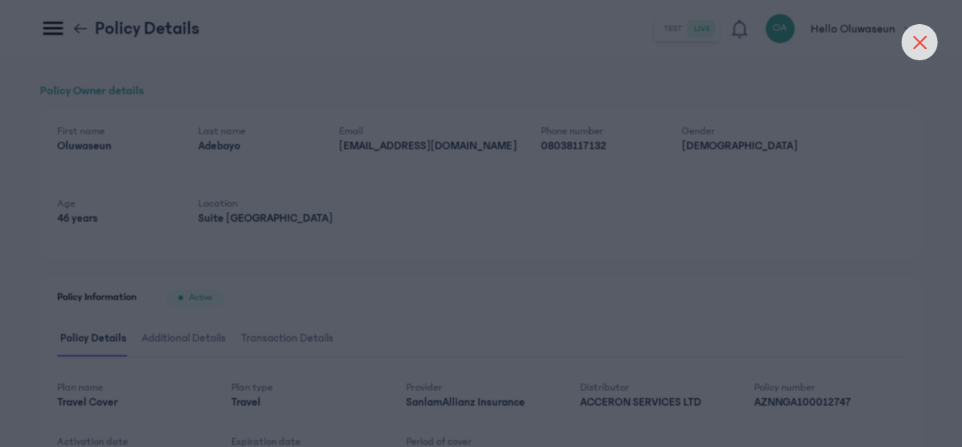
click at [917, 32] on div at bounding box center [920, 42] width 36 height 36
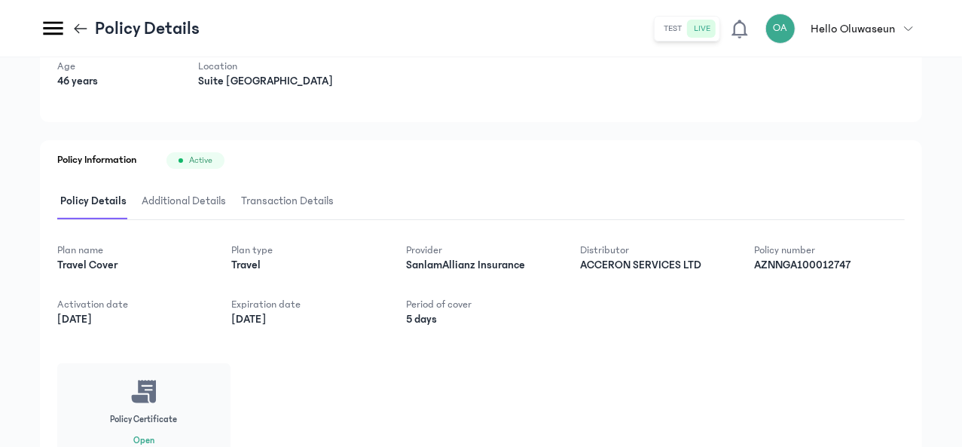
scroll to position [143, 0]
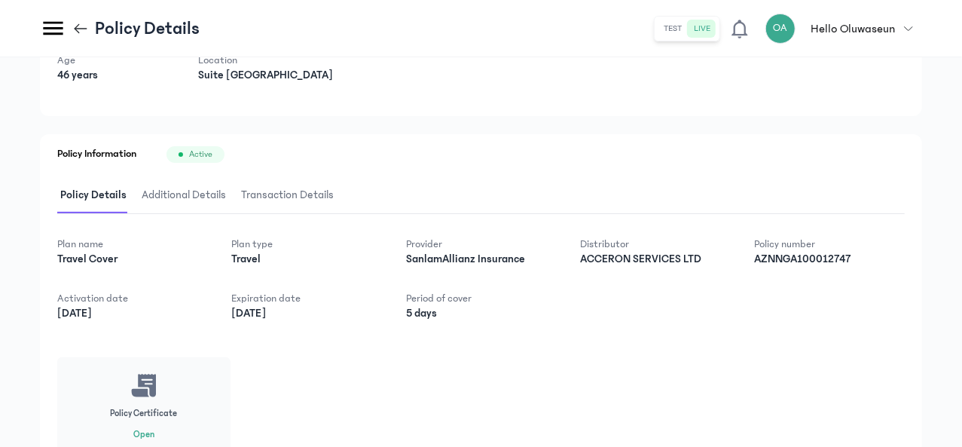
click at [229, 191] on span "Additional Details" at bounding box center [184, 195] width 90 height 35
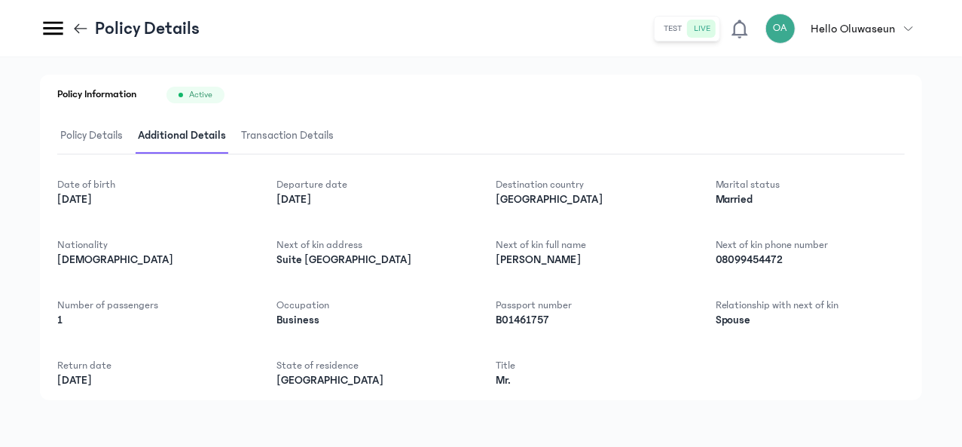
scroll to position [219, 0]
click at [337, 125] on span "Transaction Details" at bounding box center [287, 134] width 99 height 35
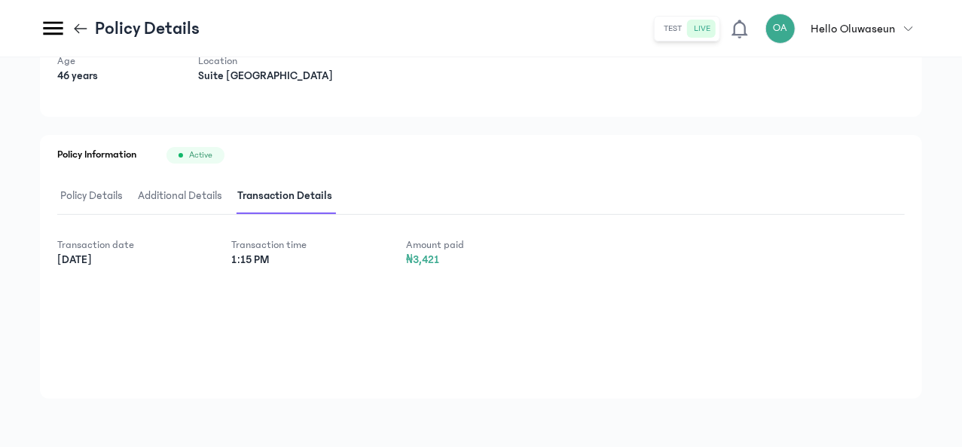
scroll to position [142, 0]
click at [126, 196] on span "Policy Details" at bounding box center [91, 196] width 69 height 35
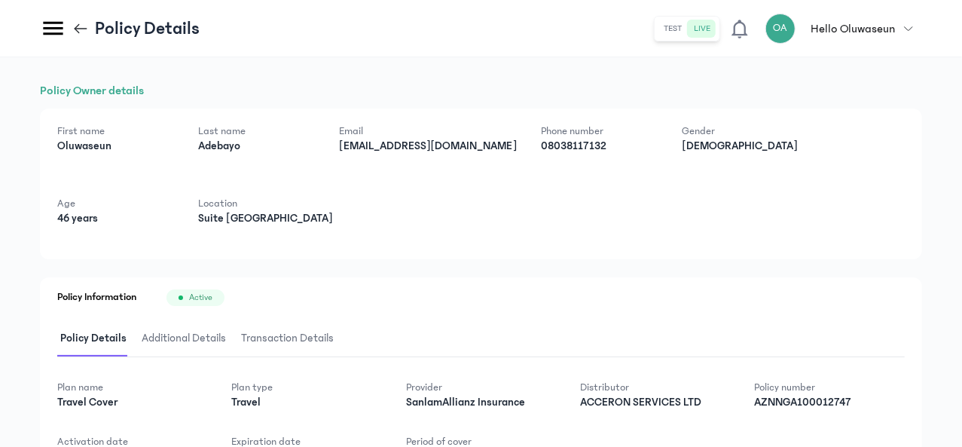
scroll to position [2, 0]
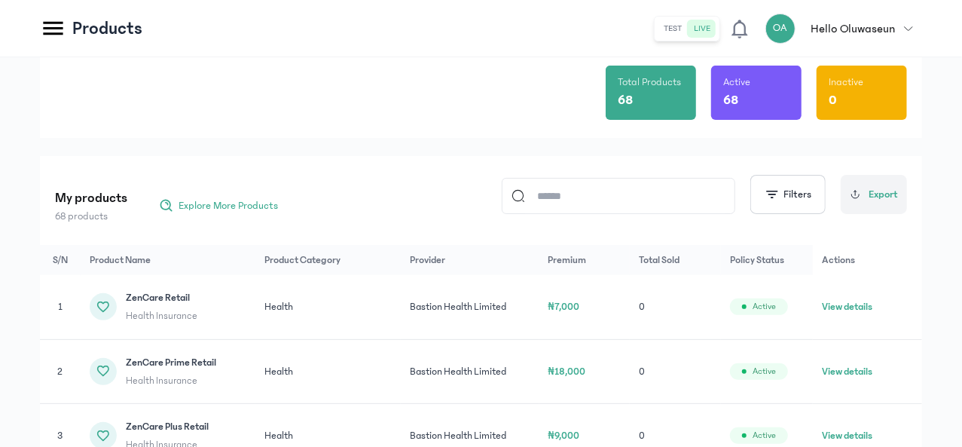
scroll to position [83, 0]
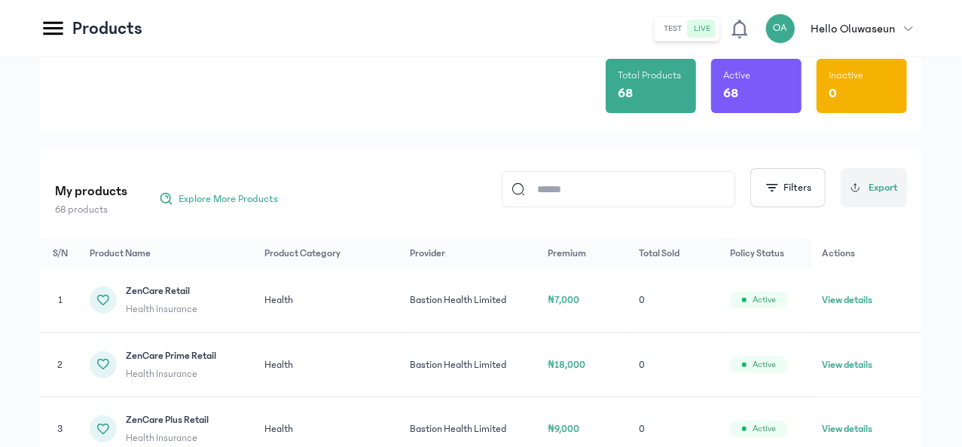
click at [597, 188] on input at bounding box center [625, 189] width 200 height 35
type input "******"
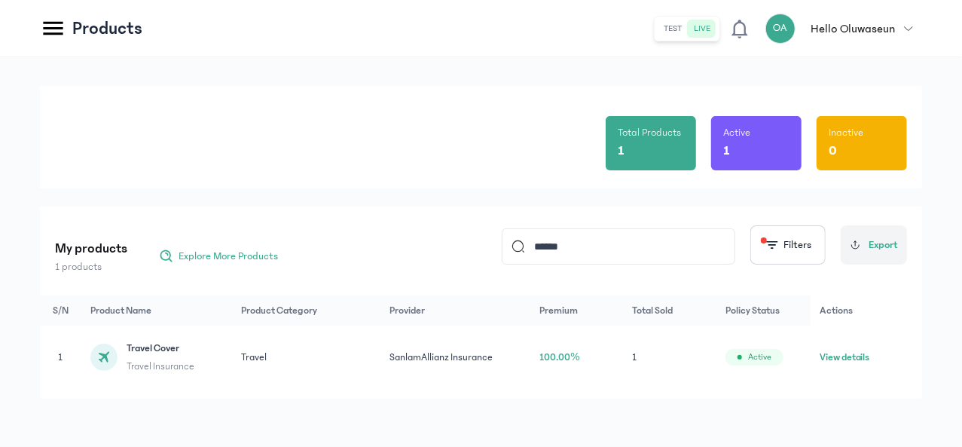
scroll to position [40, 0]
click at [870, 351] on button "View details" at bounding box center [845, 357] width 50 height 15
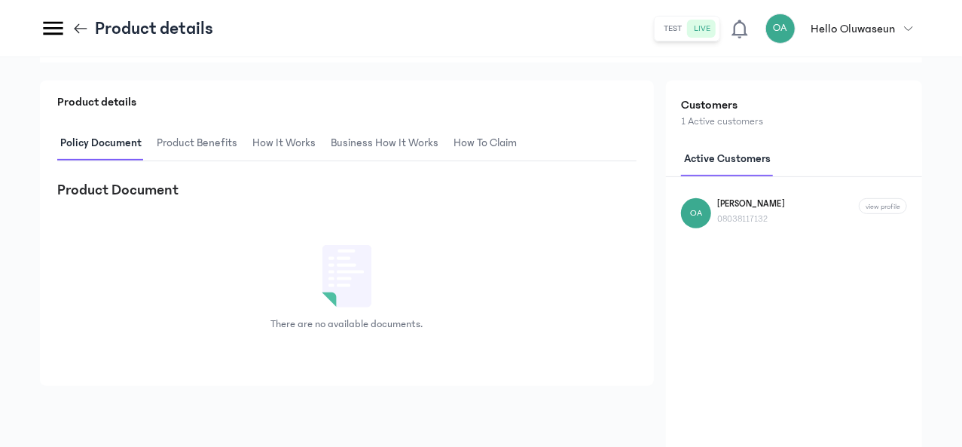
scroll to position [283, 0]
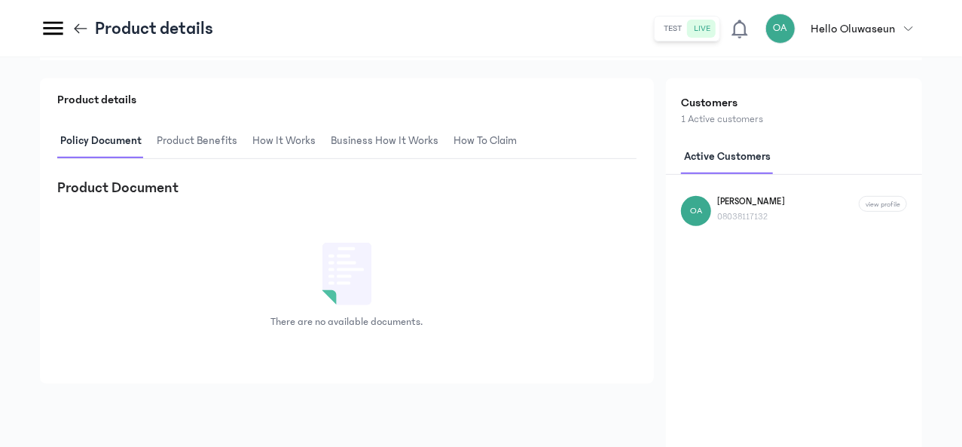
drag, startPoint x: 961, startPoint y: 176, endPoint x: 964, endPoint y: 260, distance: 84.4
click at [622, 359] on div "There are no available documents." at bounding box center [346, 285] width 579 height 151
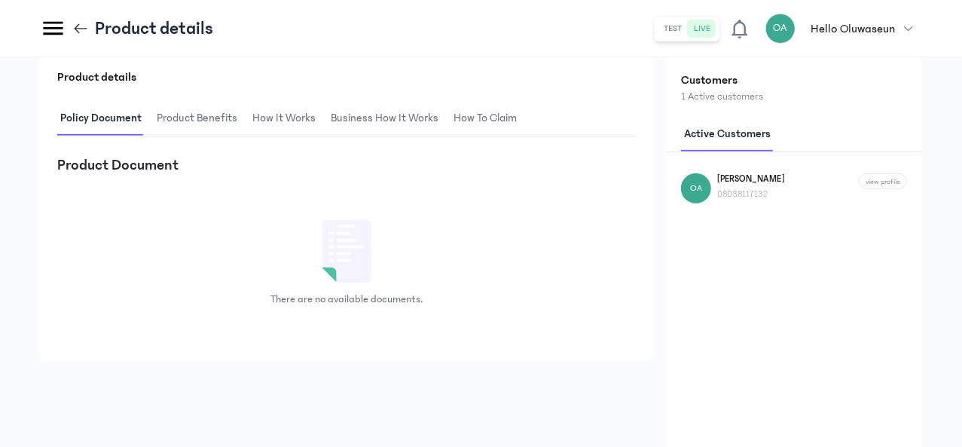
scroll to position [305, 0]
click at [885, 190] on link "view profile" at bounding box center [883, 182] width 48 height 16
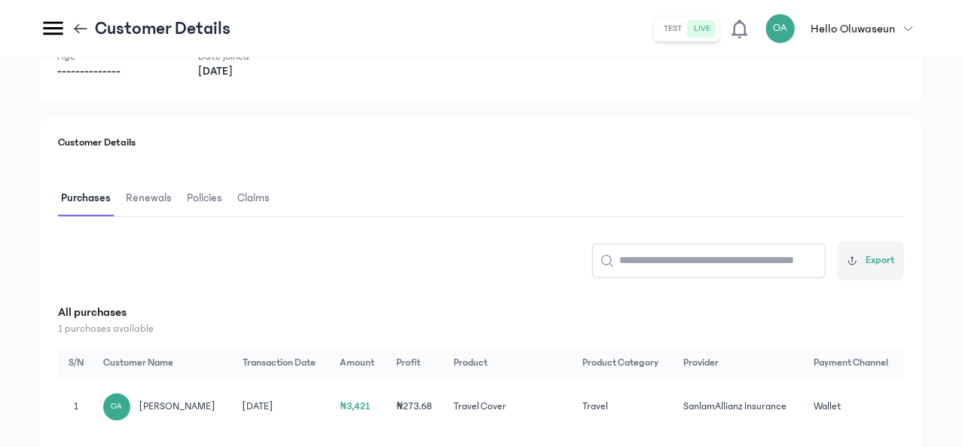
scroll to position [127, 0]
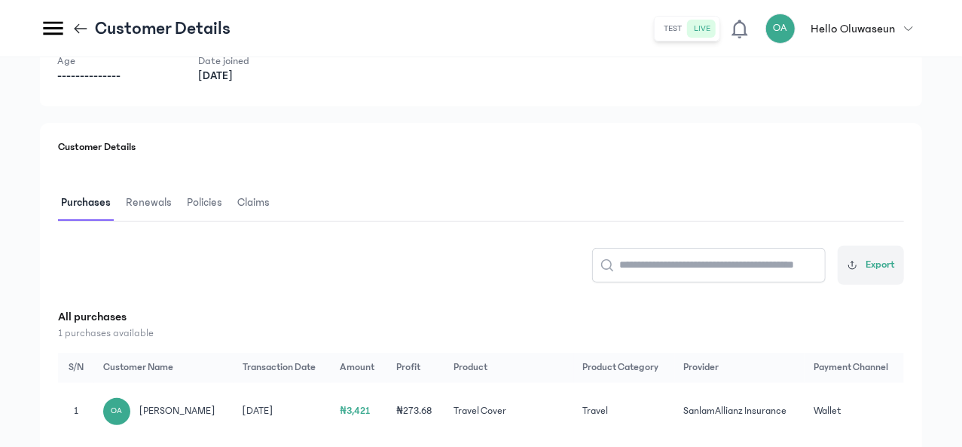
click at [87, 28] on icon at bounding box center [81, 28] width 13 height 1
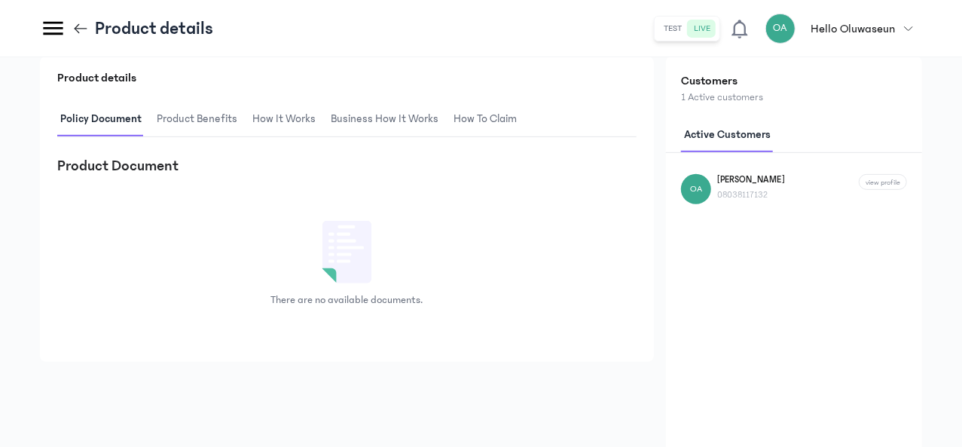
click at [240, 137] on span "Product Benefits" at bounding box center [197, 119] width 87 height 35
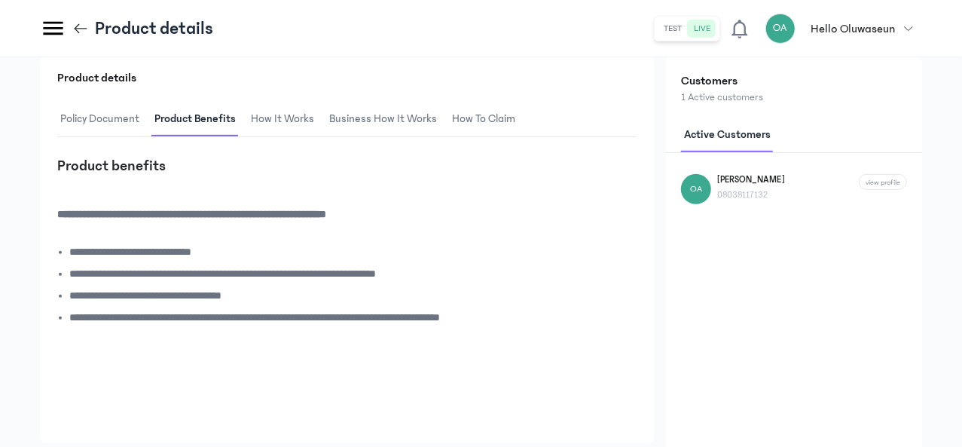
click at [317, 137] on span "How It Works" at bounding box center [282, 119] width 69 height 35
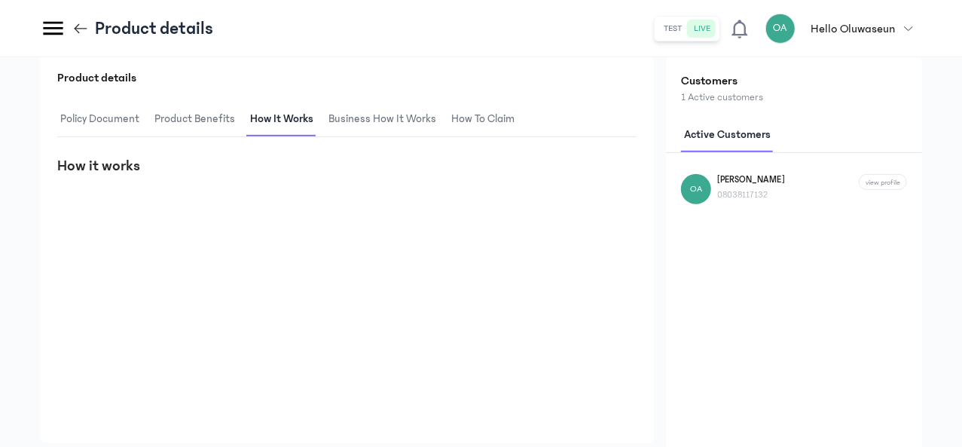
click at [439, 137] on span "Business How It Works" at bounding box center [382, 119] width 114 height 35
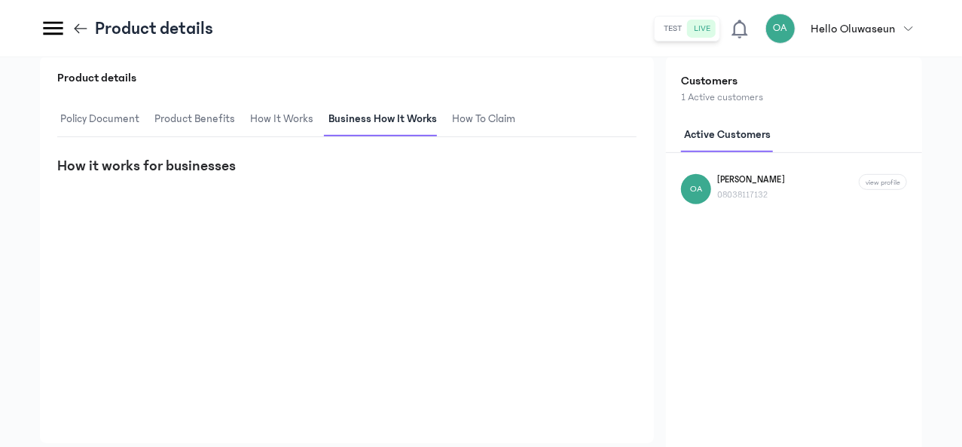
click at [518, 137] on span "How to claim" at bounding box center [483, 119] width 69 height 35
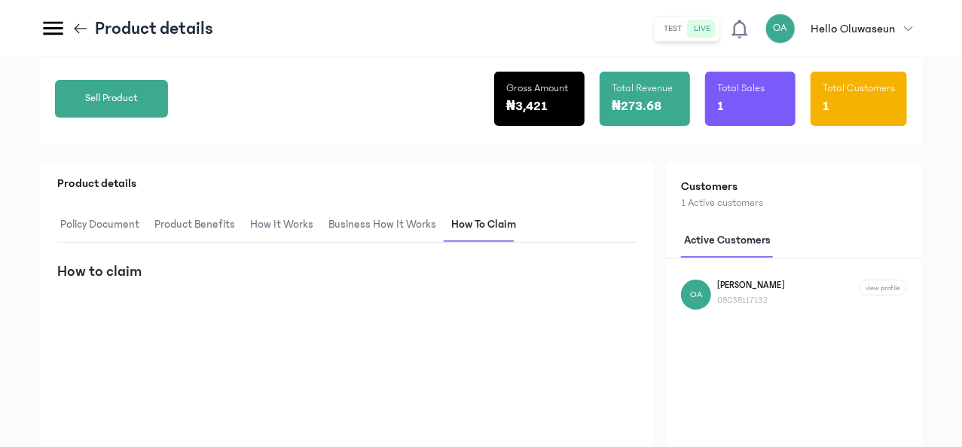
scroll to position [200, 0]
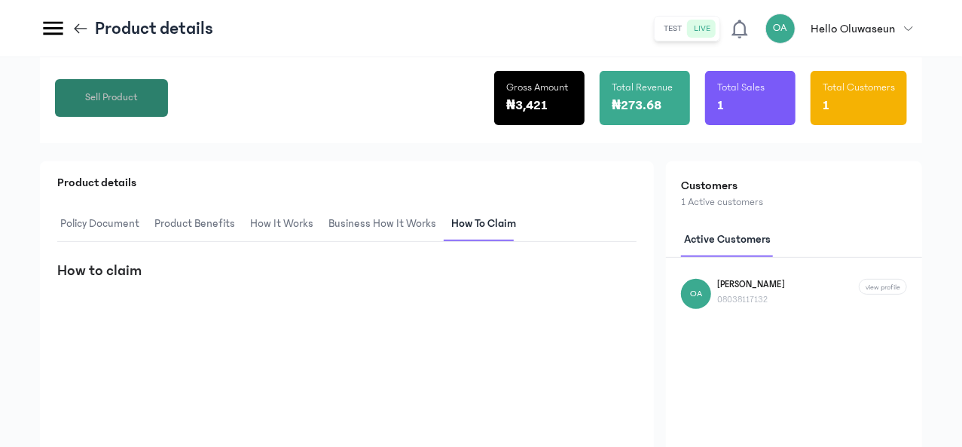
click at [168, 117] on button "Sell Product" at bounding box center [111, 98] width 113 height 38
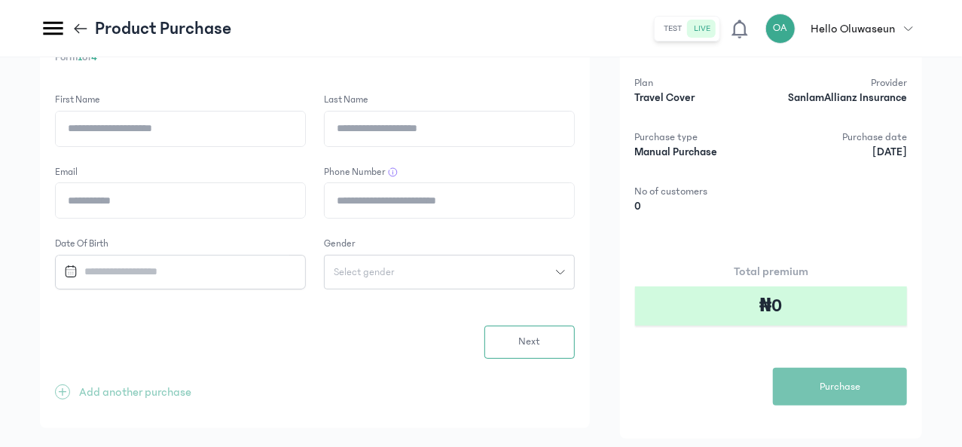
scroll to position [55, 0]
